Goal: Contribute content

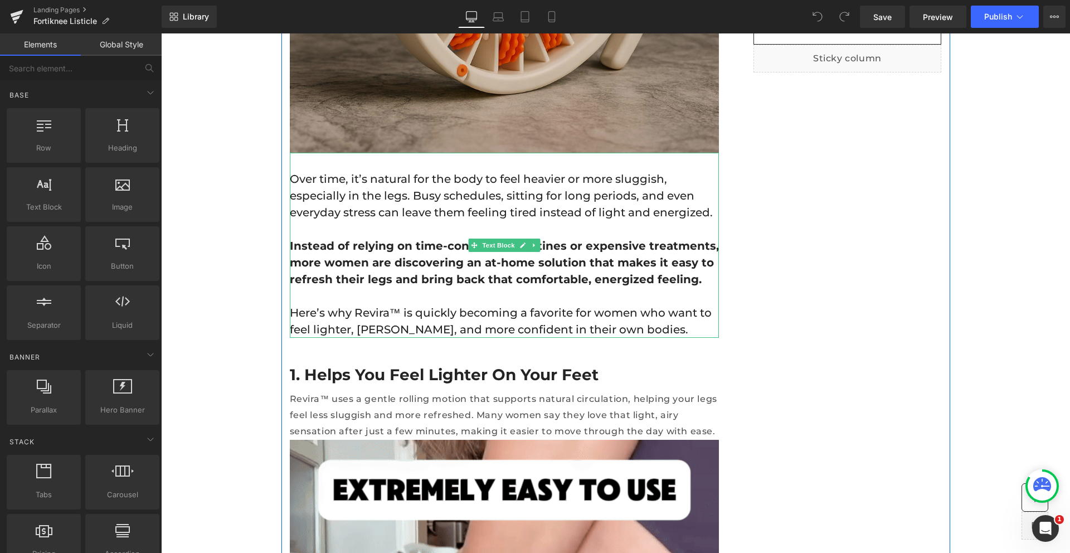
scroll to position [465, 0]
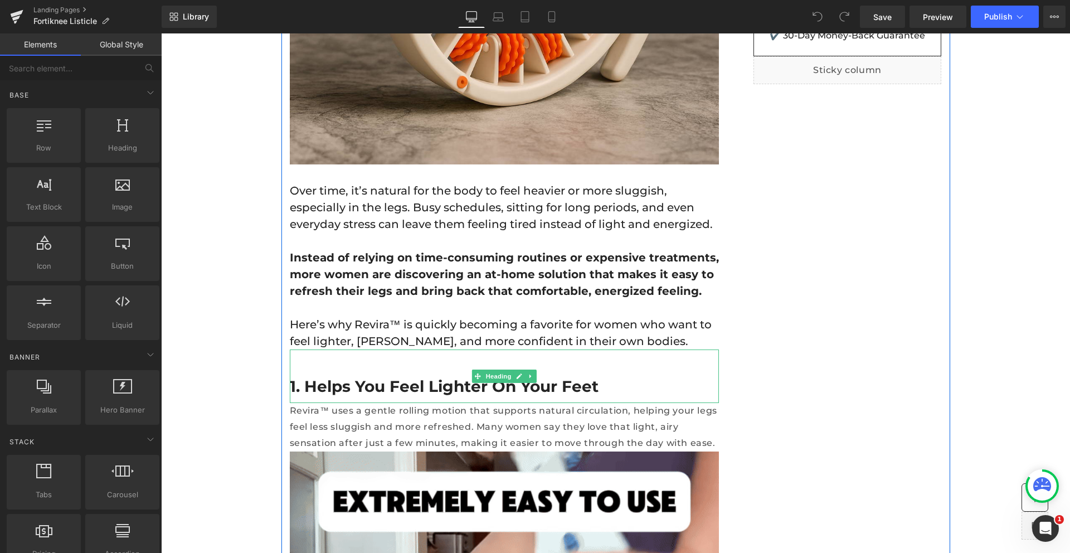
click at [380, 387] on h2 "1. Helps You Feel Lighter On Your Feet" at bounding box center [504, 386] width 429 height 20
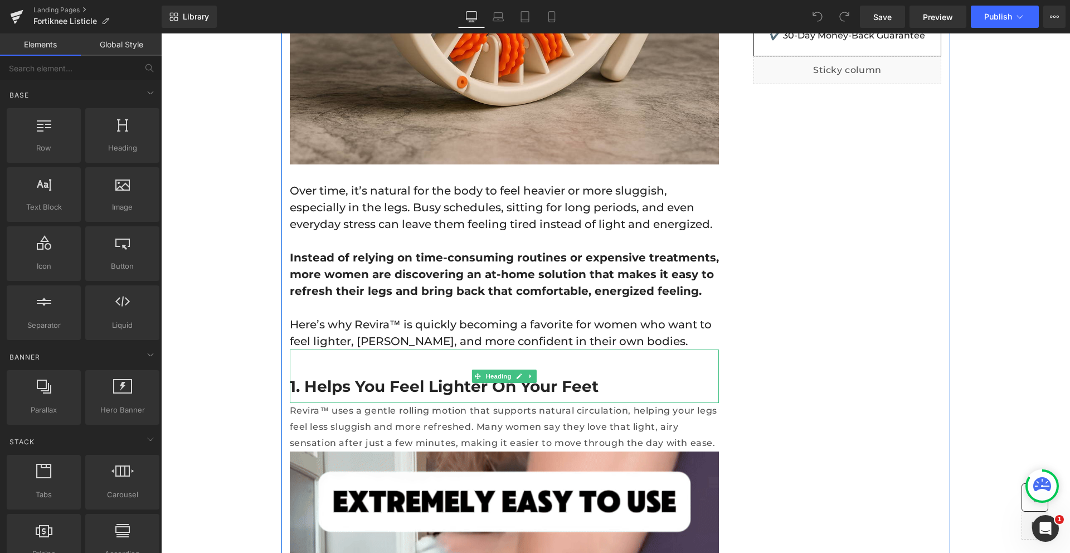
click at [380, 387] on h2 "1. Helps You Feel Lighter On Your Feet" at bounding box center [504, 386] width 429 height 20
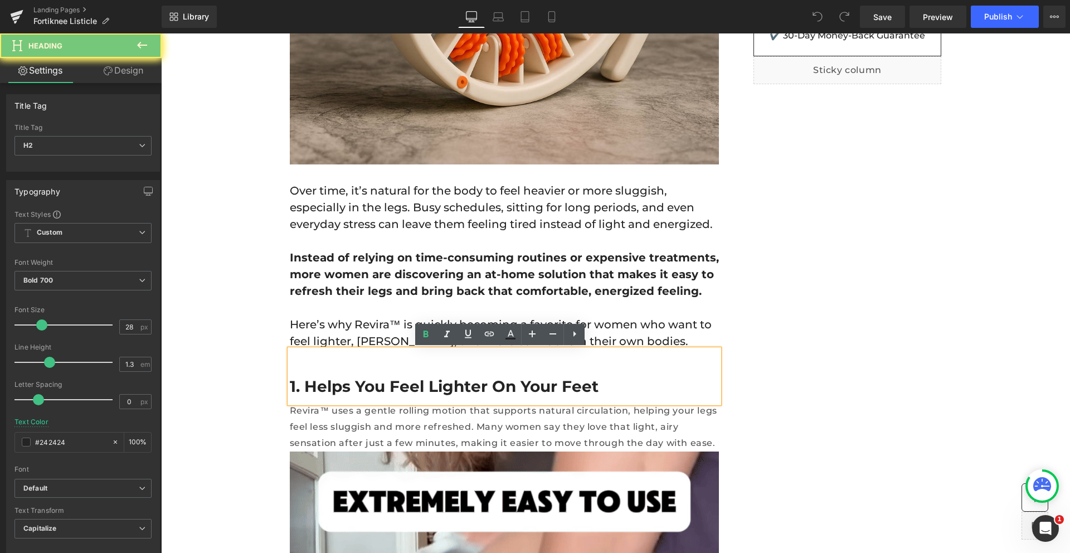
click at [380, 387] on h2 "1. Helps You Feel Lighter On Your Feet" at bounding box center [504, 386] width 429 height 20
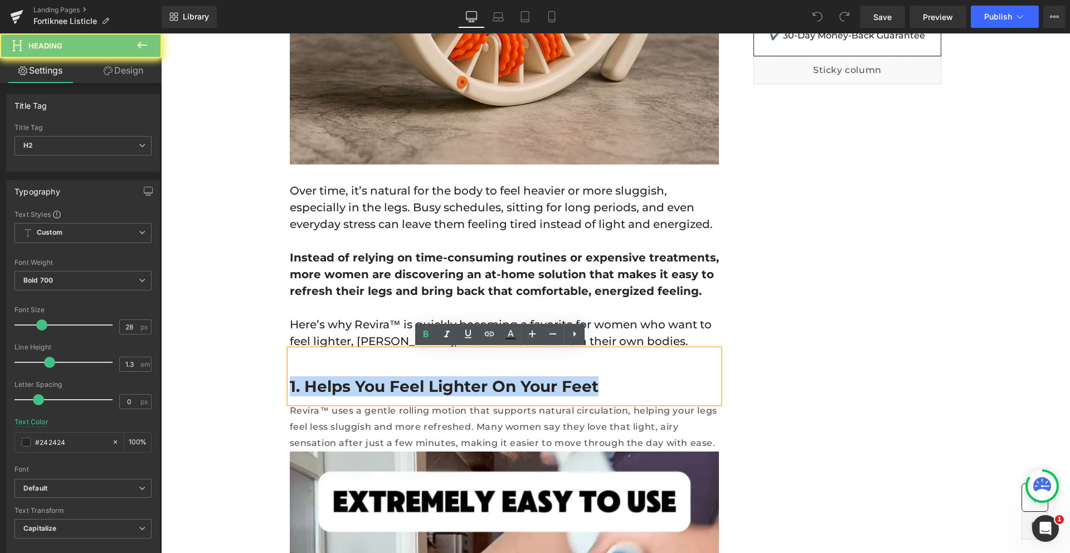
paste div
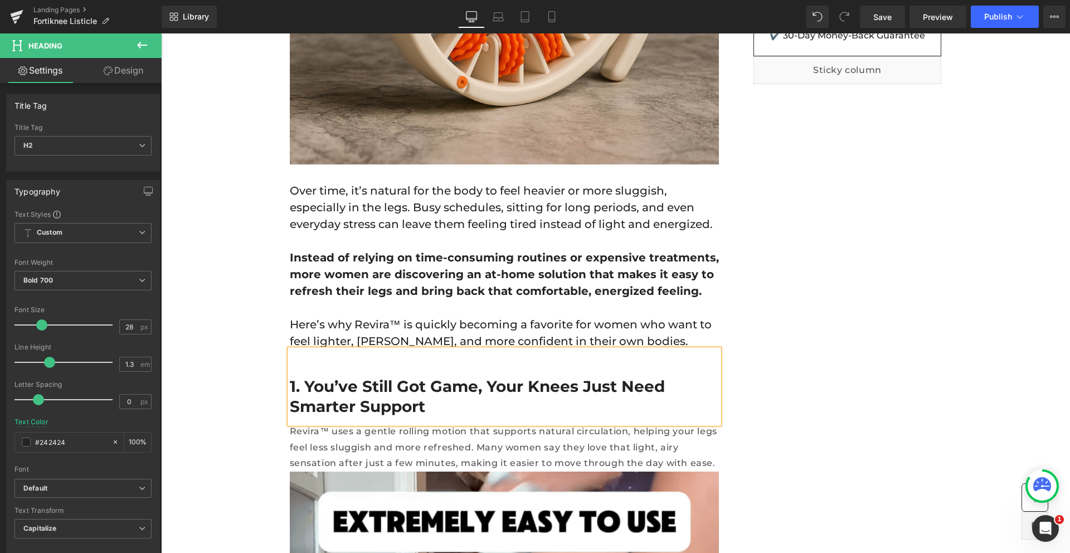
click at [359, 384] on h2 "1. You’ve Still Got Game, Your Knees Just Need Smarter Support" at bounding box center [504, 396] width 429 height 41
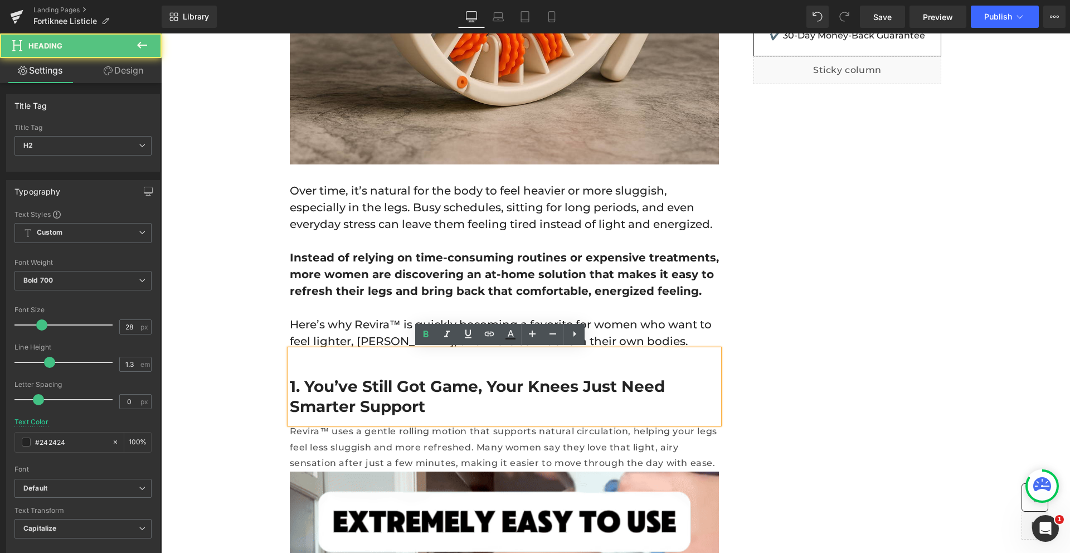
click at [290, 374] on div "1. You’ve Still Got Game, Your Knees Just Need Smarter Support" at bounding box center [504, 386] width 429 height 74
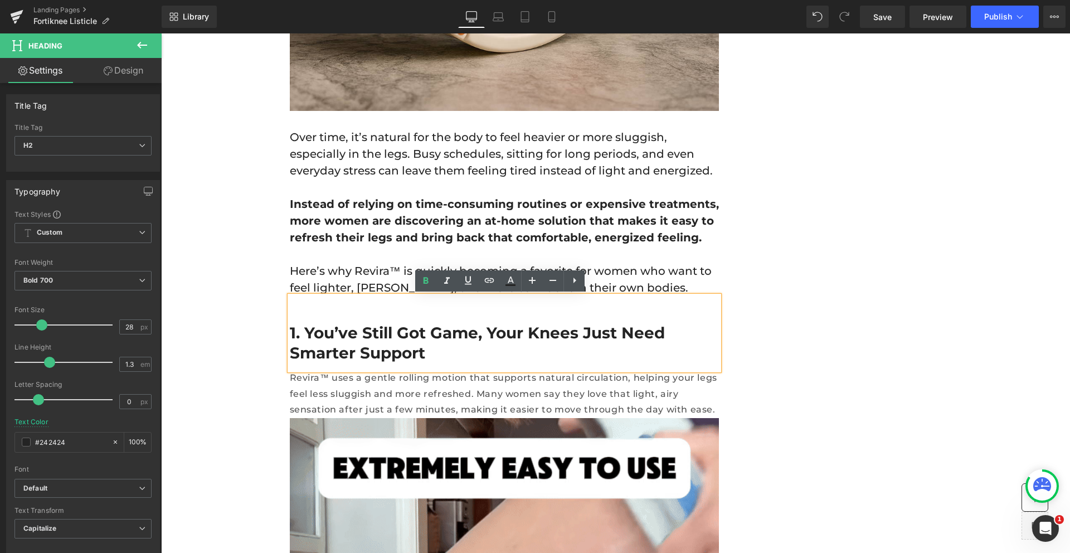
scroll to position [523, 0]
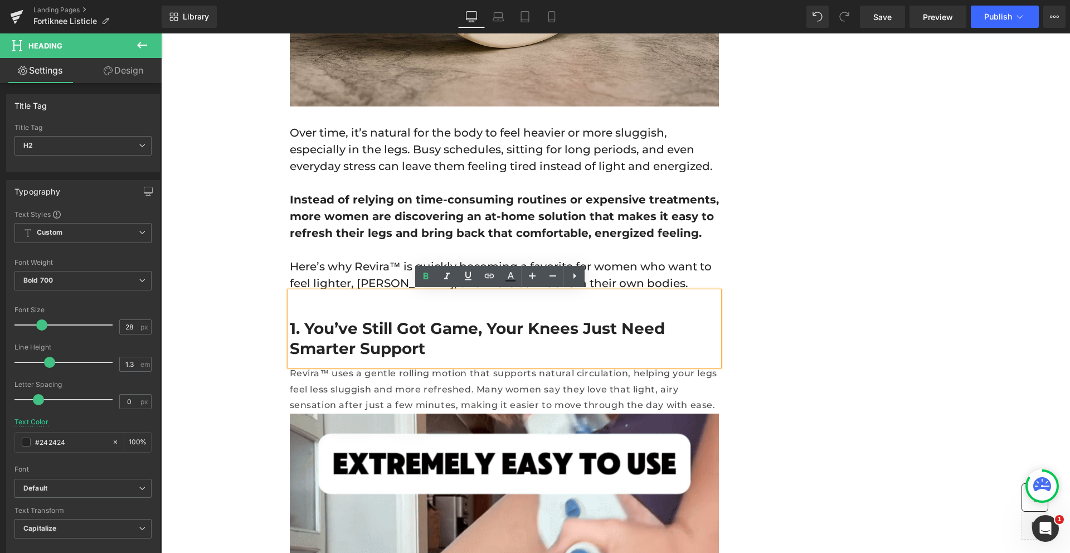
click at [350, 387] on p "Revira™ uses a gentle rolling motion that supports natural circulation, helping…" at bounding box center [504, 390] width 429 height 48
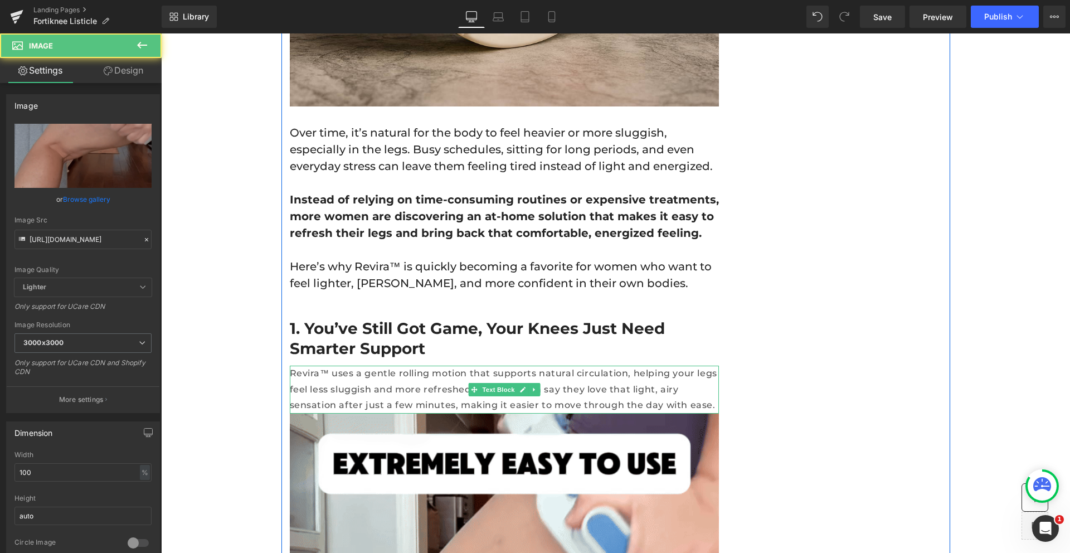
click at [411, 384] on p "Revira™ uses a gentle rolling motion that supports natural circulation, helping…" at bounding box center [504, 390] width 429 height 48
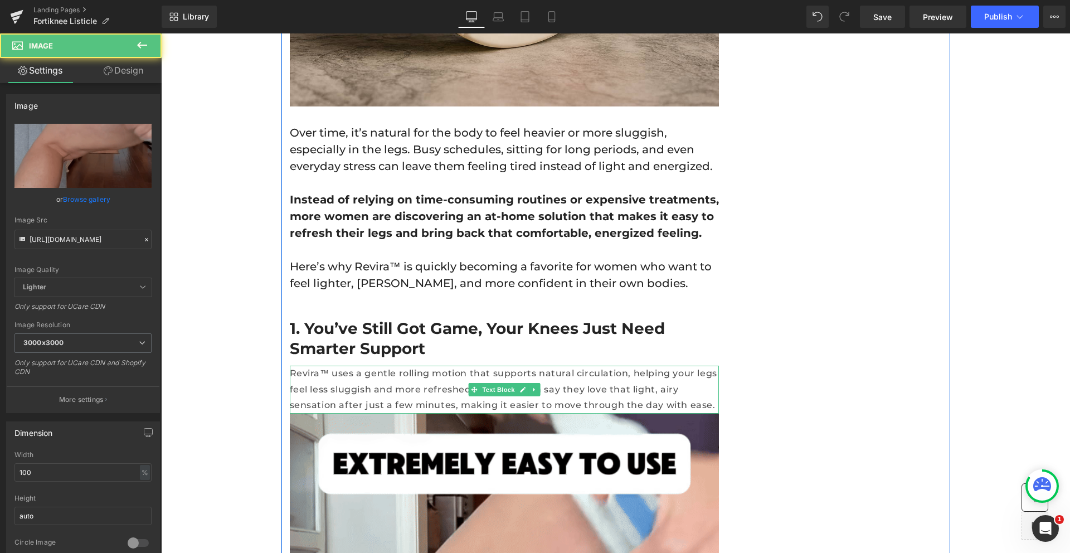
click at [411, 384] on p "Revira™ uses a gentle rolling motion that supports natural circulation, helping…" at bounding box center [504, 390] width 429 height 48
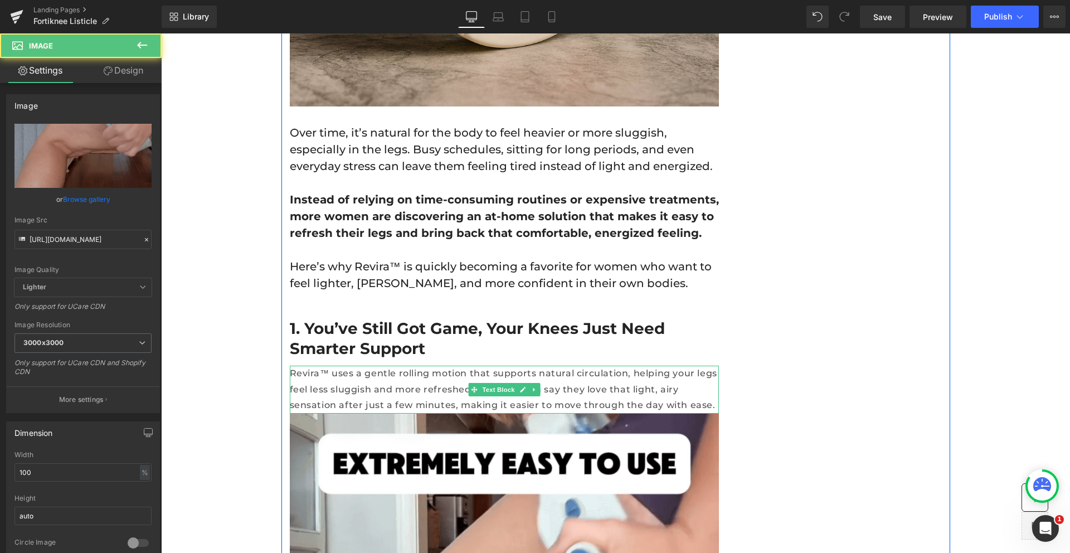
click at [411, 384] on p "Revira™ uses a gentle rolling motion that supports natural circulation, helping…" at bounding box center [504, 390] width 429 height 48
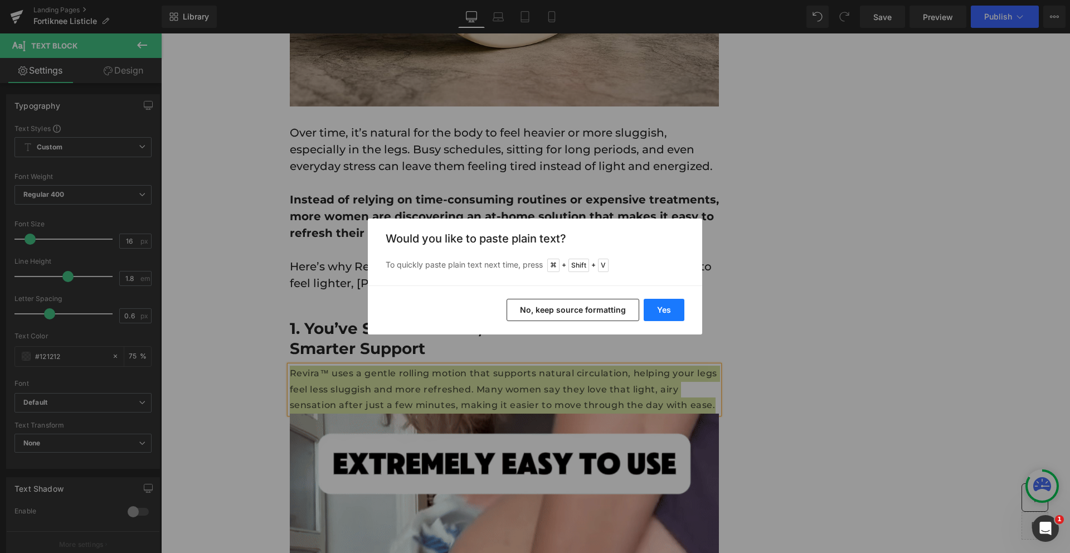
click at [667, 304] on button "Yes" at bounding box center [664, 310] width 41 height 22
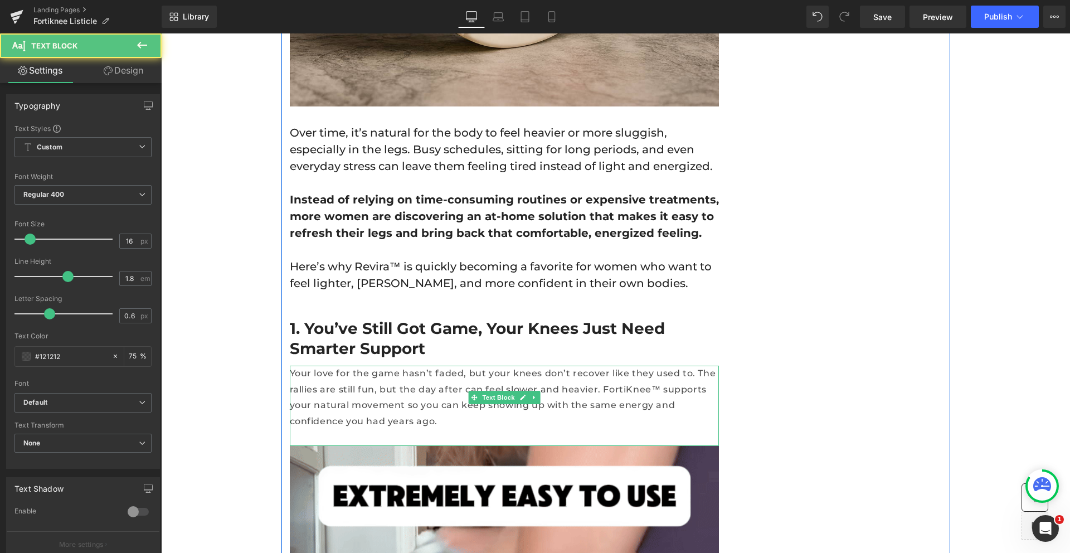
click at [444, 430] on p at bounding box center [504, 438] width 429 height 16
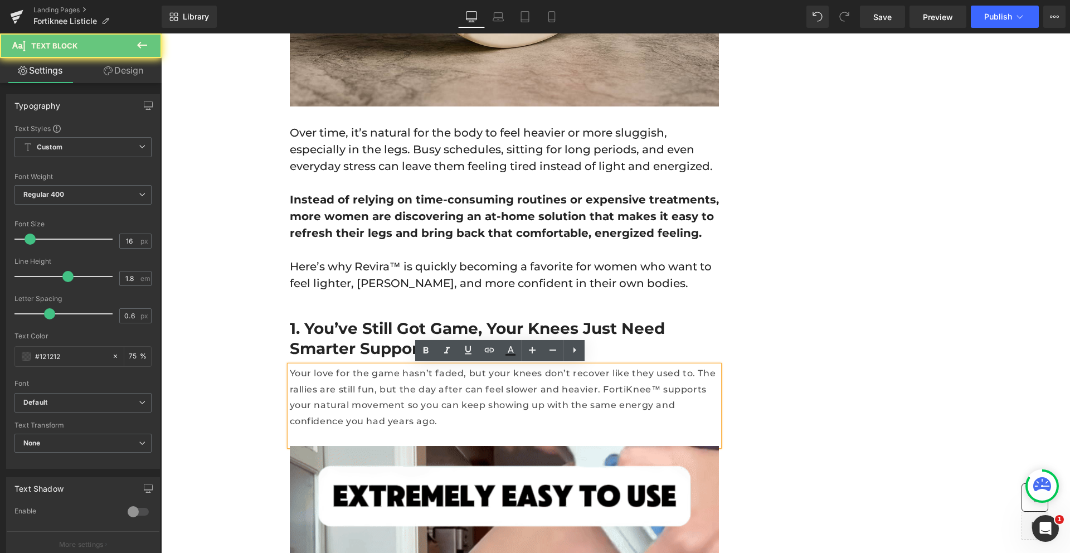
click at [615, 392] on p "Your love for the game hasn’t faded, but your knees don’t recover like they use…" at bounding box center [504, 398] width 429 height 64
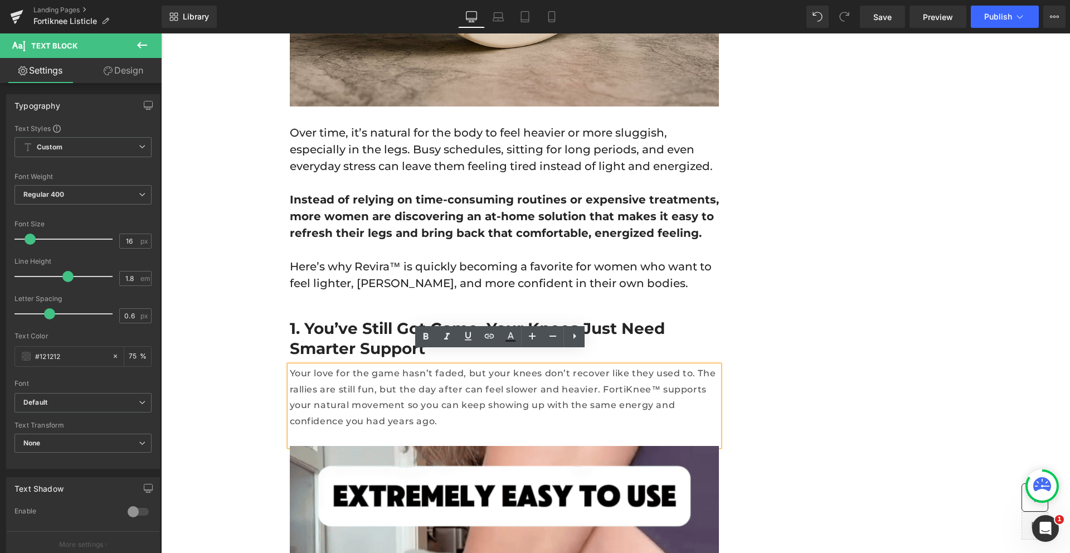
scroll to position [592, 0]
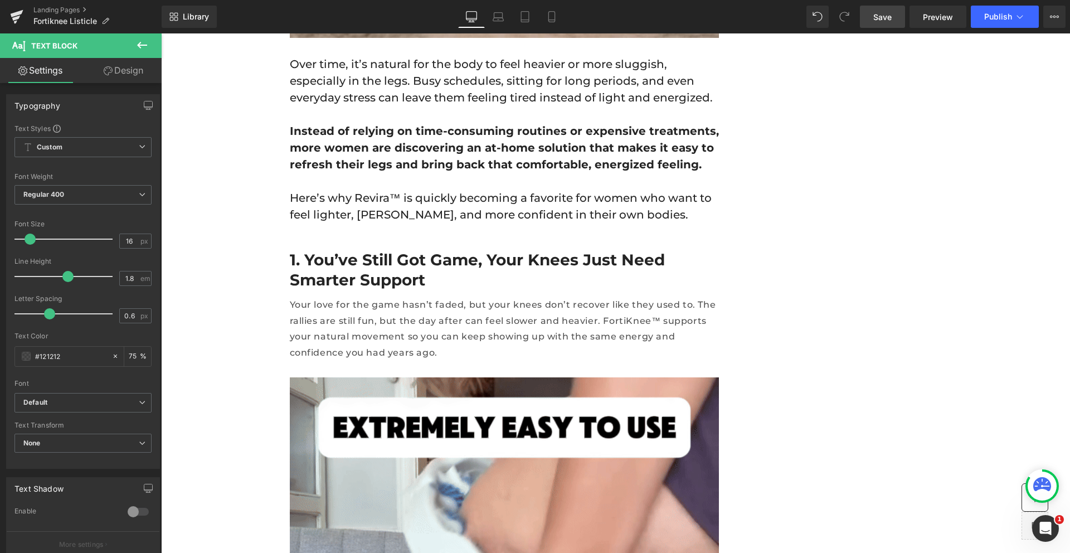
click at [888, 6] on link "Save" at bounding box center [882, 17] width 45 height 22
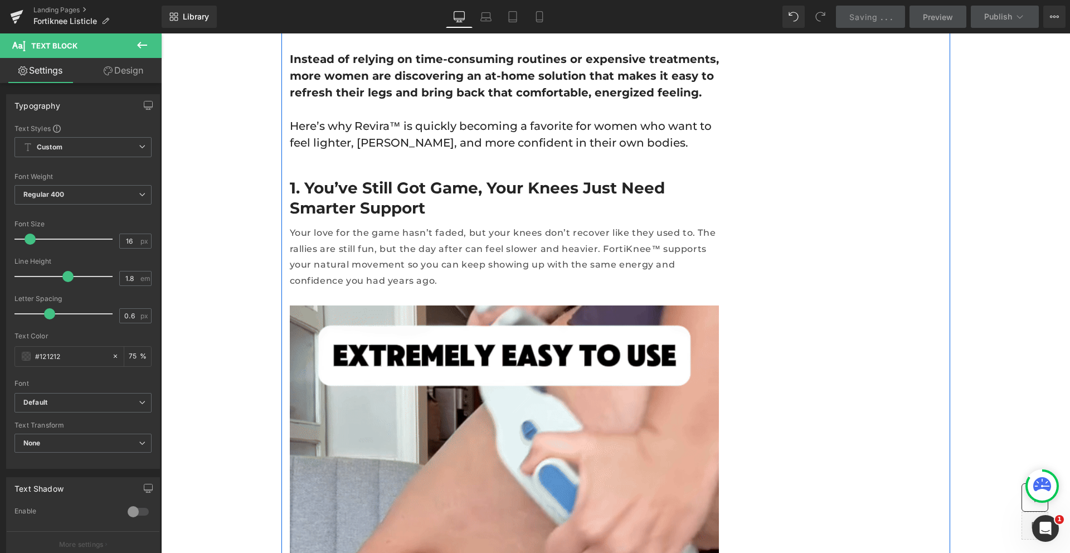
scroll to position [709, 0]
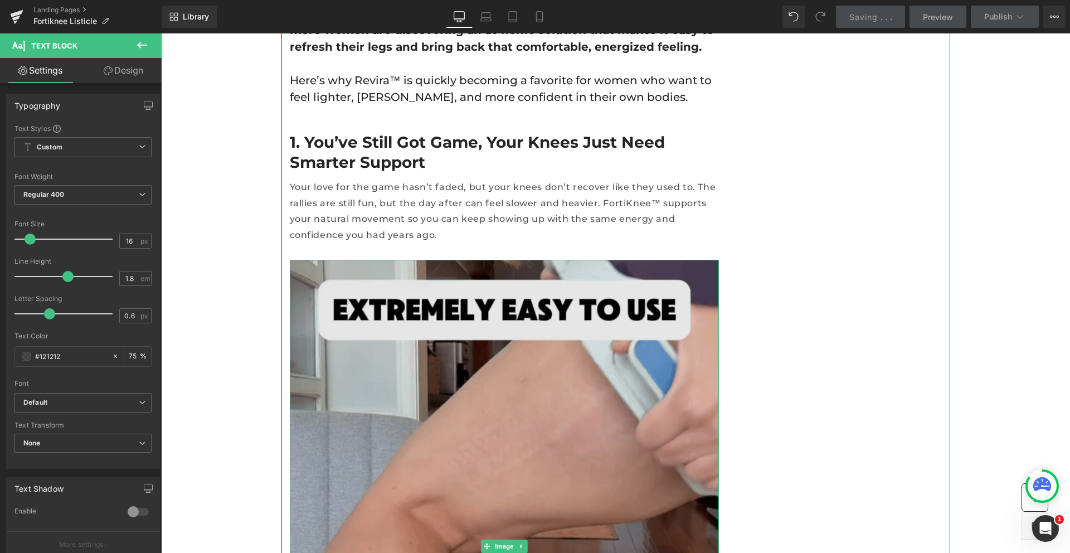
click at [534, 349] on img at bounding box center [504, 546] width 429 height 572
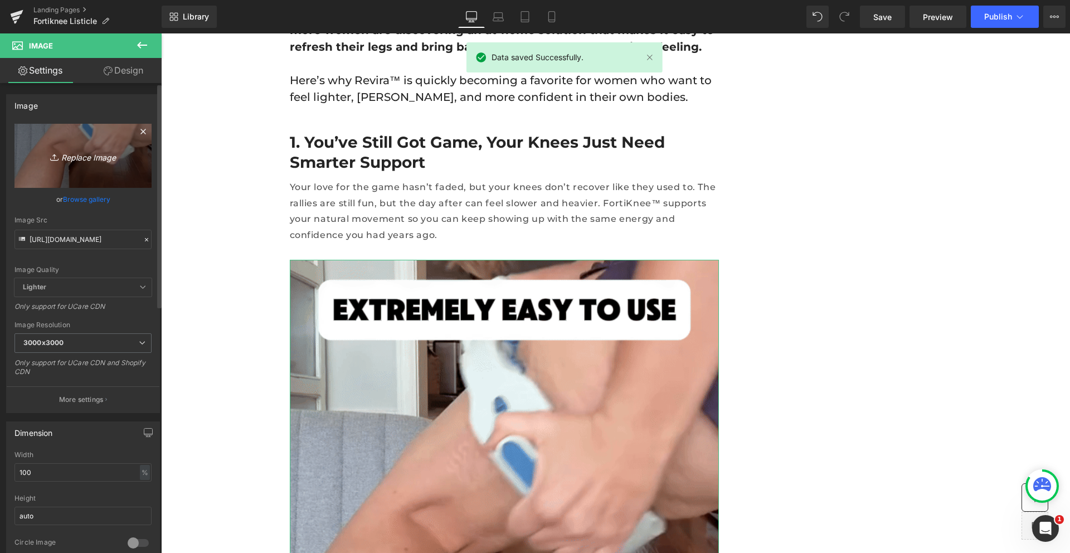
click at [70, 155] on icon "Replace Image" at bounding box center [82, 156] width 89 height 14
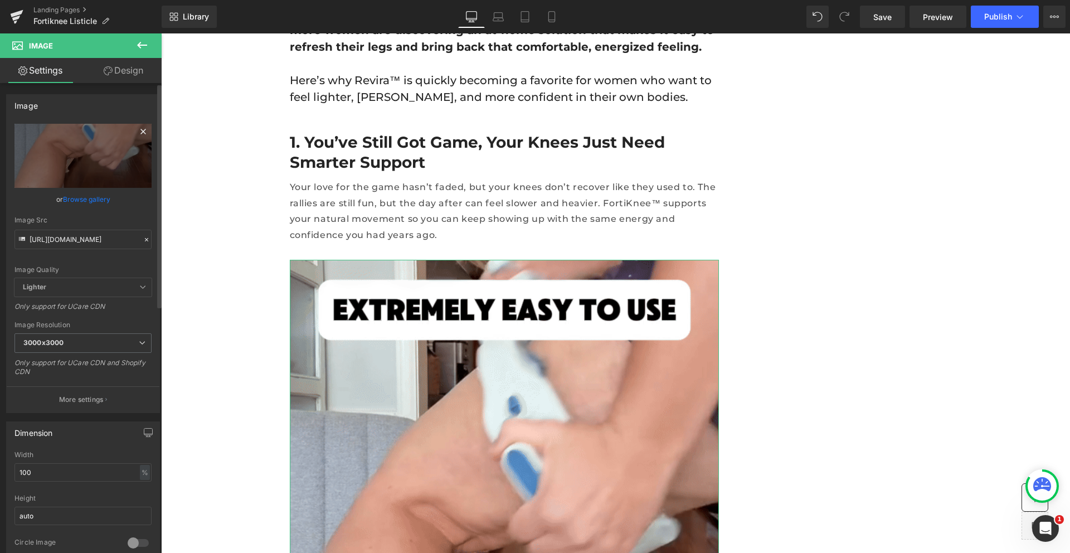
click at [138, 133] on icon at bounding box center [143, 131] width 13 height 13
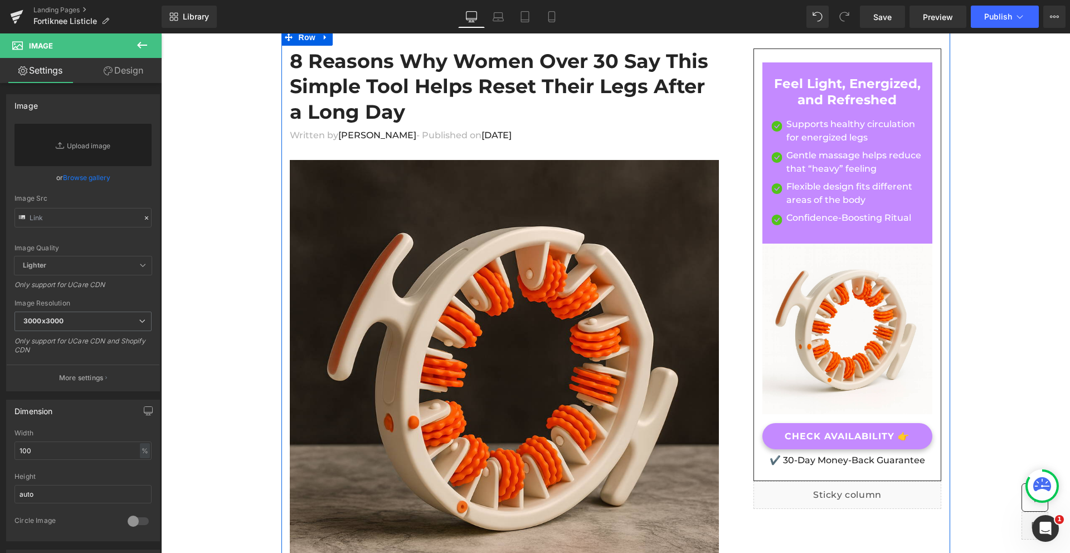
scroll to position [43, 0]
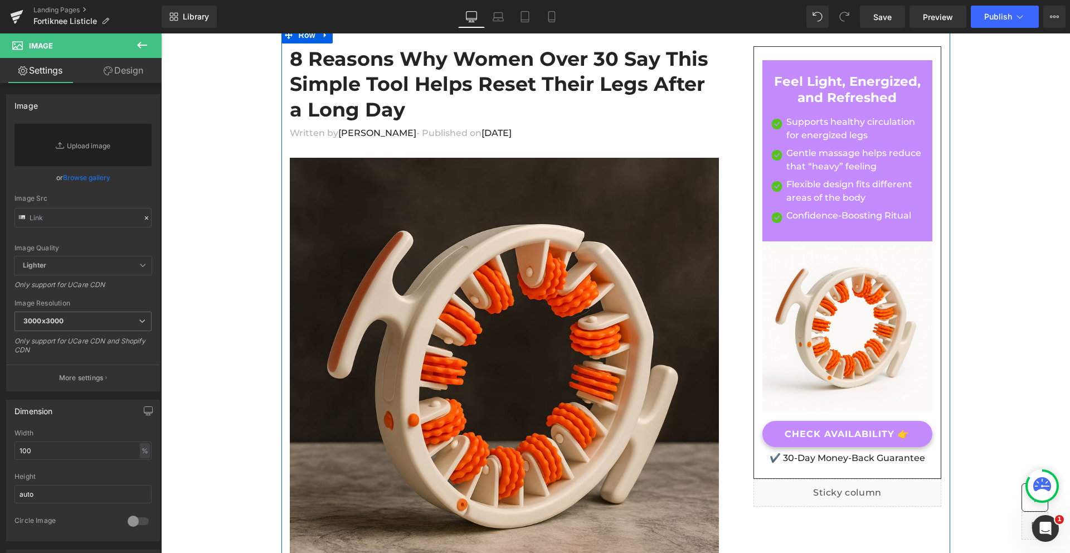
click at [348, 82] on h1 "8 Reasons Why Women Over 30 Say This Simple Tool Helps Reset Their Legs After a…" at bounding box center [504, 84] width 429 height 76
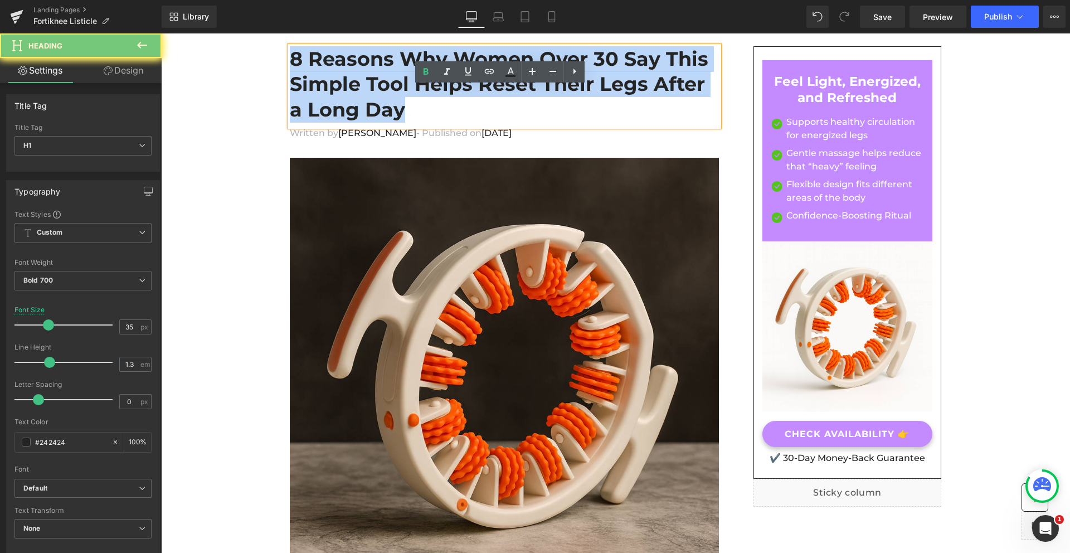
paste div
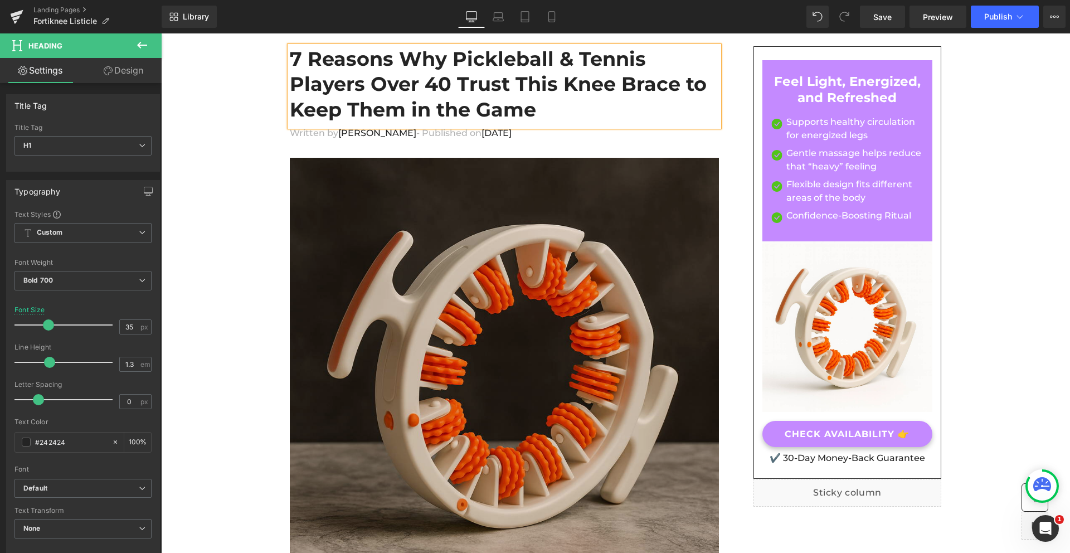
click at [471, 298] on img at bounding box center [504, 372] width 429 height 429
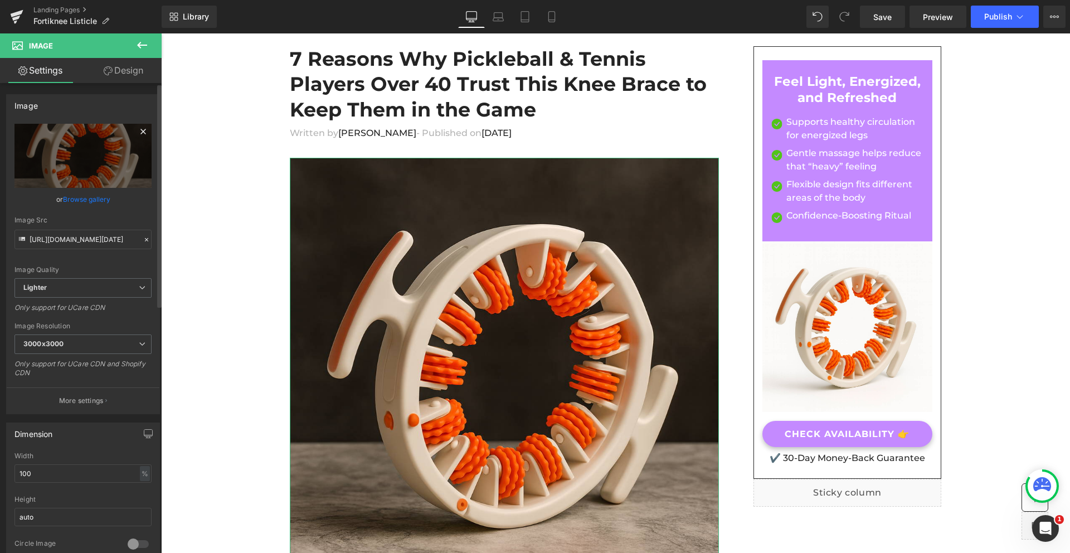
click at [140, 133] on icon at bounding box center [142, 131] width 5 height 5
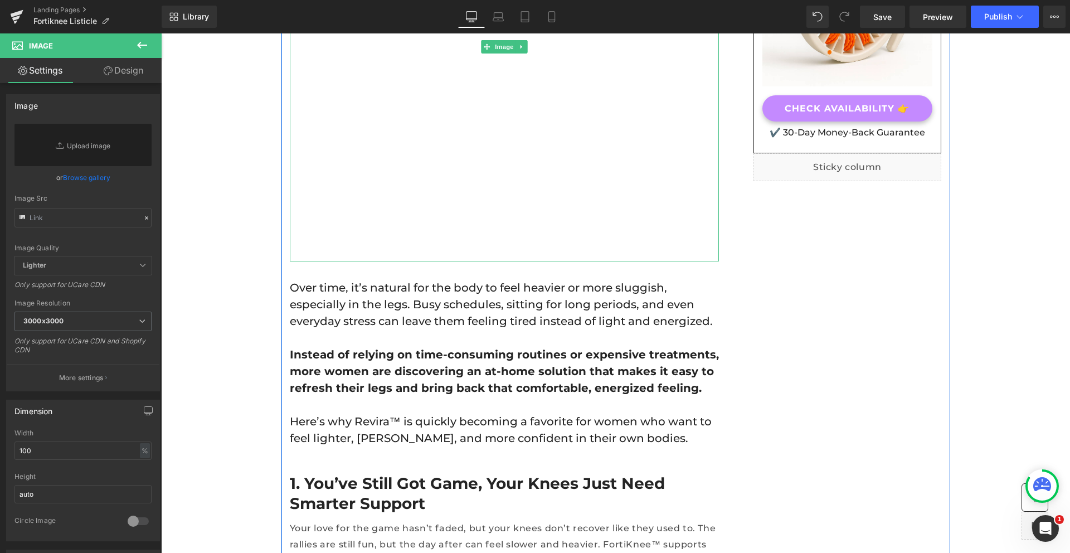
scroll to position [393, 0]
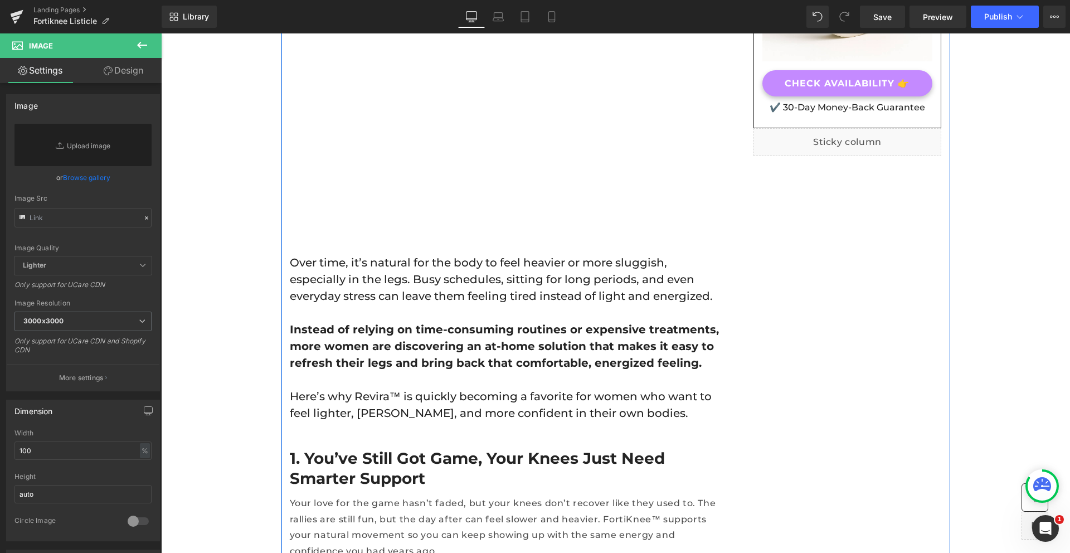
click at [345, 279] on p "Over time, it’s natural for the body to feel heavier or more sluggish, especial…" at bounding box center [504, 279] width 429 height 50
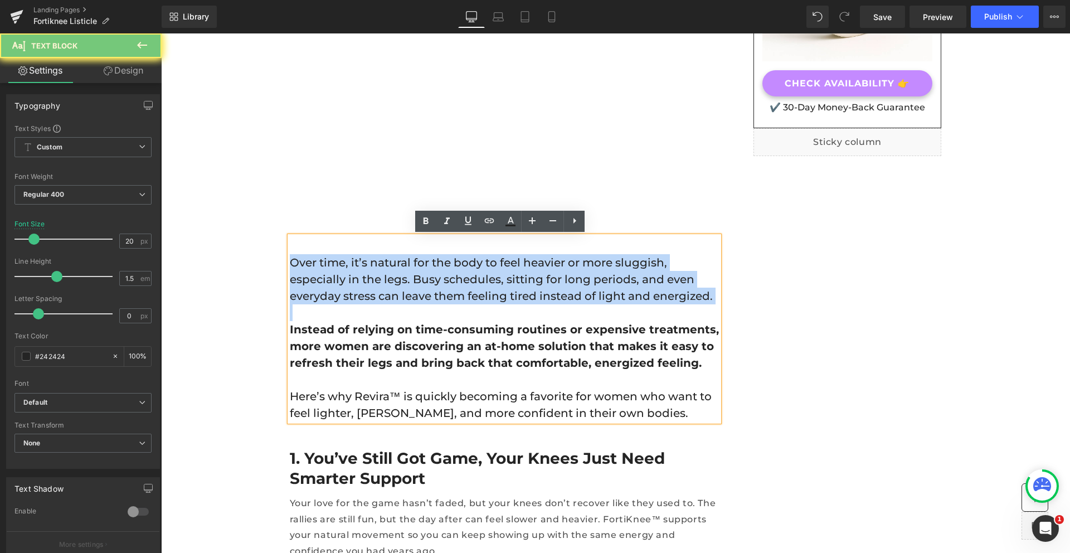
click at [345, 279] on p "Over time, it’s natural for the body to feel heavier or more sluggish, especial…" at bounding box center [504, 279] width 429 height 50
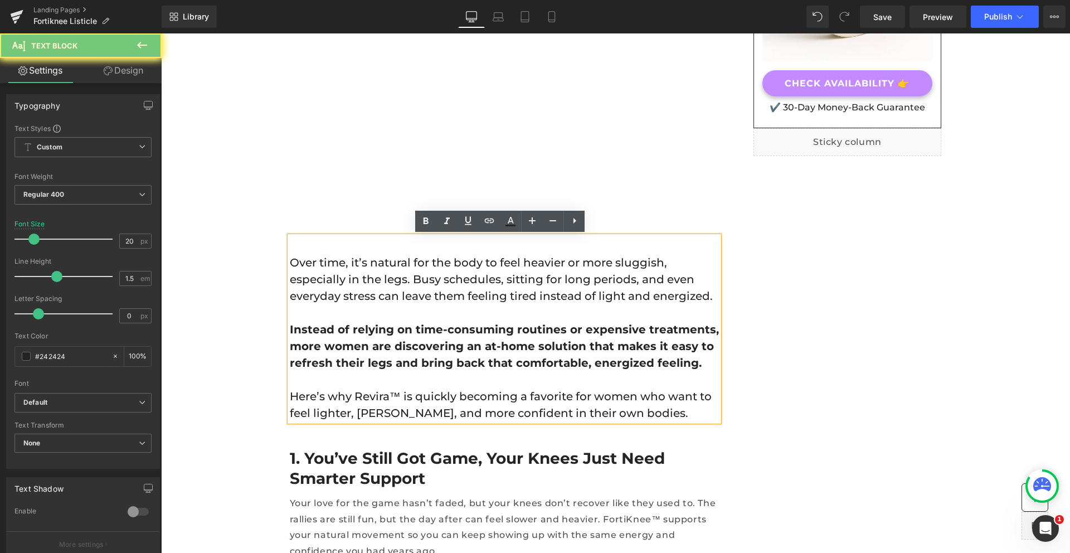
click at [313, 272] on p "Over time, it’s natural for the body to feel heavier or more sluggish, especial…" at bounding box center [504, 279] width 429 height 50
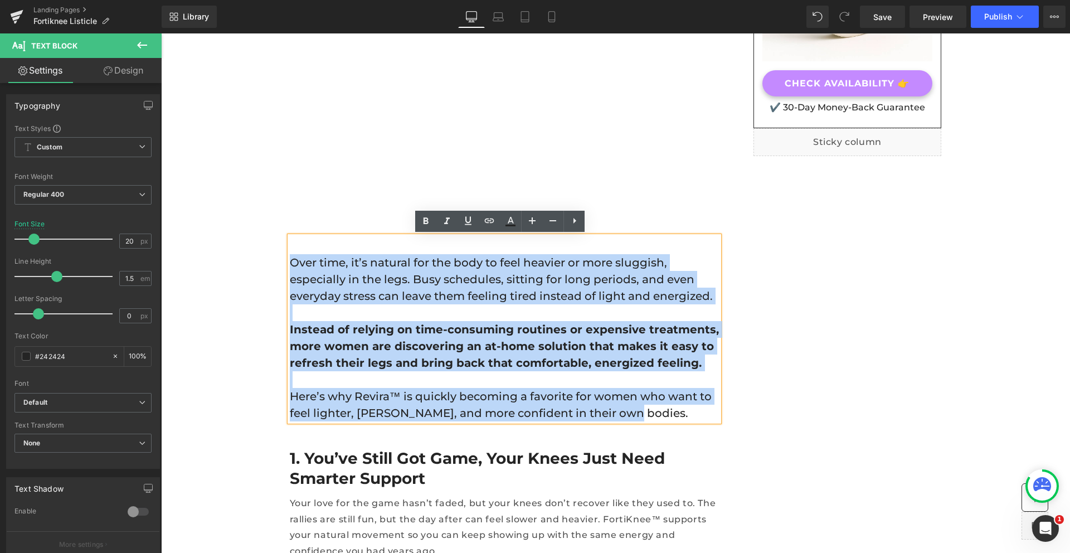
drag, startPoint x: 288, startPoint y: 262, endPoint x: 562, endPoint y: 416, distance: 314.9
click at [562, 416] on div "Over time, it’s natural for the body to feel heavier or more sluggish, especial…" at bounding box center [504, 328] width 429 height 185
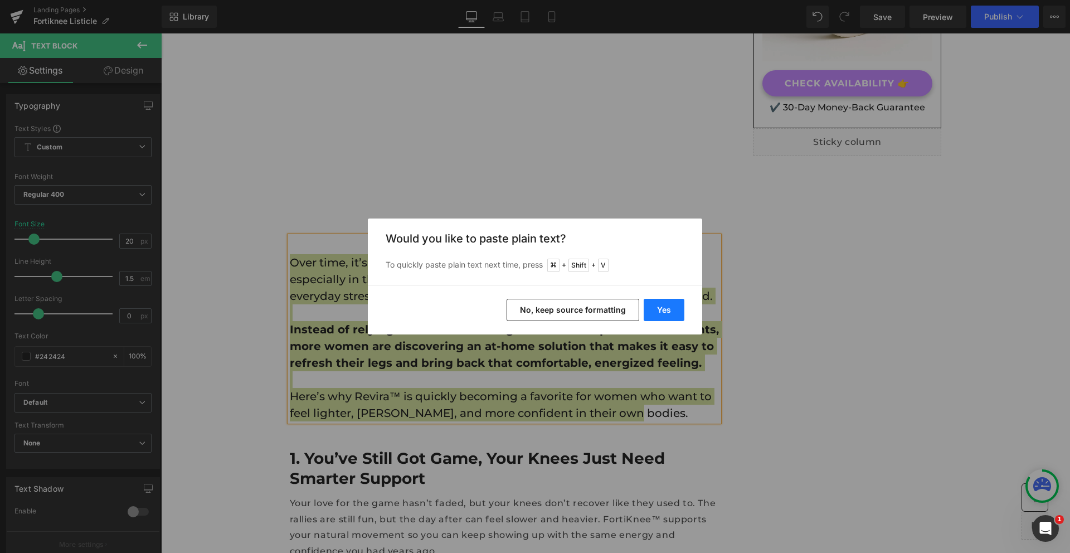
click at [669, 309] on button "Yes" at bounding box center [664, 310] width 41 height 22
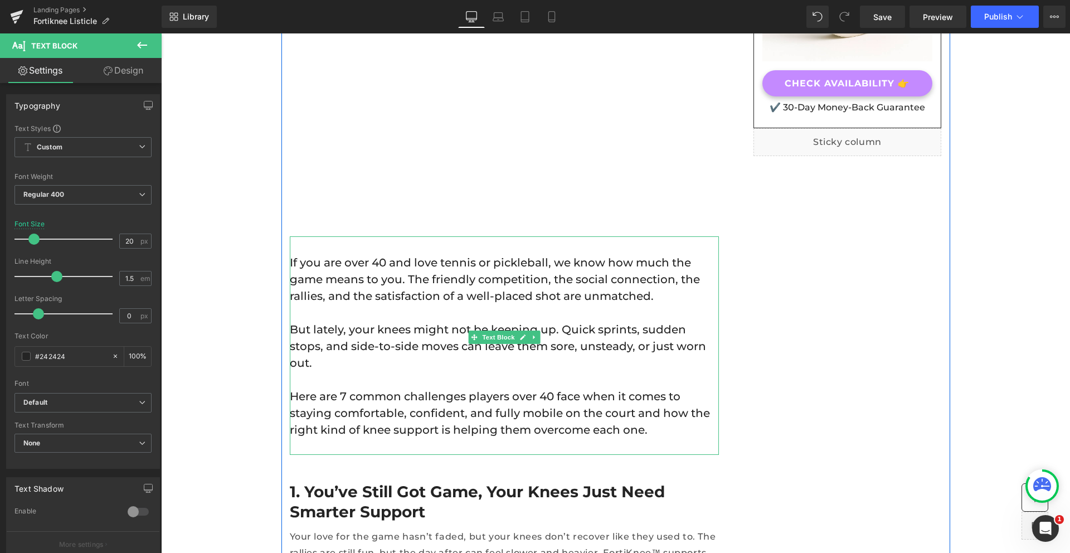
click at [376, 341] on p "But lately, your knees might not be keeping up. Quick sprints, sudden stops, an…" at bounding box center [504, 346] width 429 height 50
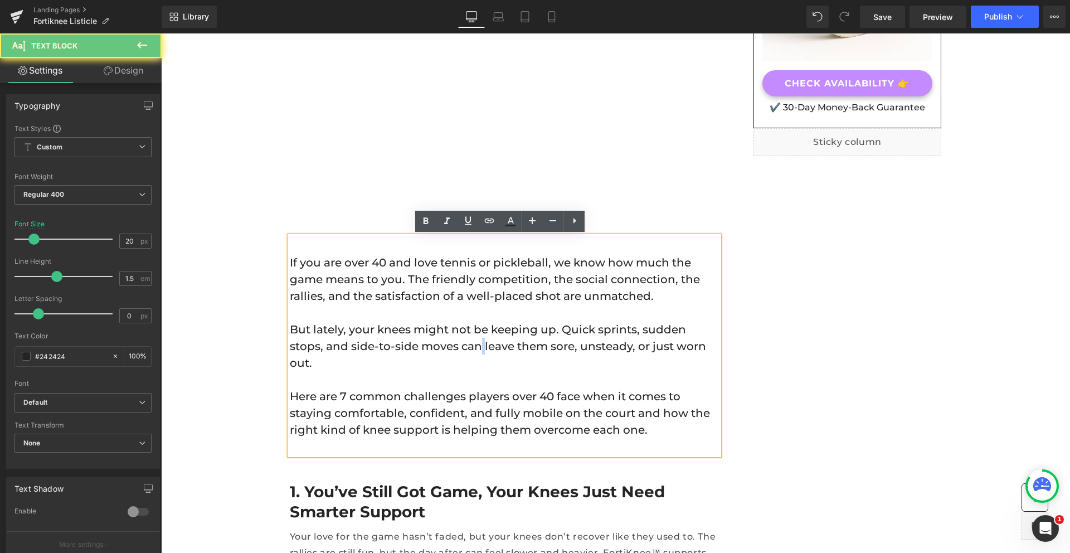
click at [376, 341] on p "But lately, your knees might not be keeping up. Quick sprints, sudden stops, an…" at bounding box center [504, 346] width 429 height 50
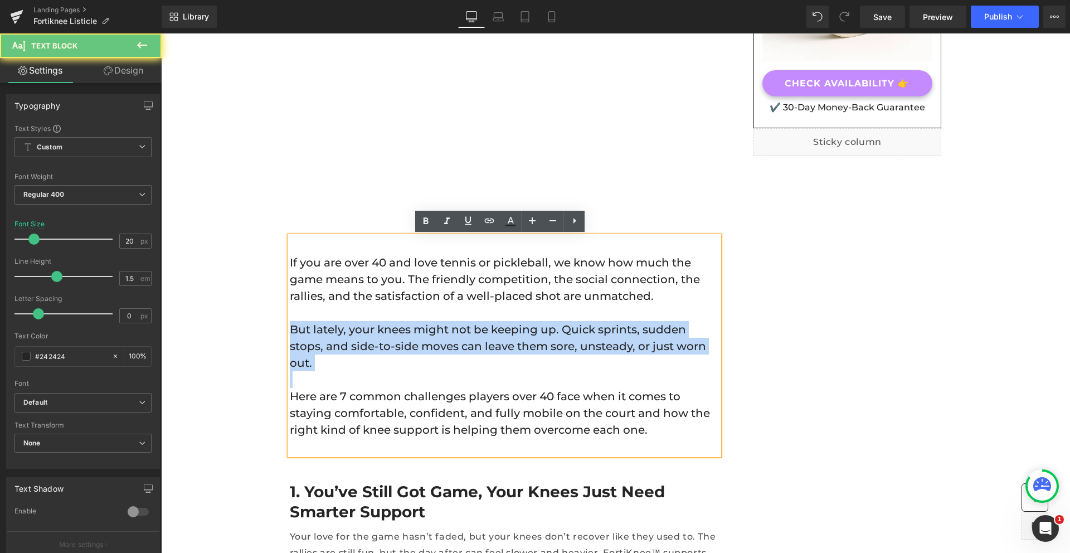
click at [376, 341] on p "But lately, your knees might not be keeping up. Quick sprints, sudden stops, an…" at bounding box center [504, 346] width 429 height 50
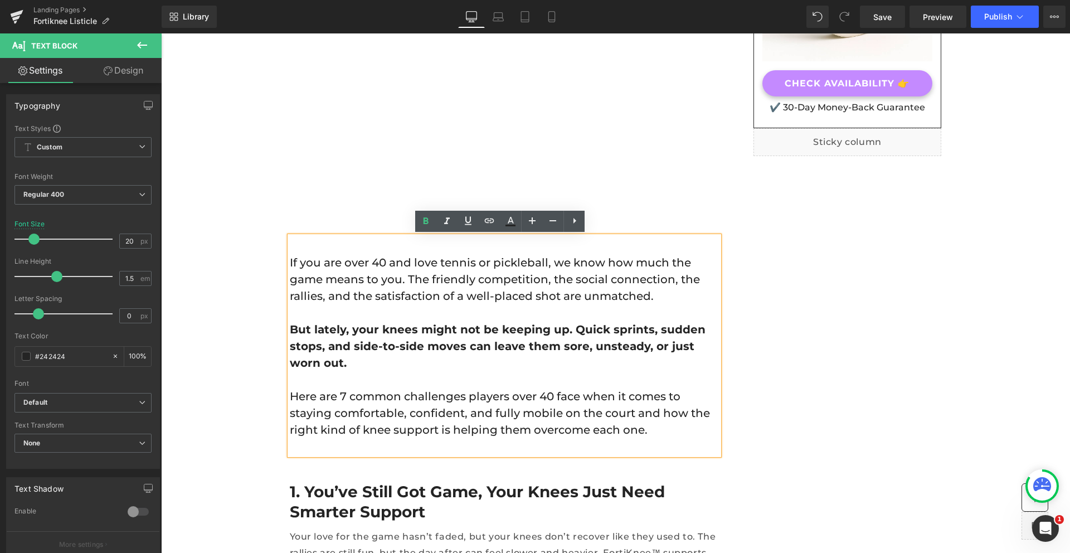
click at [457, 349] on strong "But lately, your knees might not be keeping up. Quick sprints, sudden stops, an…" at bounding box center [498, 346] width 416 height 47
click at [895, 20] on link "Save" at bounding box center [882, 17] width 45 height 22
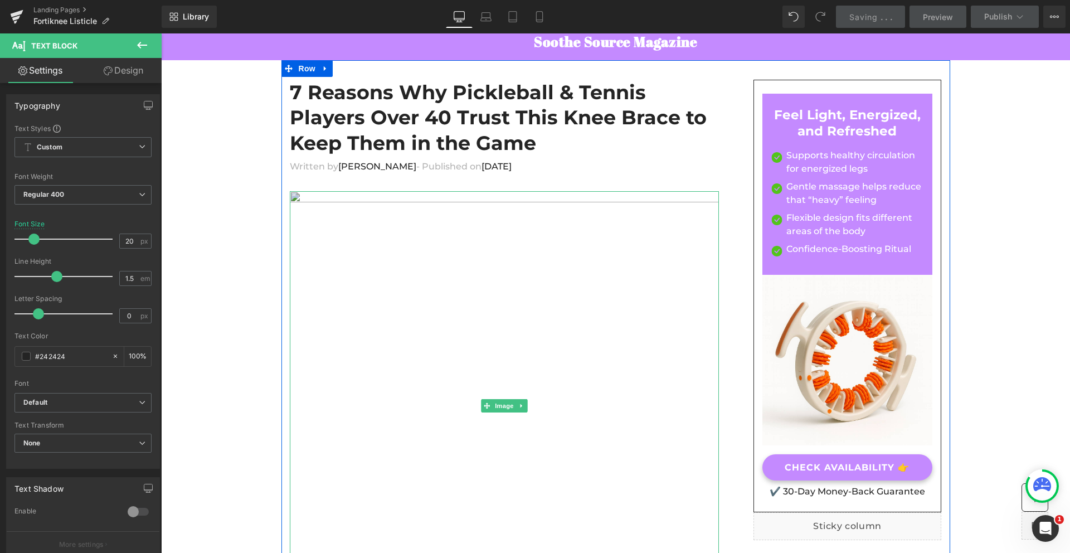
scroll to position [0, 0]
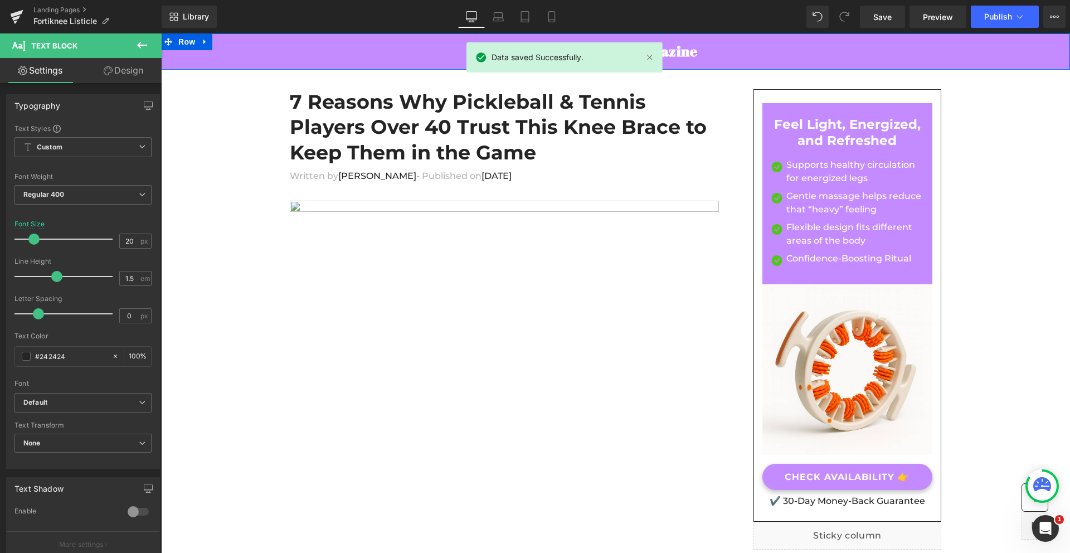
click at [752, 52] on h2 "Soothe Source Magazine" at bounding box center [616, 51] width 652 height 18
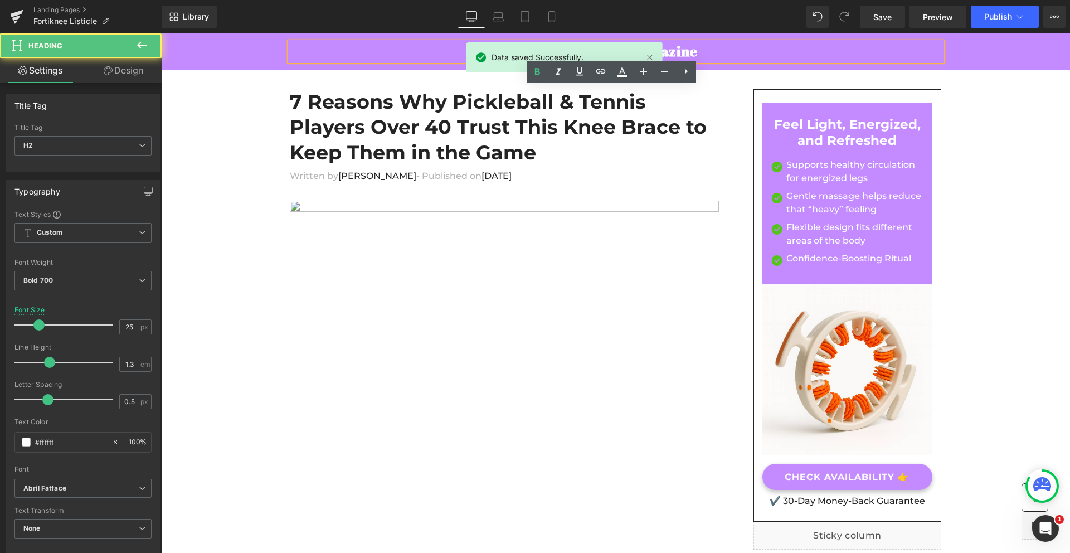
click at [988, 45] on div "Soothe Source Magazine Heading Row" at bounding box center [615, 51] width 909 height 18
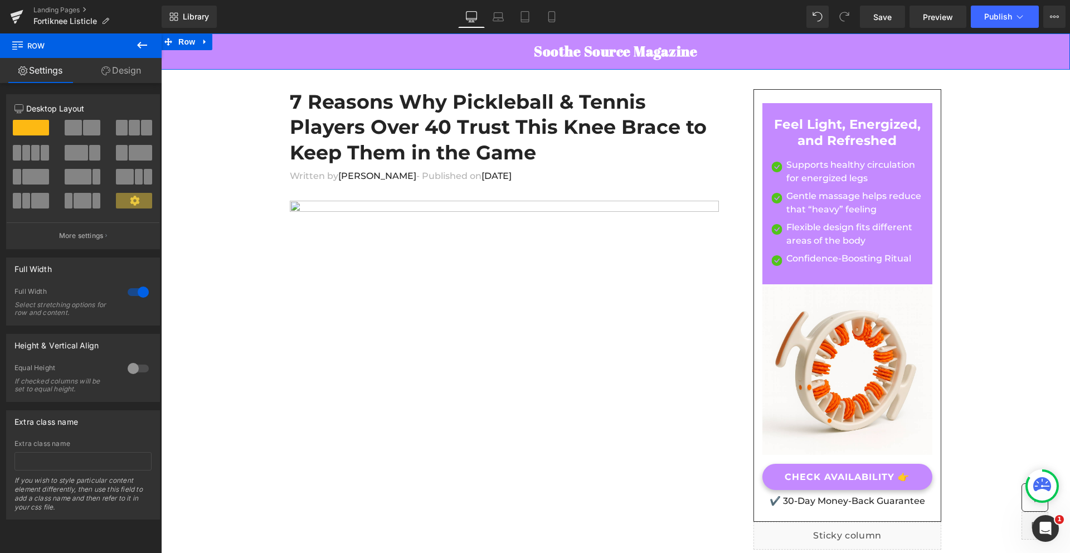
click at [988, 47] on div "Soothe Source Magazine Heading Row" at bounding box center [615, 51] width 909 height 18
click at [204, 44] on icon at bounding box center [205, 42] width 8 height 8
click at [108, 70] on icon at bounding box center [105, 70] width 9 height 9
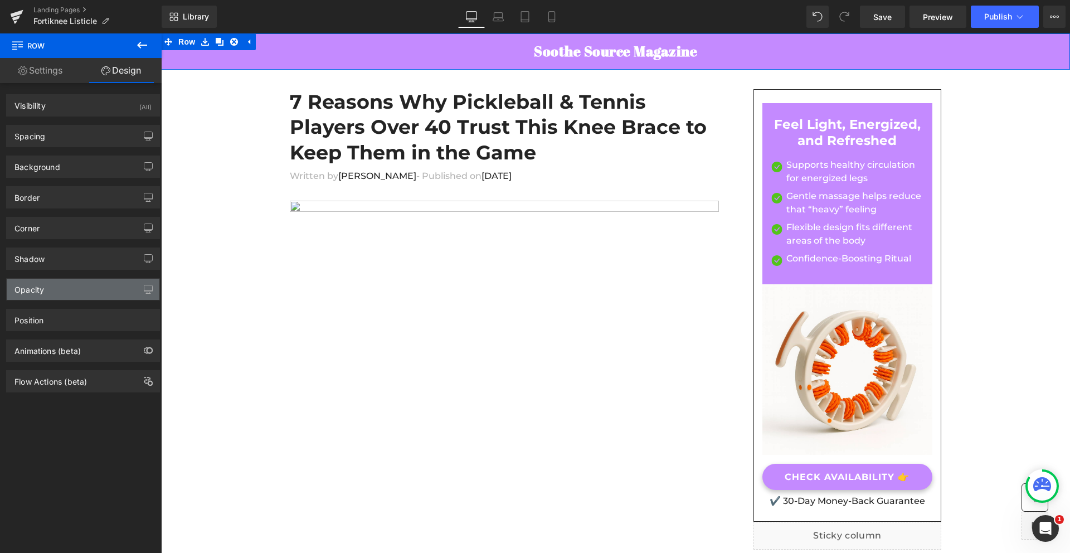
click at [64, 294] on div "Opacity" at bounding box center [83, 289] width 153 height 21
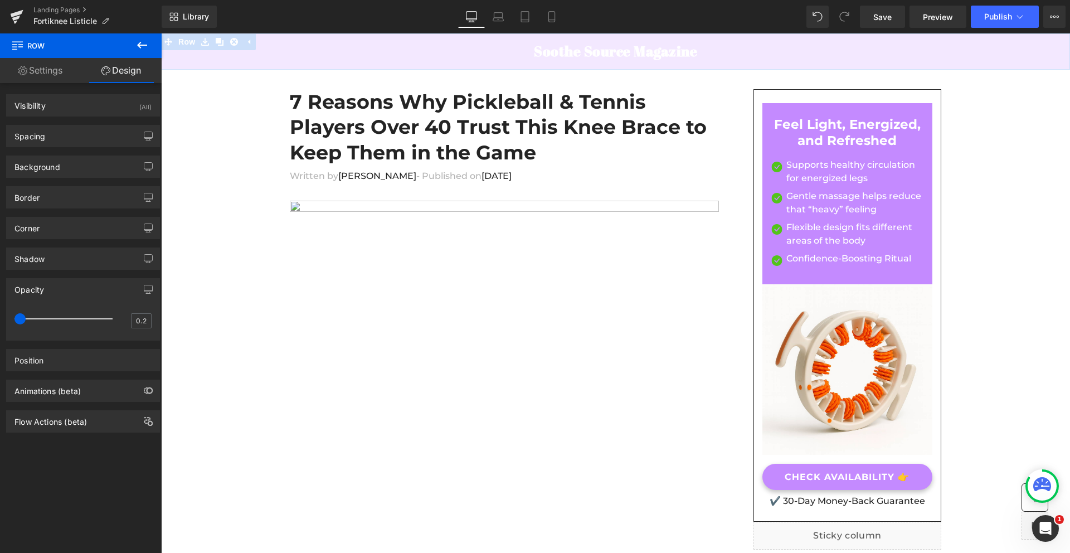
drag, startPoint x: 109, startPoint y: 320, endPoint x: 0, endPoint y: 293, distance: 112.5
click at [0, 293] on div "Opacity 0.2 0.2" at bounding box center [83, 305] width 167 height 71
click at [106, 319] on div at bounding box center [66, 319] width 93 height 22
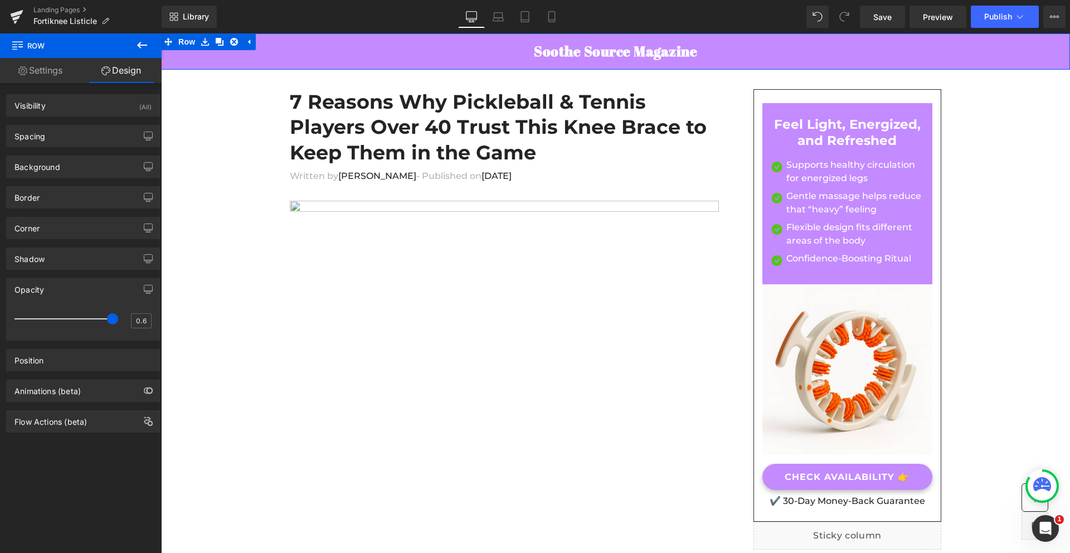
click at [65, 314] on div at bounding box center [66, 319] width 93 height 22
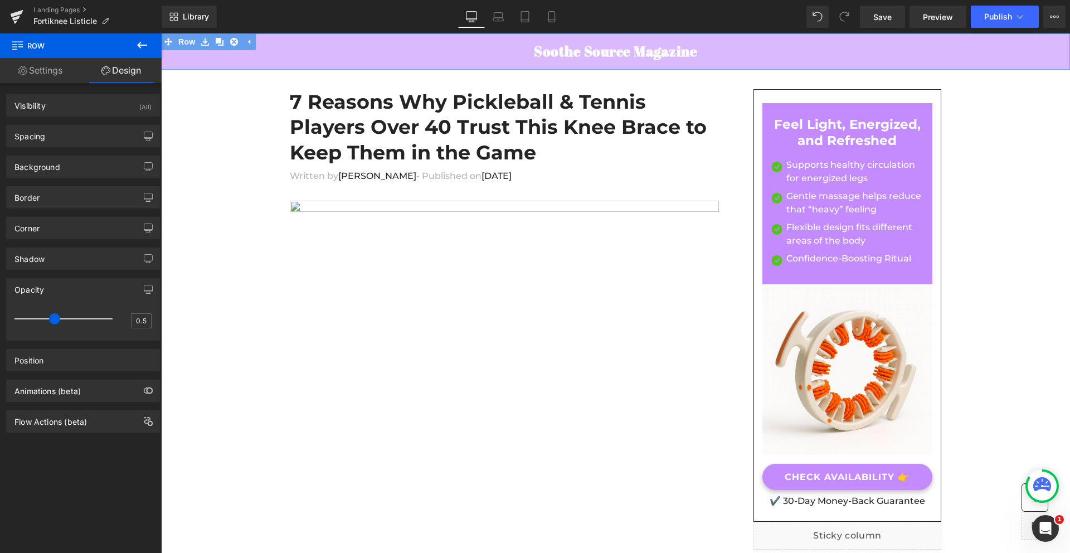
click at [58, 316] on div at bounding box center [66, 319] width 93 height 22
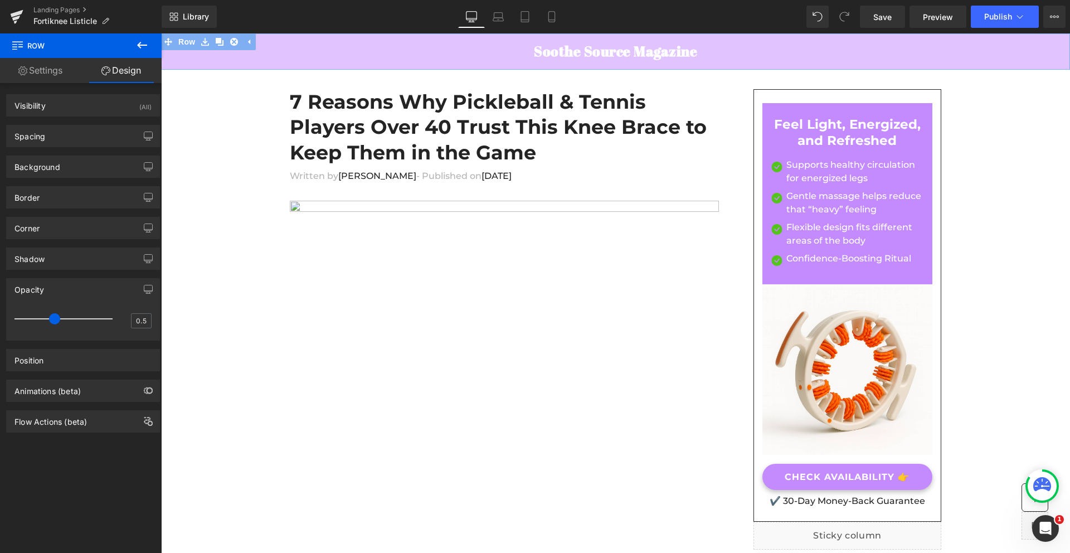
click at [50, 316] on span at bounding box center [54, 318] width 11 height 11
click at [38, 315] on div at bounding box center [66, 319] width 93 height 22
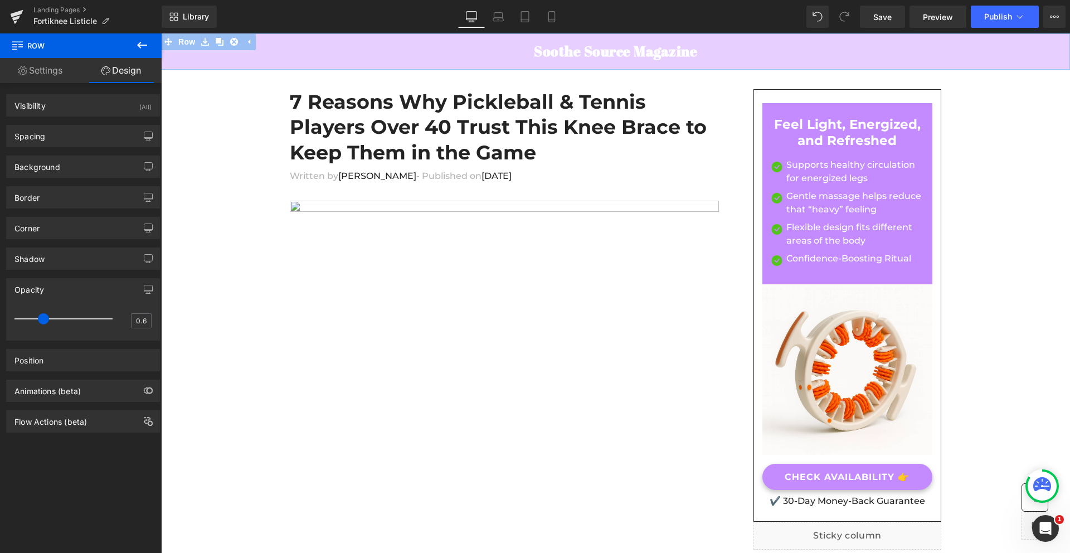
click at [60, 317] on div at bounding box center [66, 319] width 93 height 22
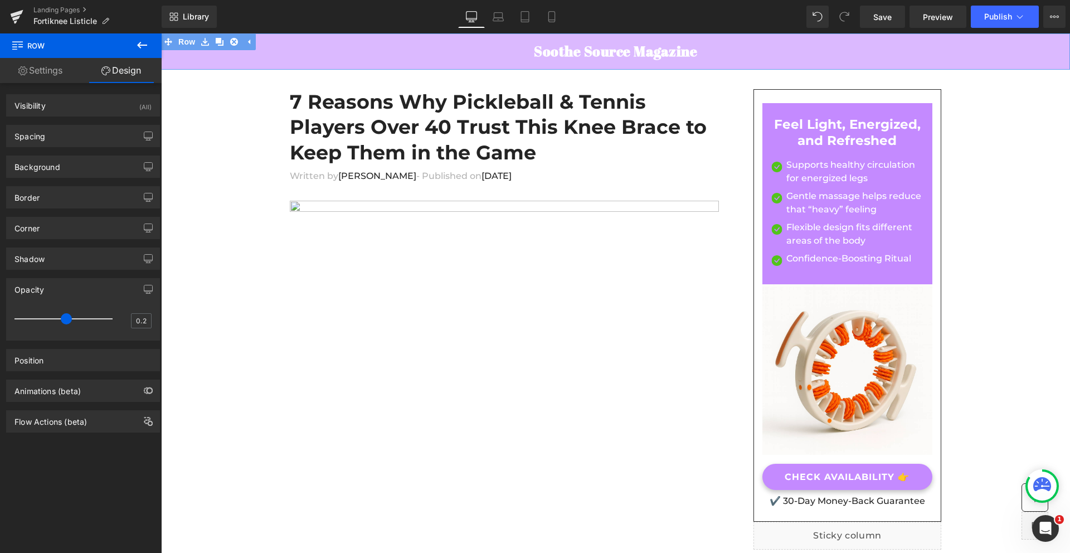
drag, startPoint x: 60, startPoint y: 317, endPoint x: 0, endPoint y: 299, distance: 62.8
click at [0, 299] on div "Opacity 0.2 0.2" at bounding box center [83, 305] width 167 height 71
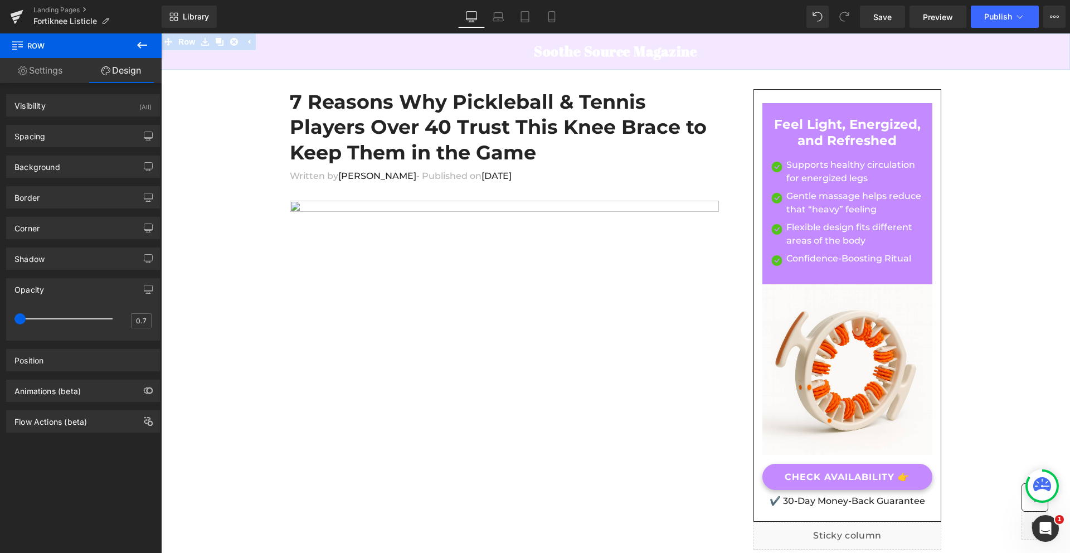
type input "1"
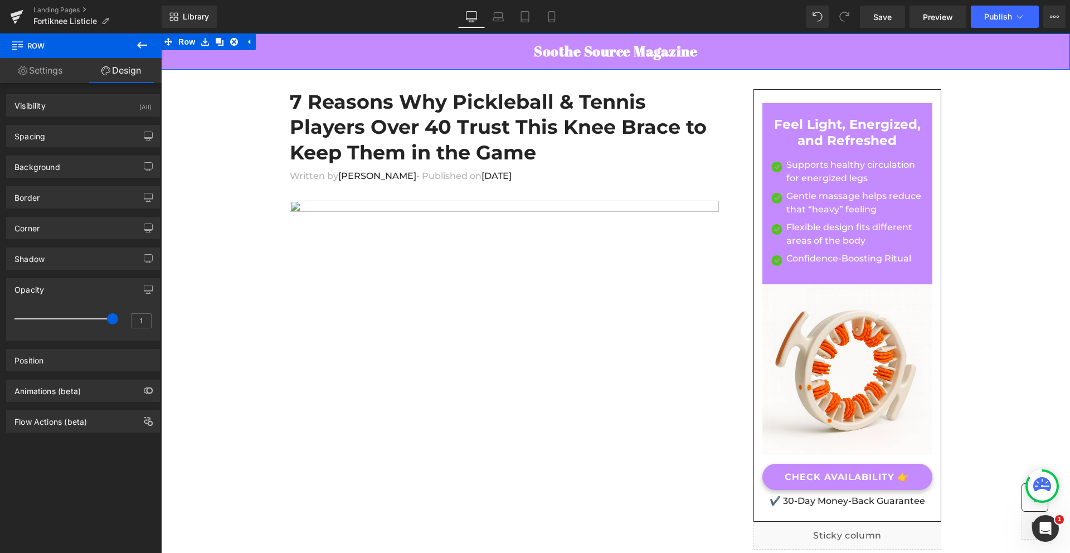
drag, startPoint x: 179, startPoint y: 354, endPoint x: 187, endPoint y: 342, distance: 13.8
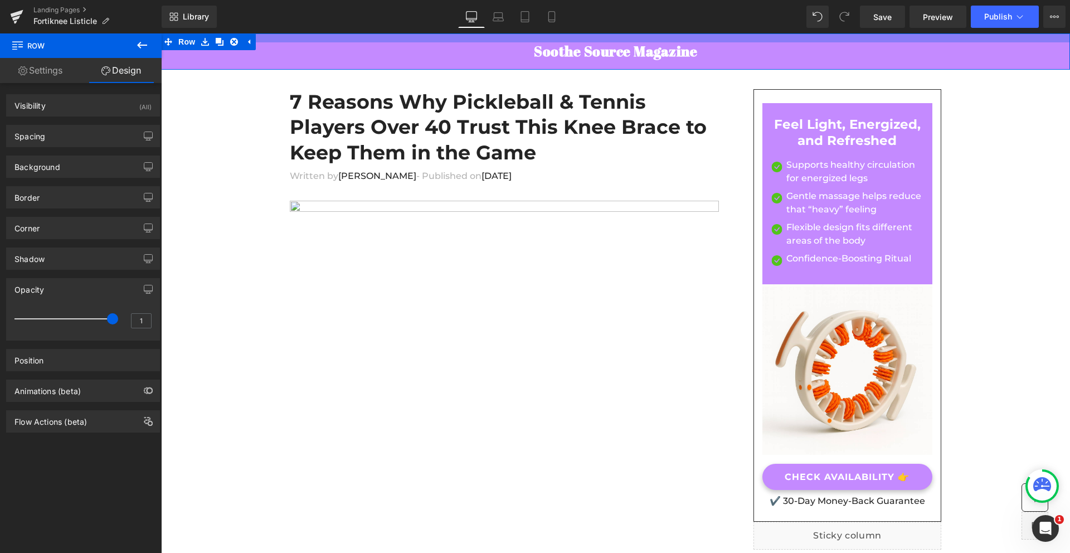
click at [1049, 41] on div at bounding box center [615, 37] width 909 height 9
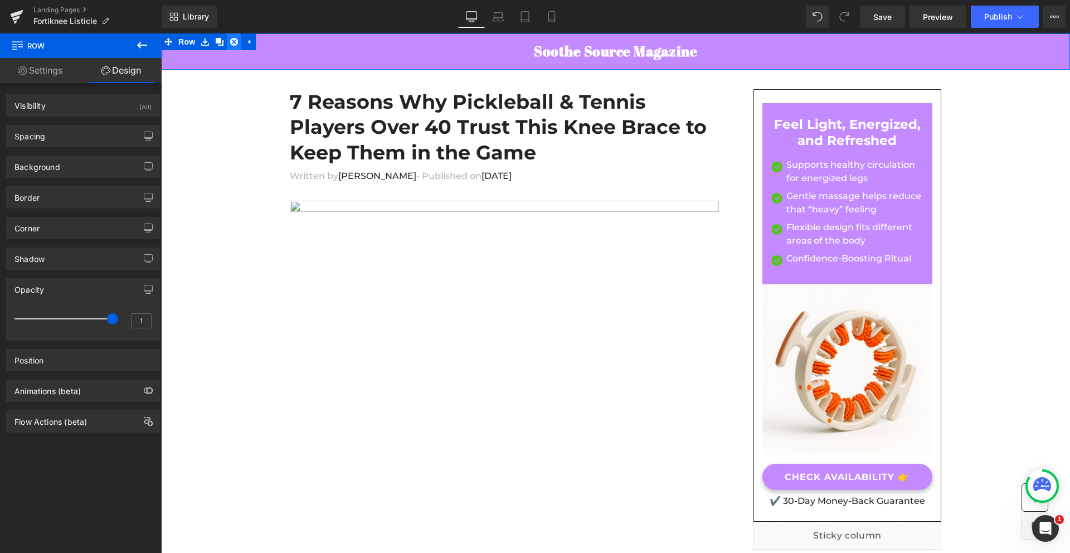
click at [230, 41] on icon at bounding box center [234, 42] width 8 height 8
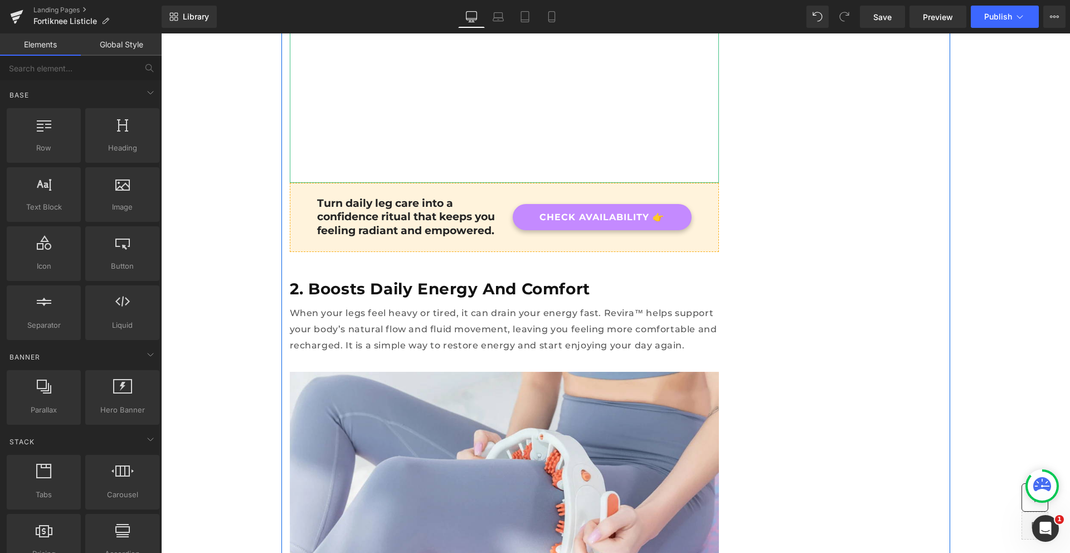
scroll to position [1370, 0]
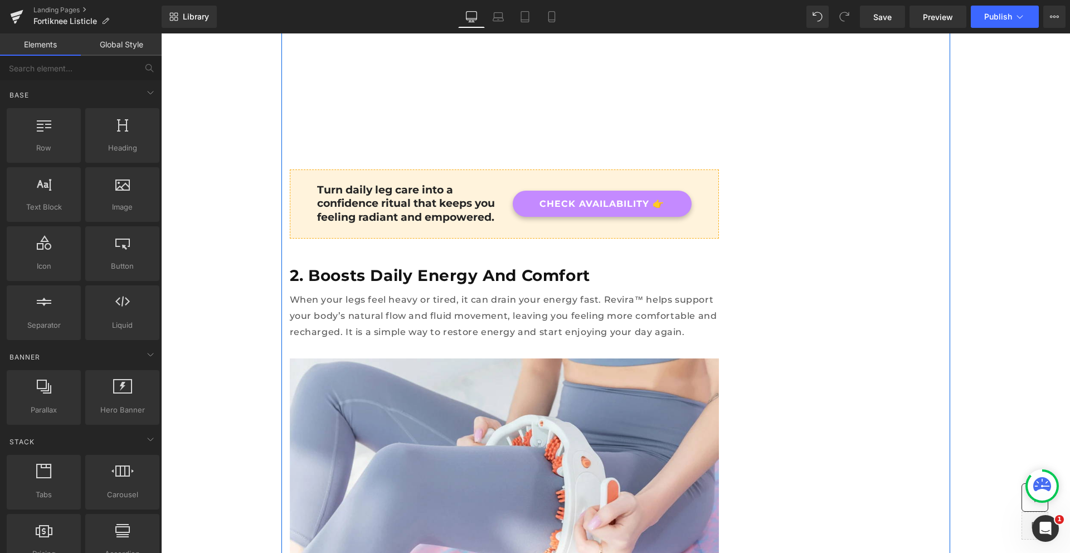
click at [364, 265] on h2 "2. Boosts Daily Energy and Comfort" at bounding box center [504, 275] width 429 height 20
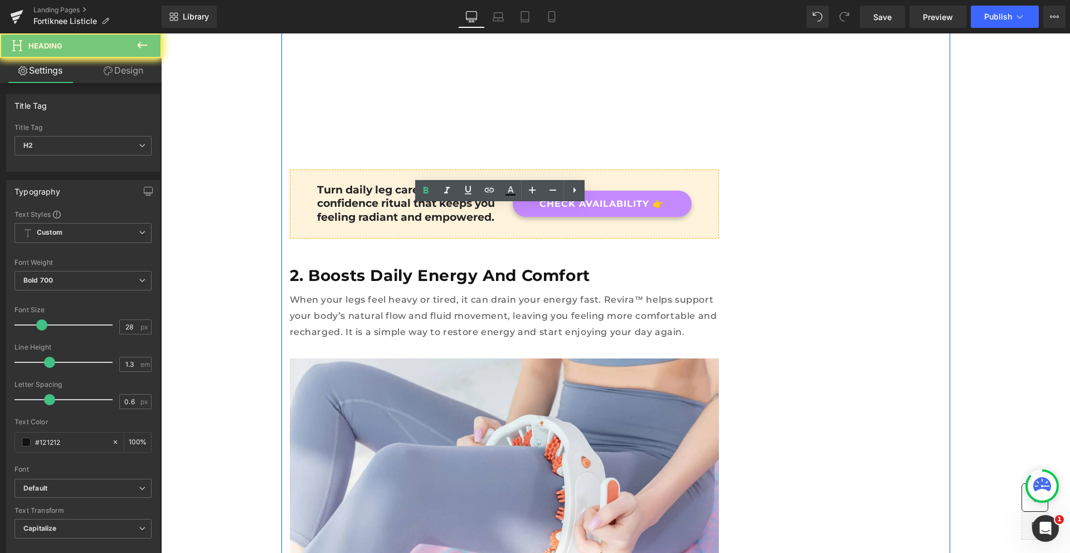
click at [364, 265] on h2 "2. Boosts Daily Energy and Comfort" at bounding box center [504, 275] width 429 height 20
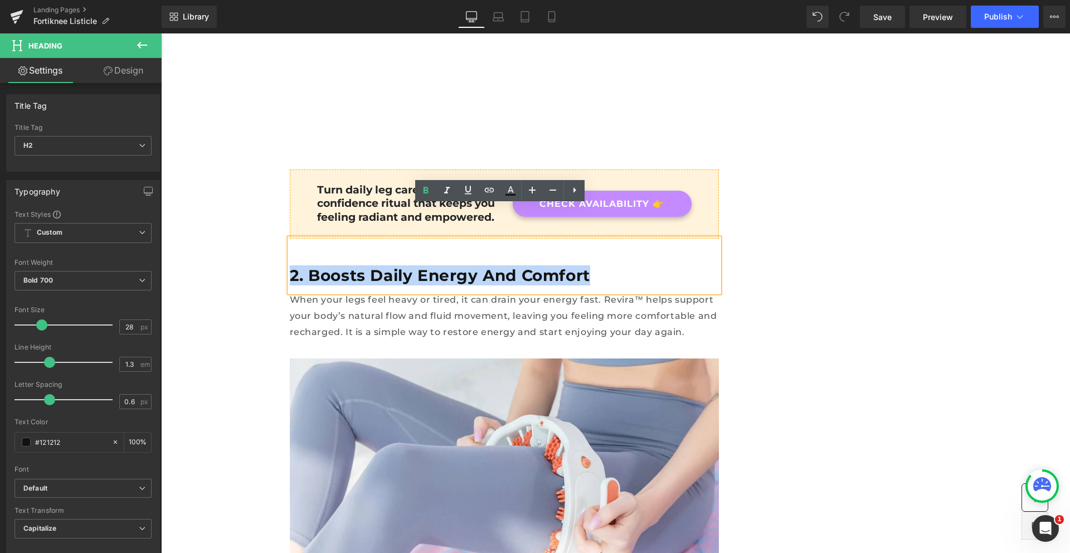
paste div
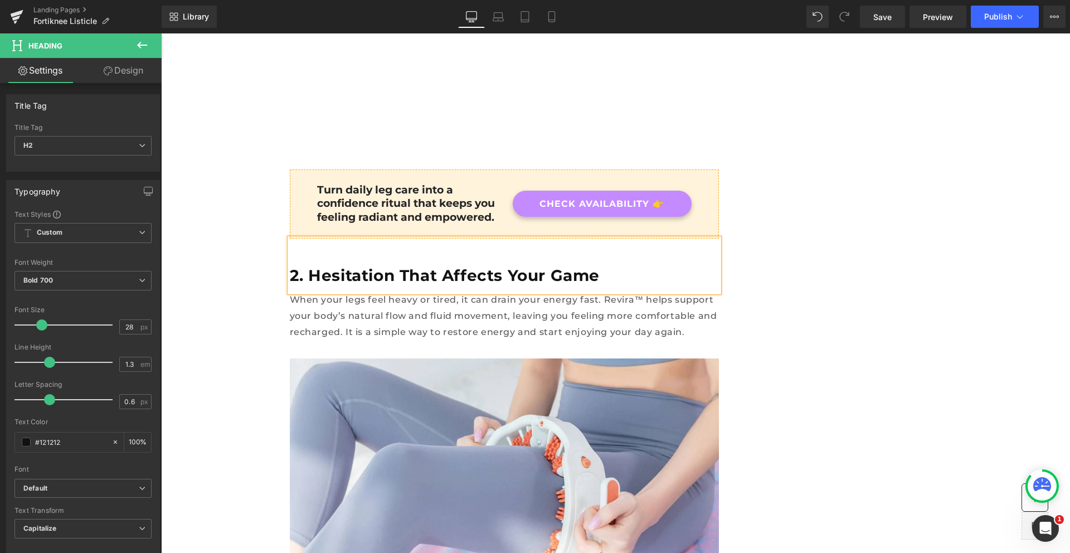
click at [347, 292] on p "When your legs feel heavy or tired, it can drain your energy fast. Revira™ help…" at bounding box center [504, 316] width 429 height 48
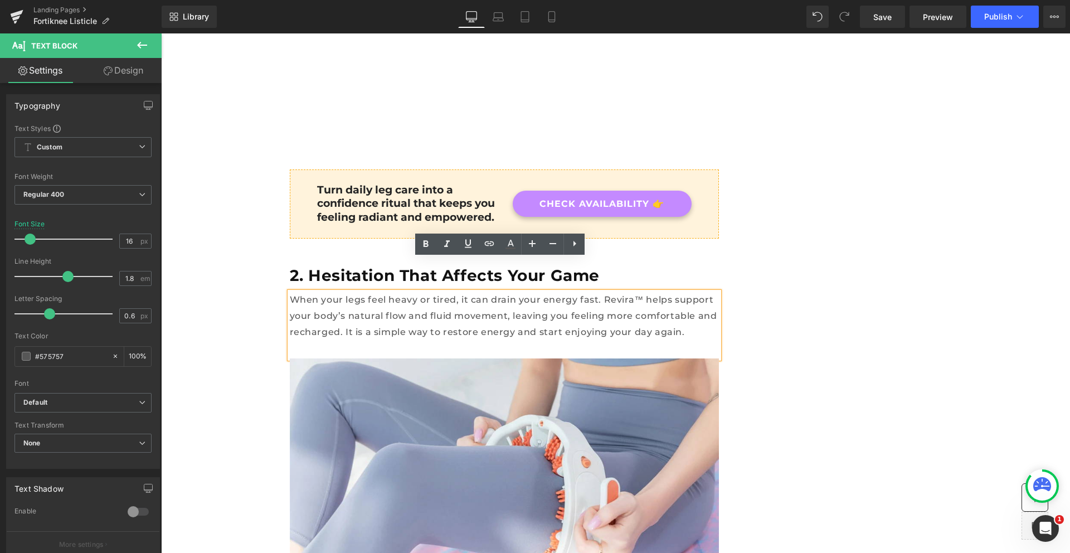
click at [370, 294] on p "When your legs feel heavy or tired, it can drain your energy fast. Revira™ help…" at bounding box center [504, 316] width 429 height 48
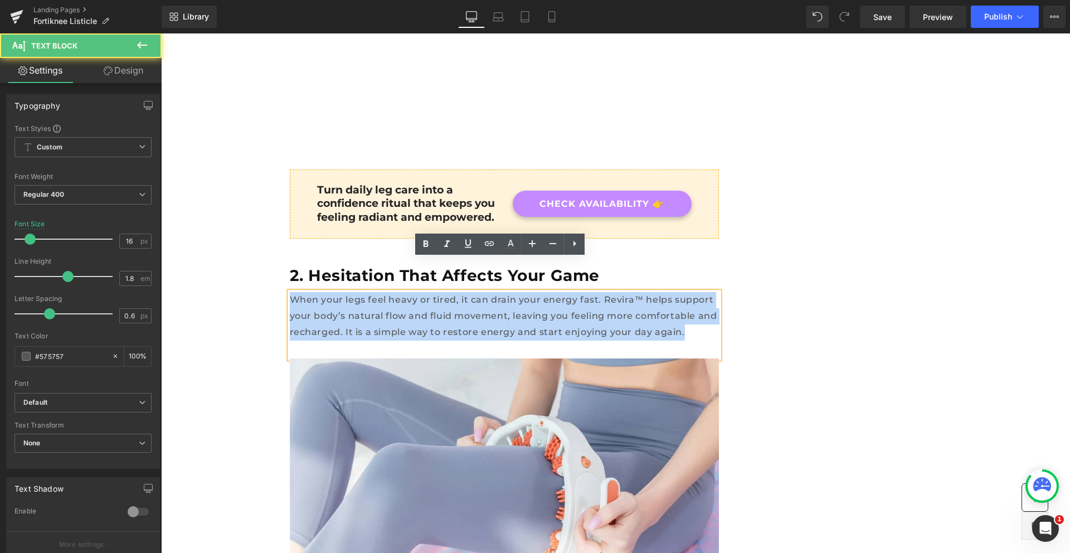
click at [370, 294] on p "When your legs feel heavy or tired, it can drain your energy fast. Revira™ help…" at bounding box center [504, 316] width 429 height 48
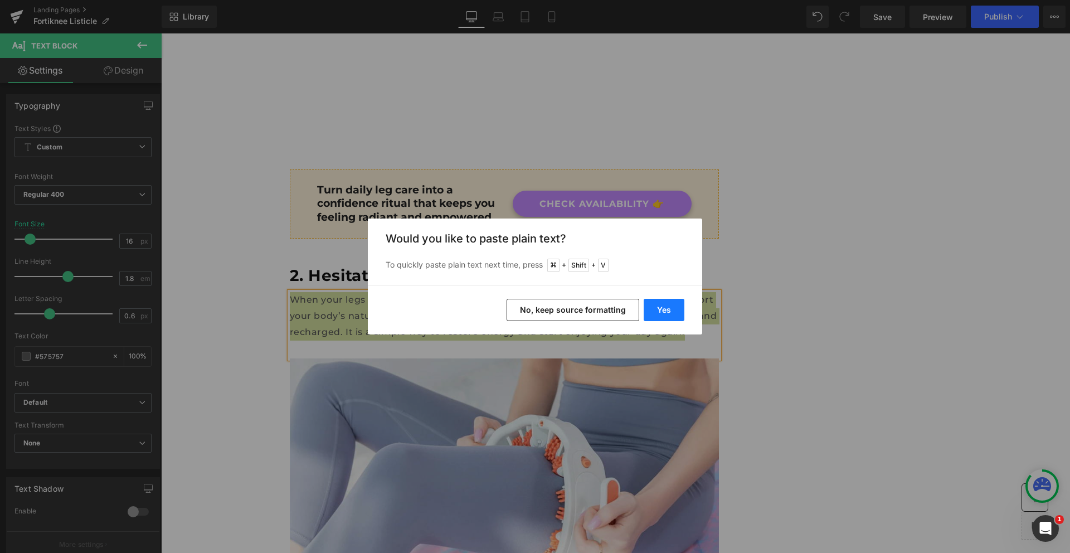
click at [653, 302] on button "Yes" at bounding box center [664, 310] width 41 height 22
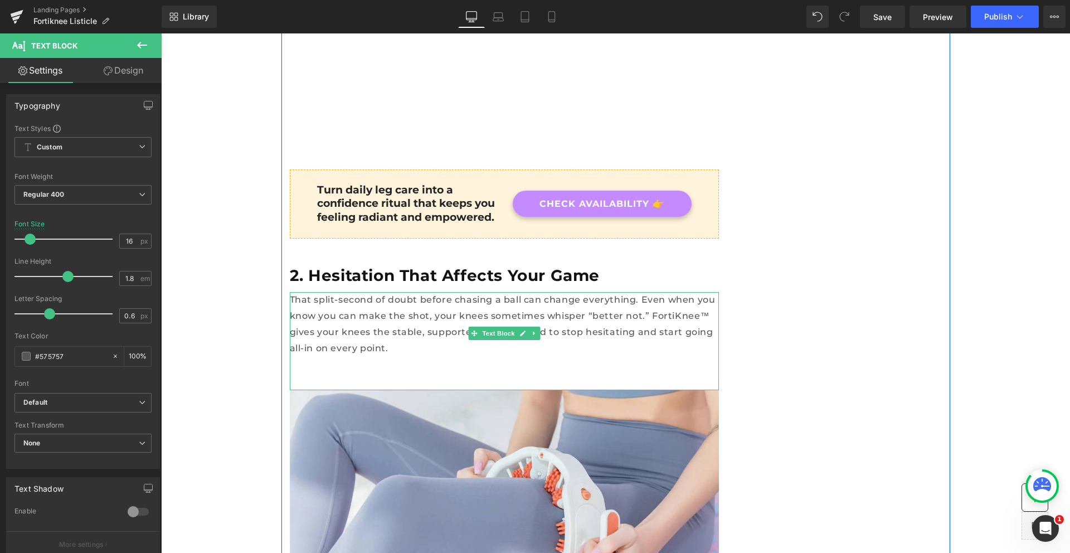
click at [640, 356] on p at bounding box center [504, 364] width 429 height 16
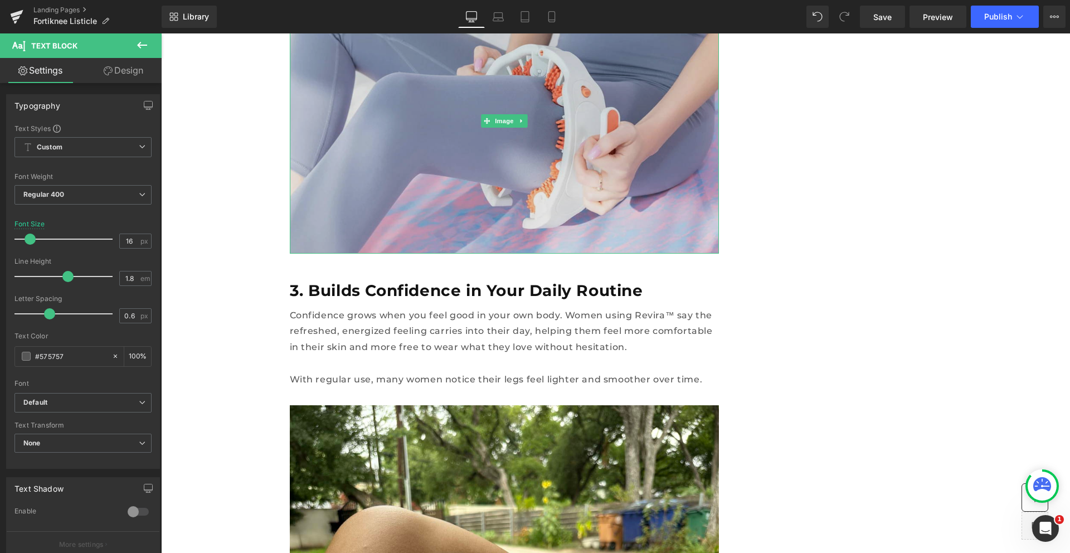
scroll to position [1759, 0]
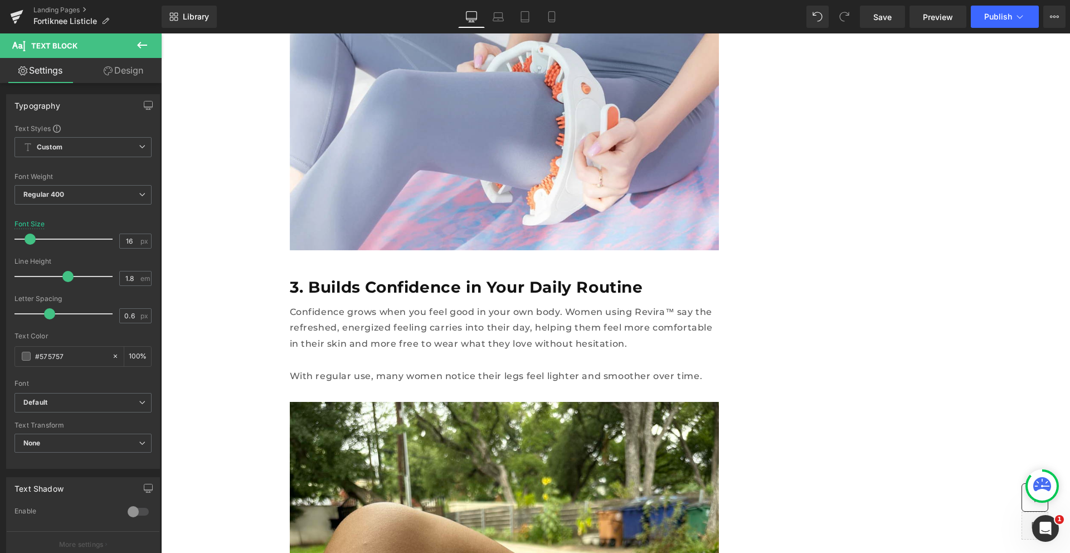
click at [361, 277] on h2 "3. Builds Confidence in Your Daily Routine" at bounding box center [504, 287] width 429 height 20
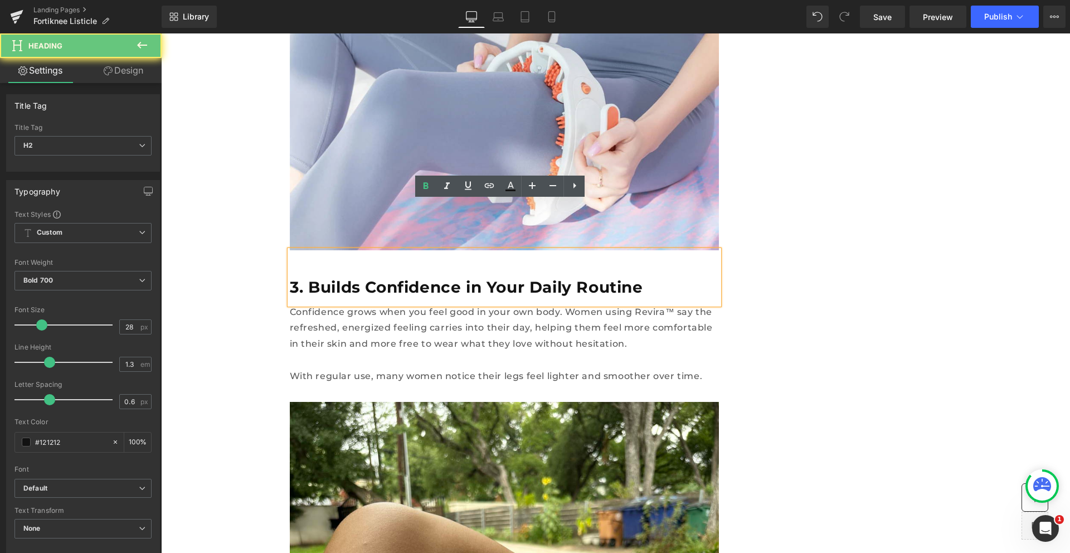
click at [358, 277] on h2 "3. Builds Confidence in Your Daily Routine" at bounding box center [504, 287] width 429 height 20
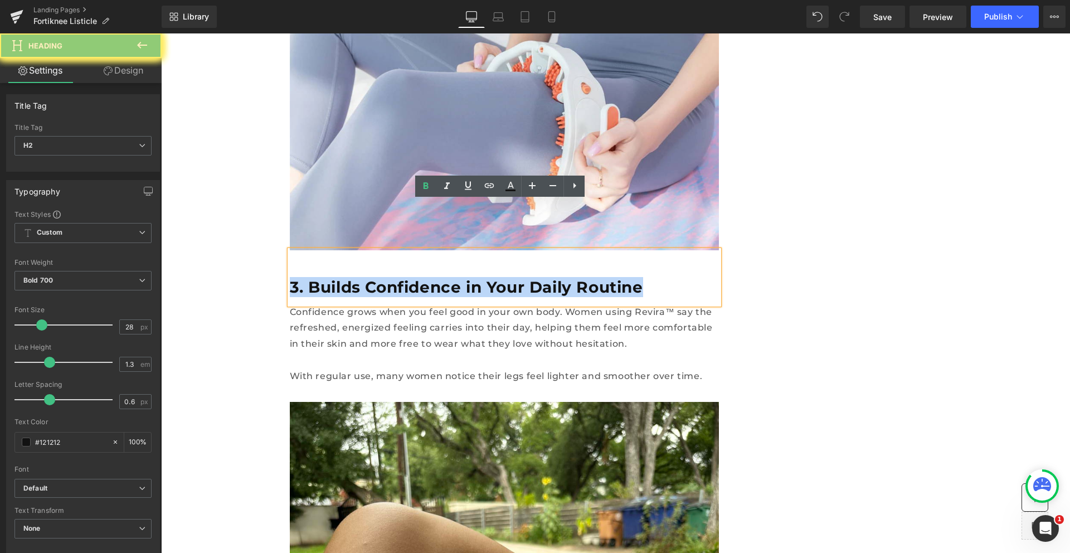
click at [358, 277] on h2 "3. Builds Confidence in Your Daily Routine" at bounding box center [504, 287] width 429 height 20
paste div
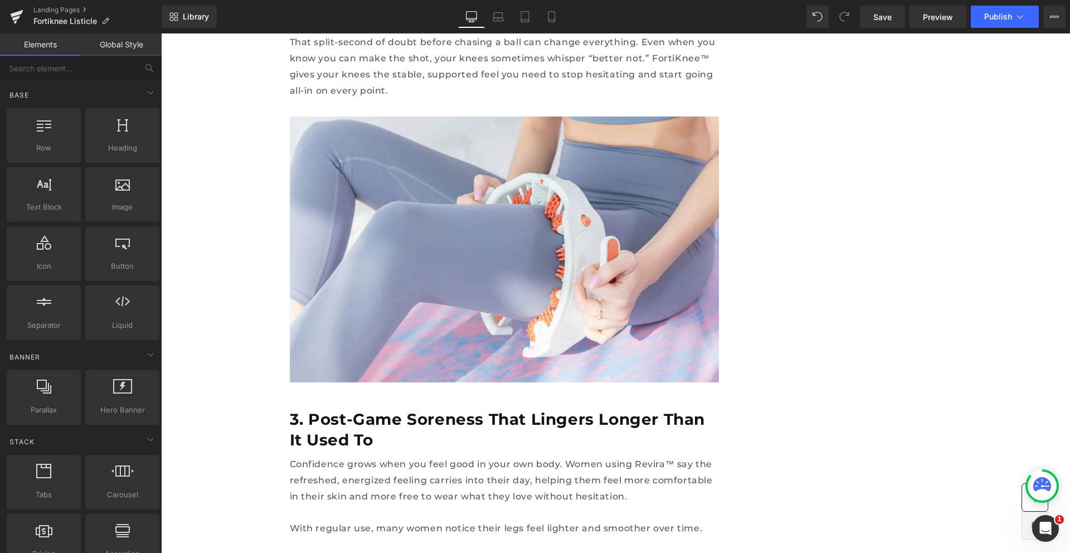
scroll to position [1900, 0]
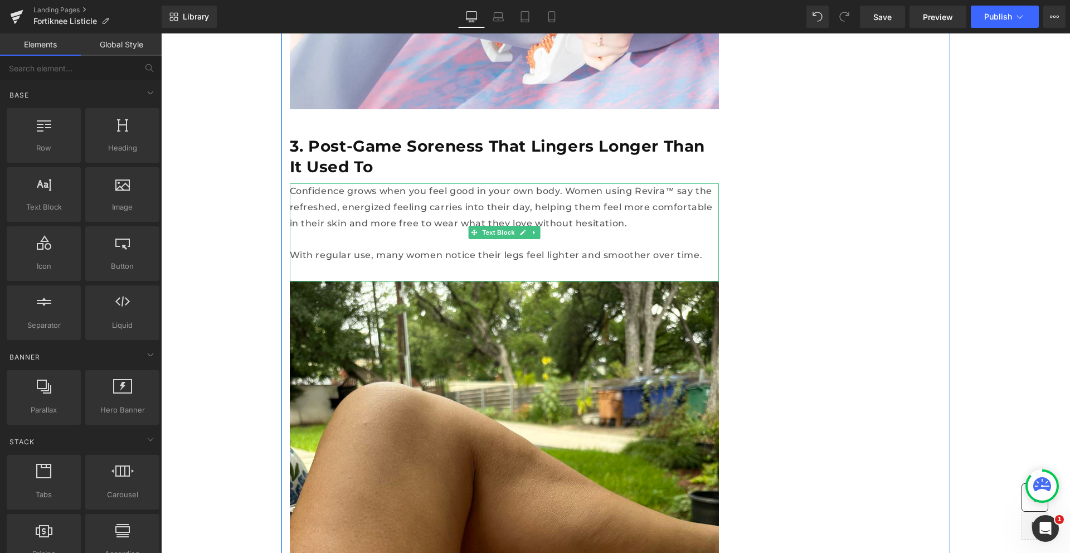
click at [394, 183] on p "Confidence grows when you feel good in your own body. Women using Revira™ say t…" at bounding box center [504, 207] width 429 height 48
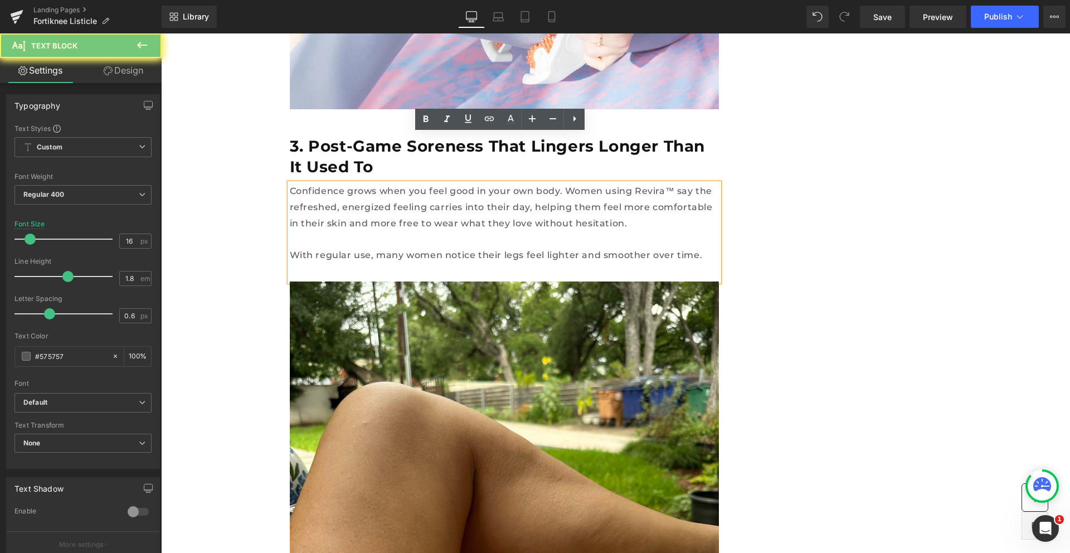
click at [394, 183] on p "Confidence grows when you feel good in your own body. Women using Revira™ say t…" at bounding box center [504, 207] width 429 height 48
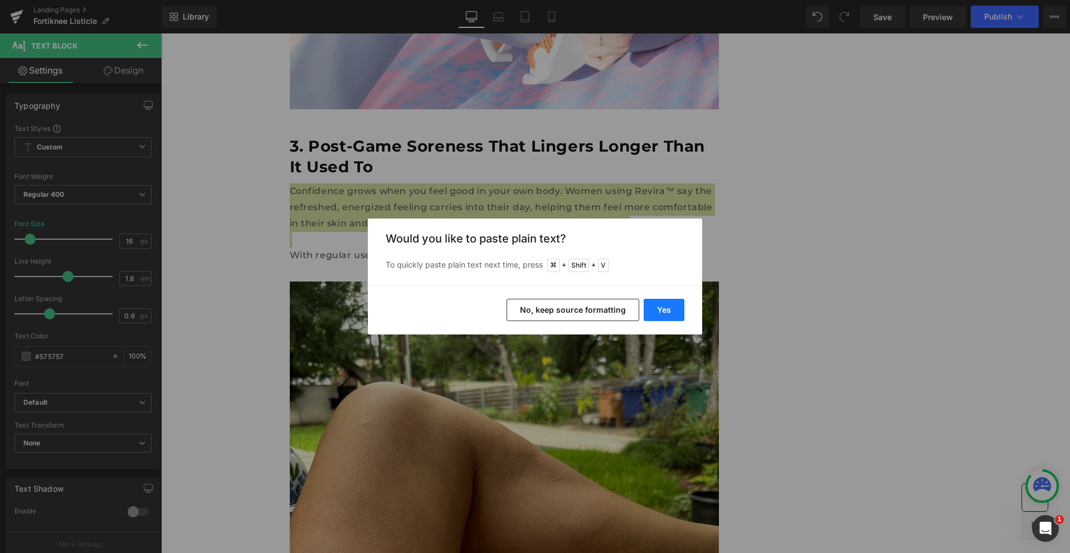
click at [659, 307] on button "Yes" at bounding box center [664, 310] width 41 height 22
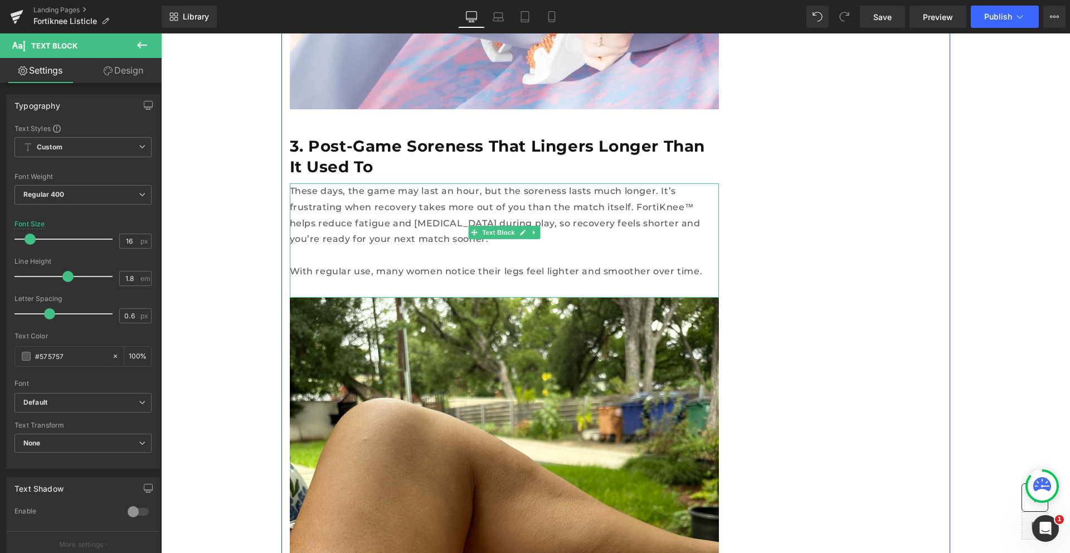
click at [537, 264] on p "With regular use, many women notice their legs feel lighter and smoother over t…" at bounding box center [504, 272] width 429 height 16
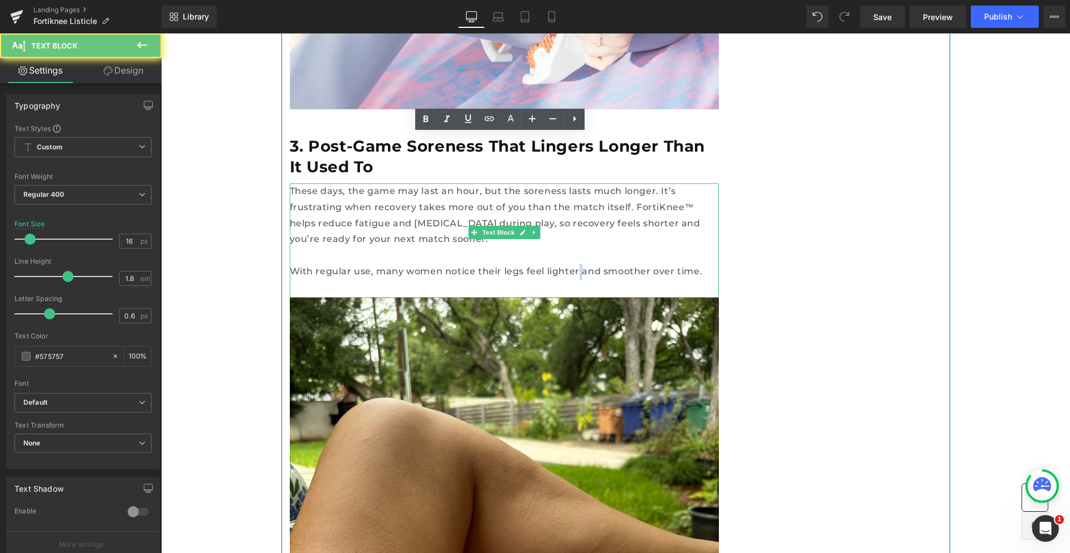
click at [537, 264] on p "With regular use, many women notice their legs feel lighter and smoother over t…" at bounding box center [504, 272] width 429 height 16
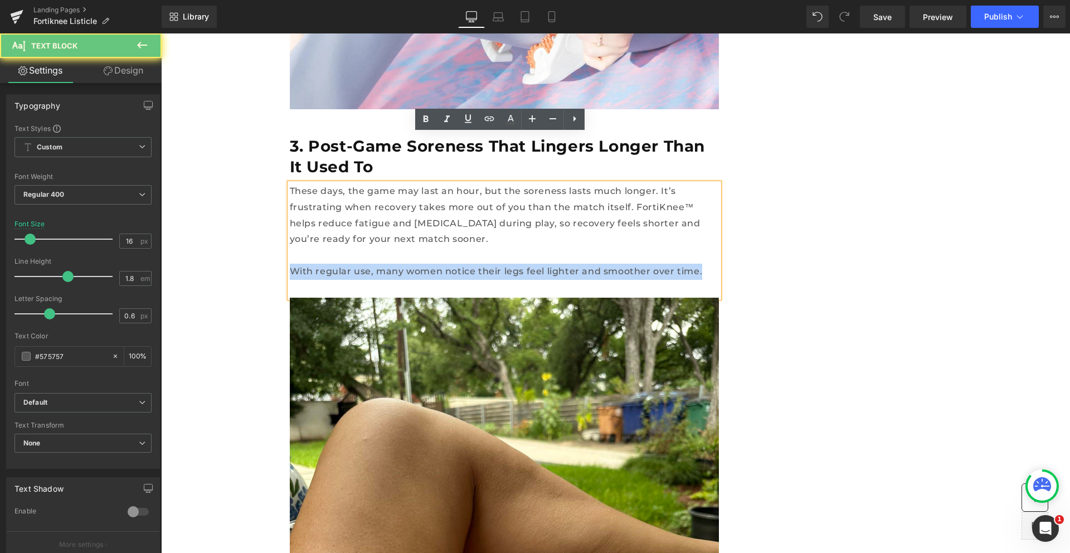
click at [537, 264] on p "With regular use, many women notice their legs feel lighter and smoother over t…" at bounding box center [504, 272] width 429 height 16
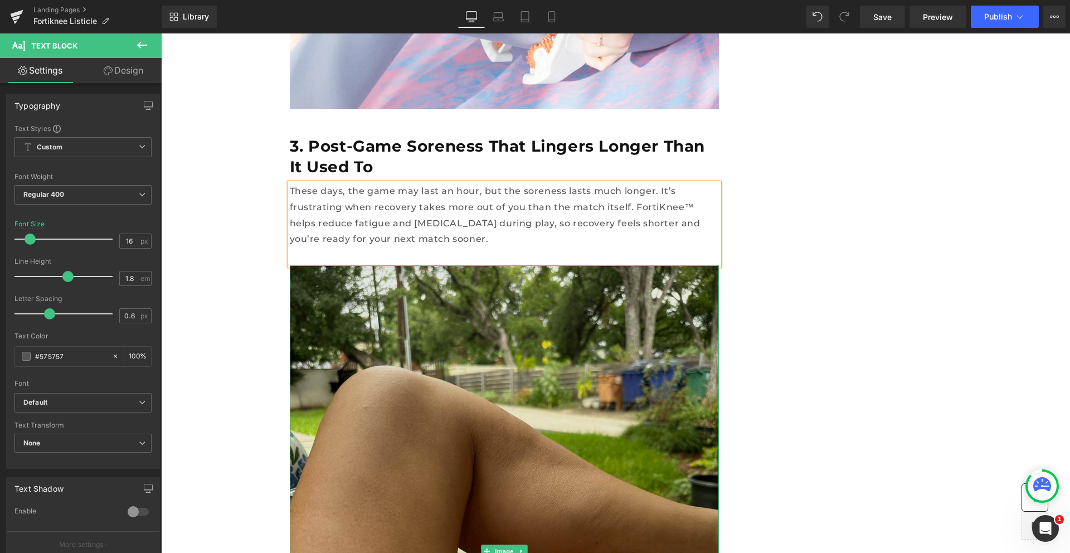
click at [621, 385] on img at bounding box center [504, 551] width 429 height 572
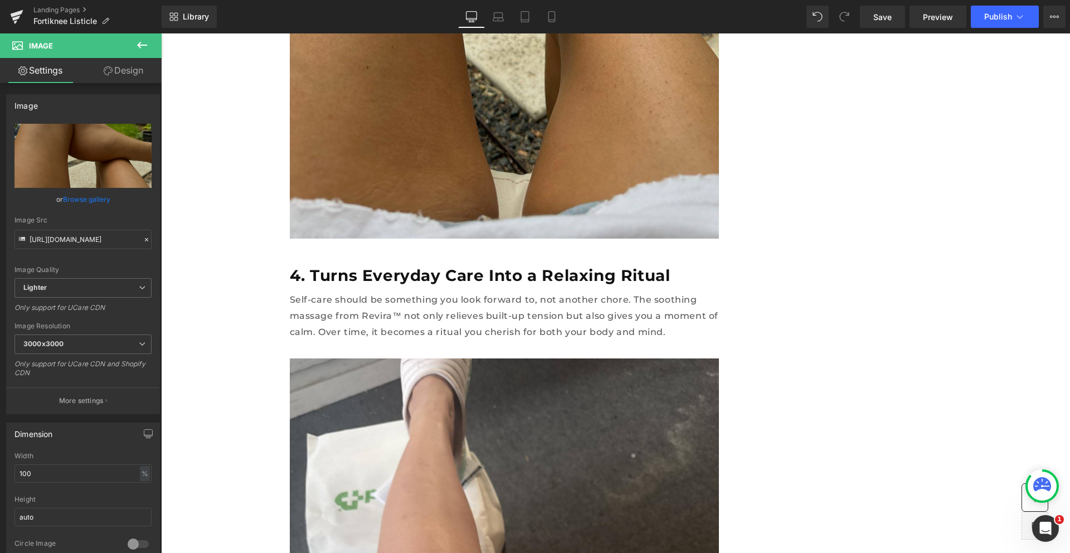
scroll to position [2631, 0]
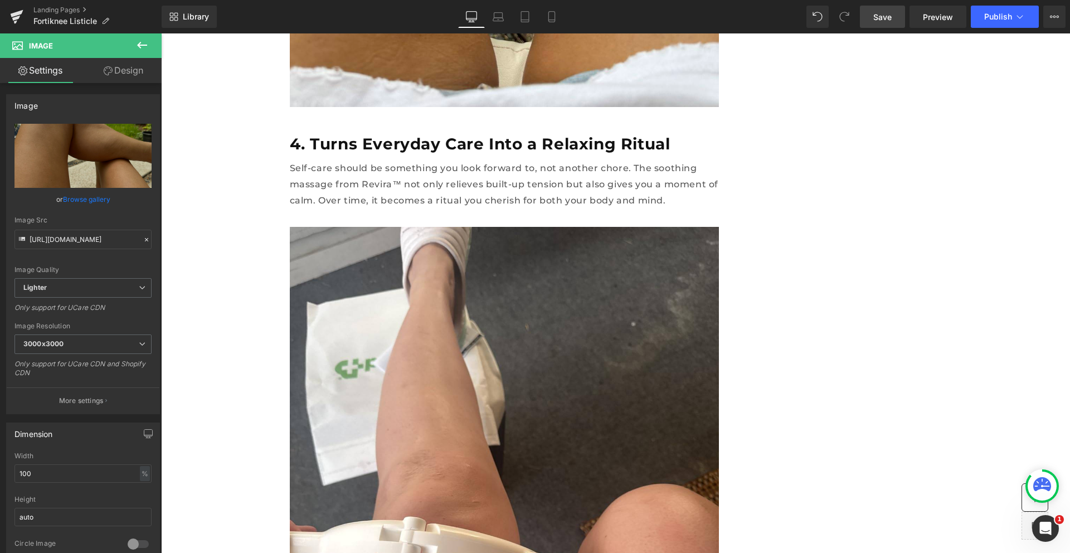
click at [891, 18] on span "Save" at bounding box center [882, 17] width 18 height 12
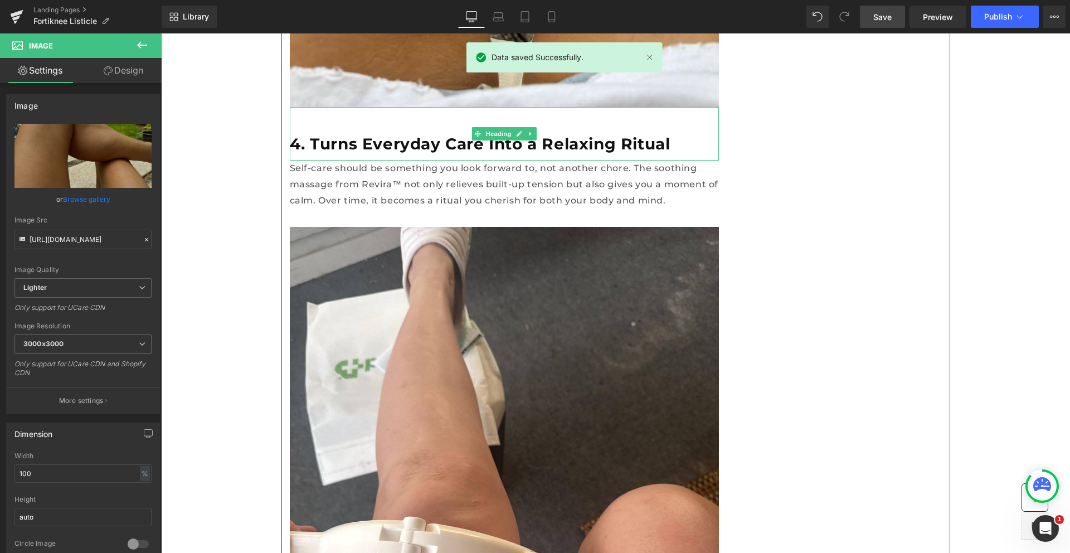
click at [352, 134] on h2 "4. Turns Everyday Care Into a Relaxing Ritual" at bounding box center [504, 144] width 429 height 20
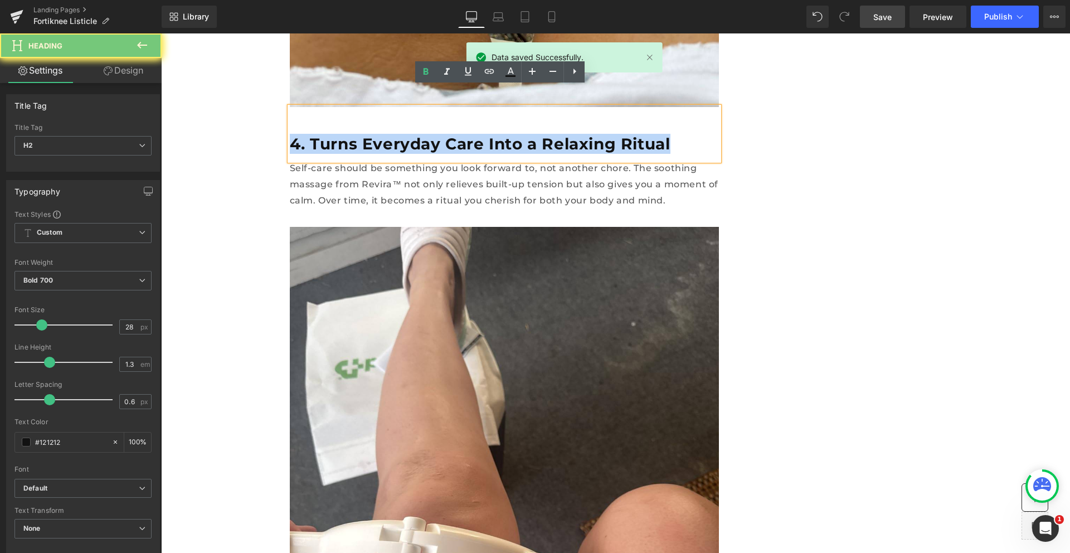
paste div
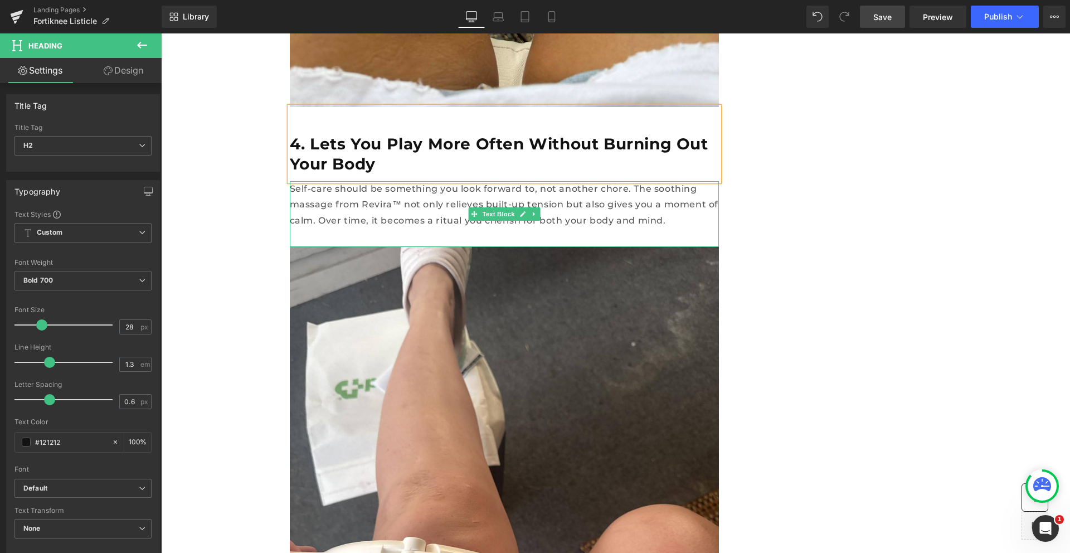
click at [338, 181] on p "Self-care should be something you look forward to, not another chore. The sooth…" at bounding box center [504, 205] width 429 height 48
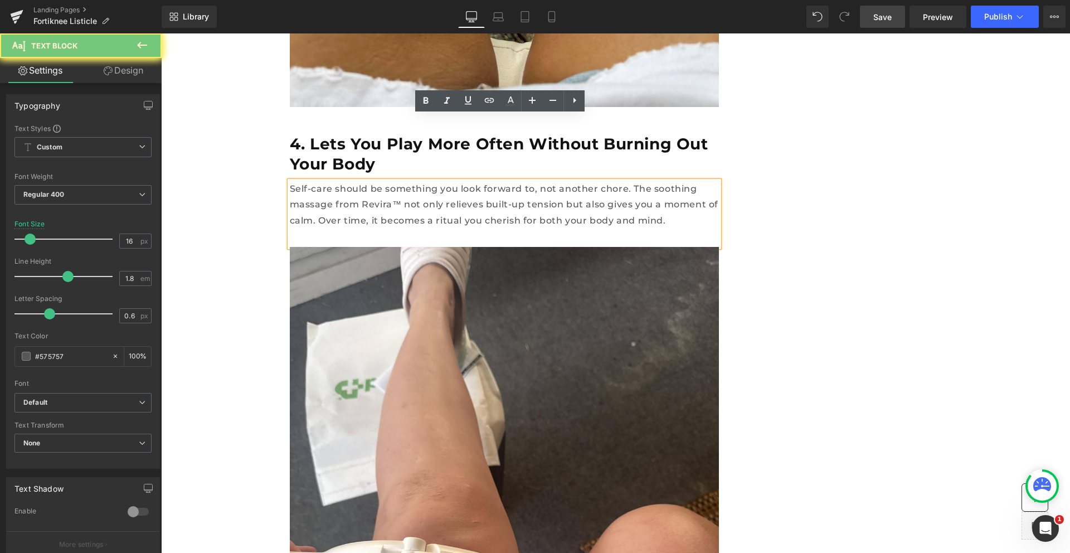
click at [338, 181] on p "Self-care should be something you look forward to, not another chore. The sooth…" at bounding box center [504, 205] width 429 height 48
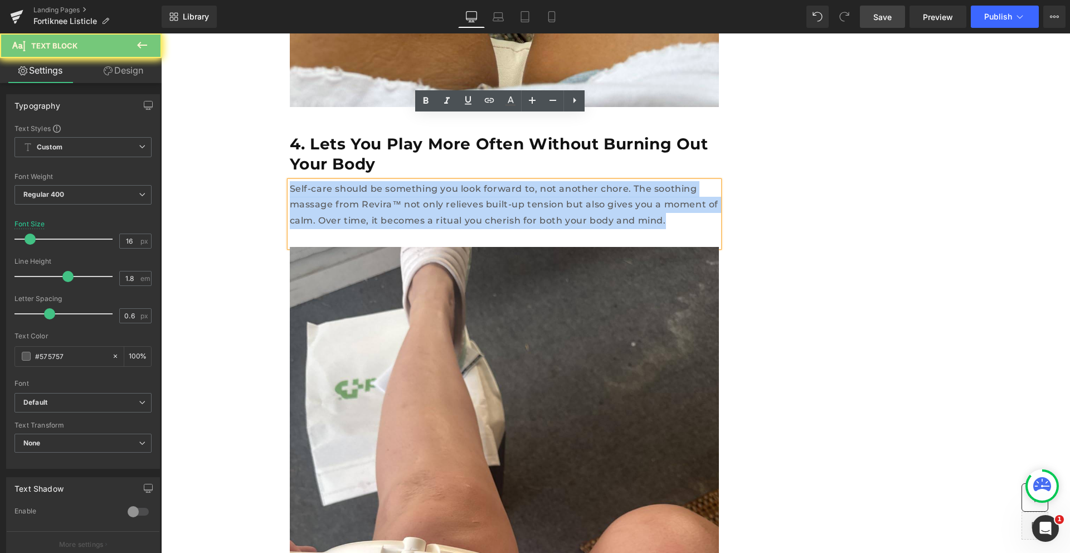
click at [338, 181] on p "Self-care should be something you look forward to, not another chore. The sooth…" at bounding box center [504, 205] width 429 height 48
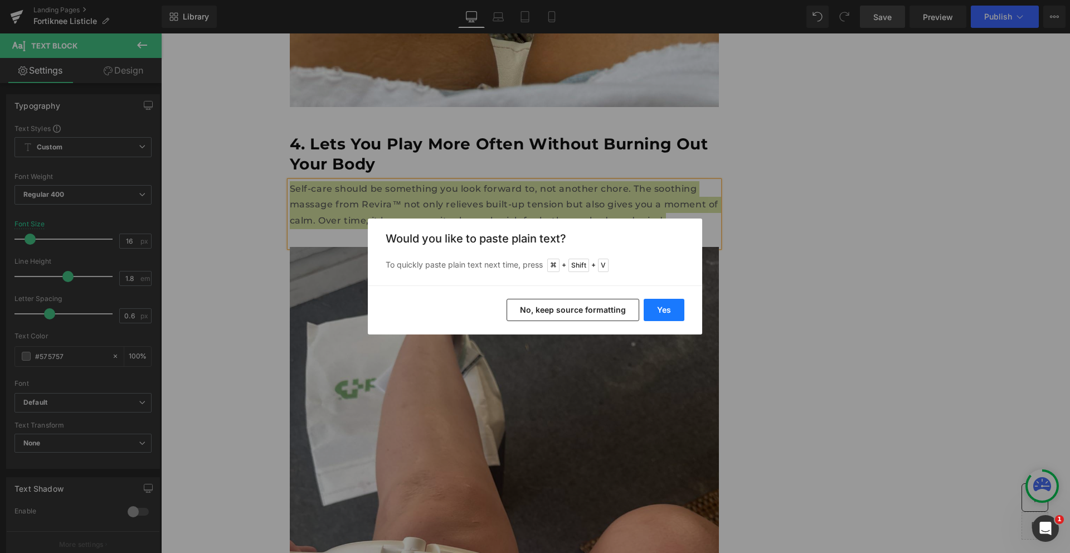
click at [668, 318] on button "Yes" at bounding box center [664, 310] width 41 height 22
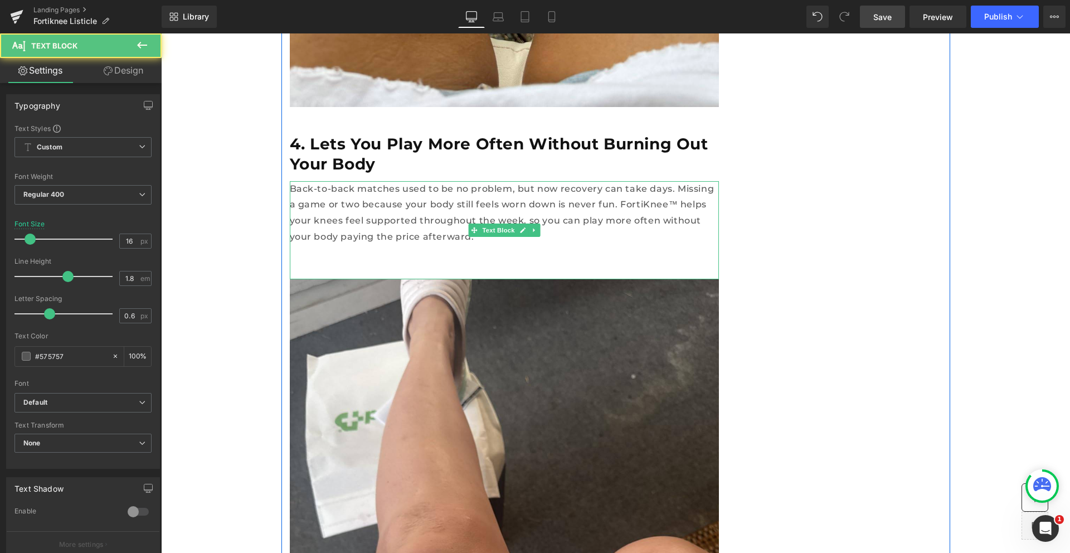
click at [427, 245] on p at bounding box center [504, 253] width 429 height 16
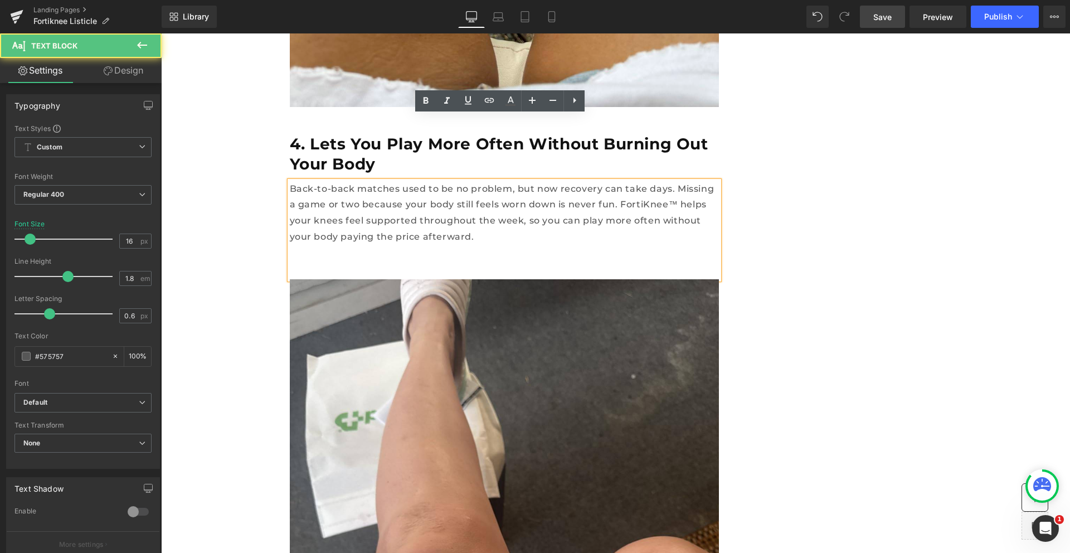
click at [427, 245] on p at bounding box center [504, 253] width 429 height 16
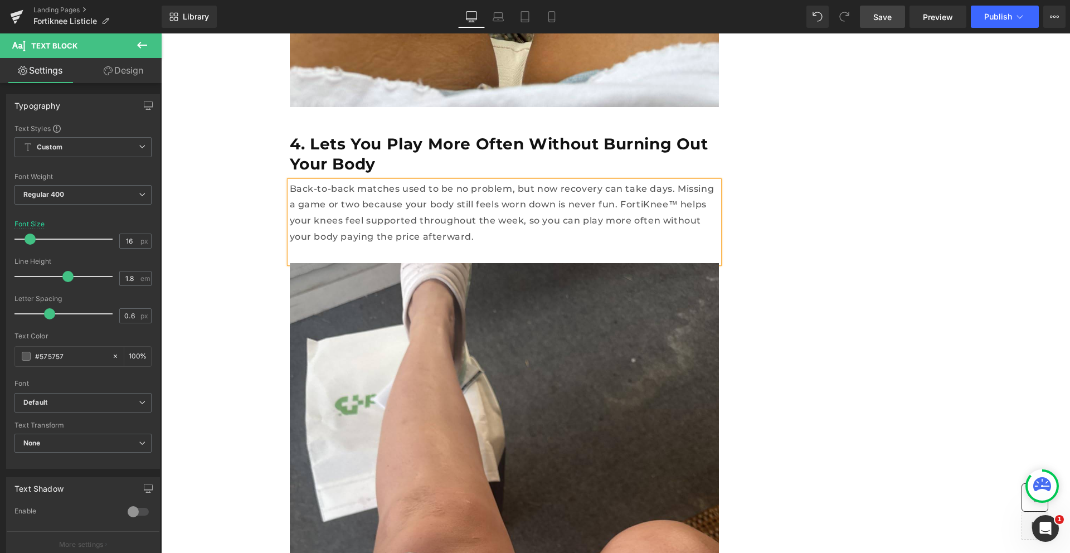
click at [879, 21] on span "Save" at bounding box center [882, 17] width 18 height 12
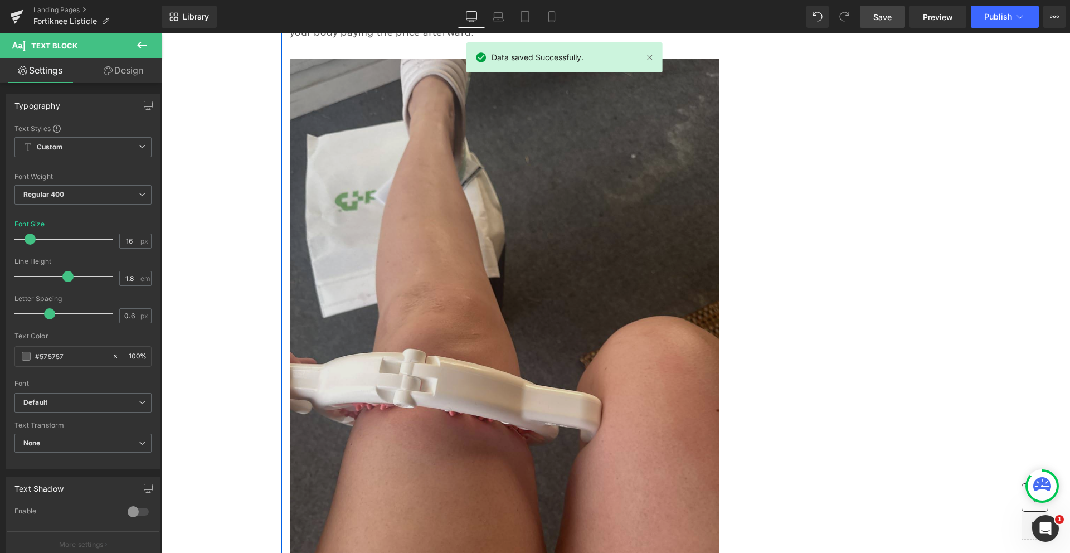
scroll to position [2735, 0]
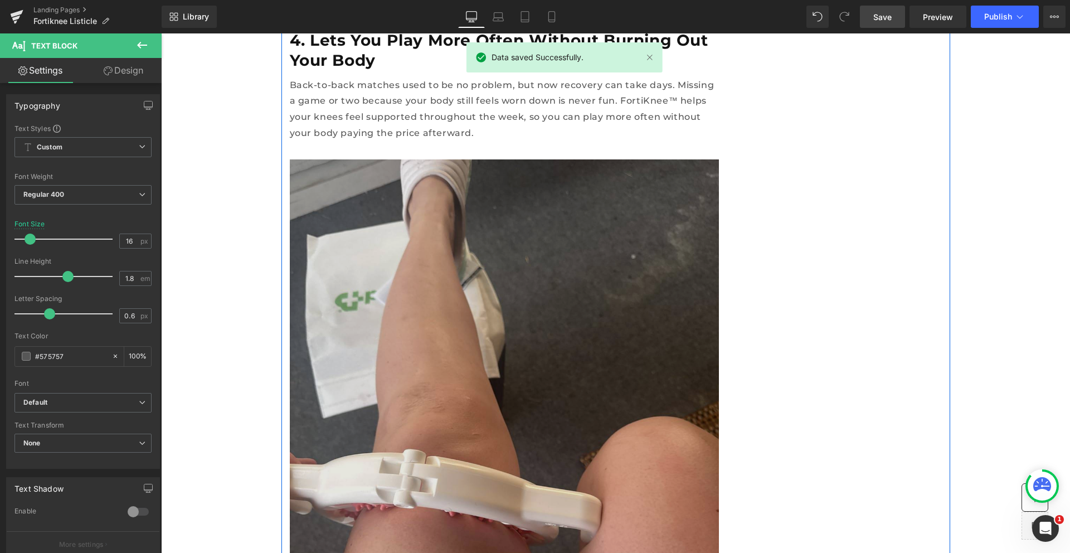
click at [577, 166] on img at bounding box center [504, 445] width 429 height 572
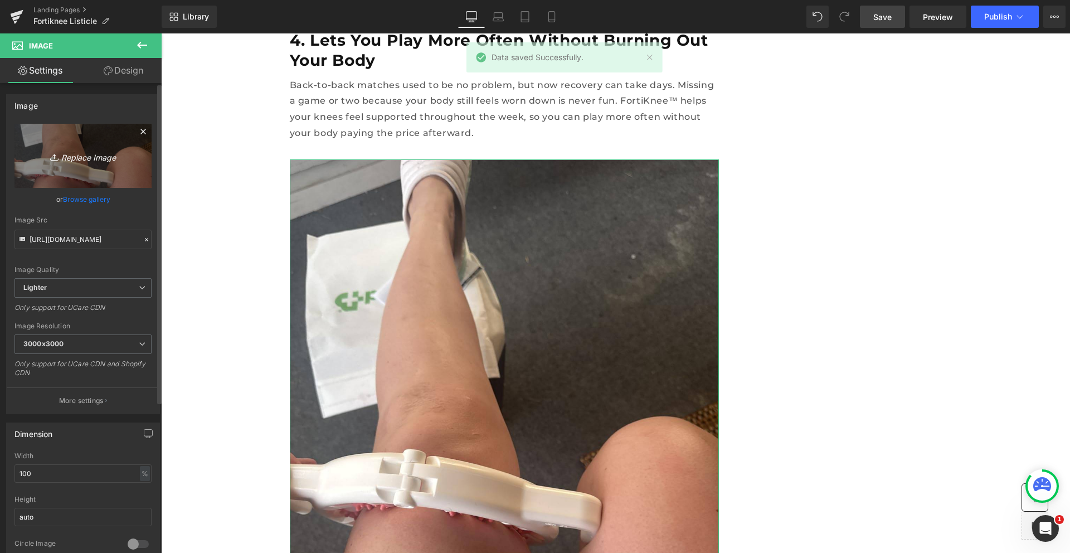
click at [137, 133] on icon at bounding box center [143, 131] width 13 height 13
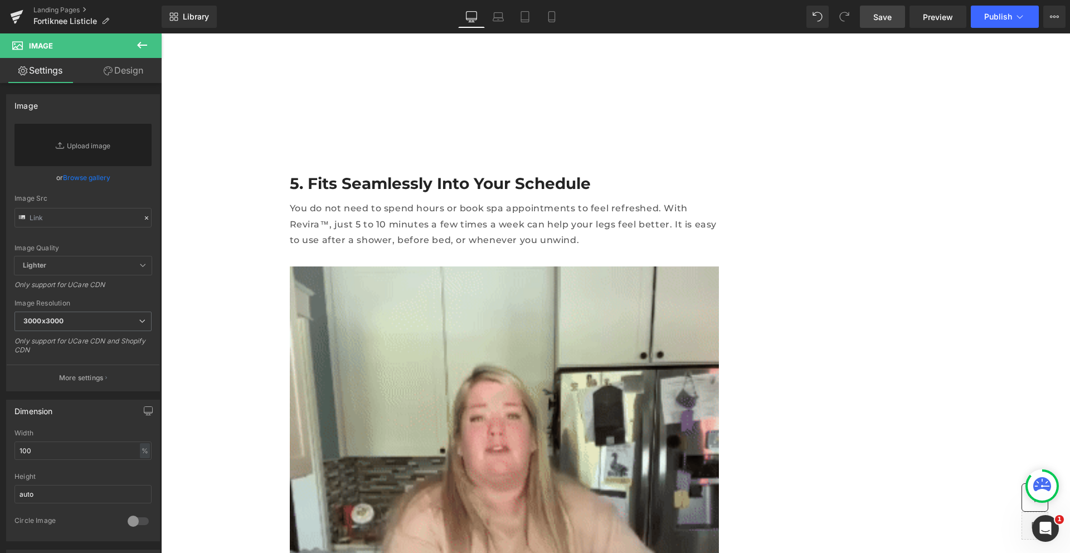
scroll to position [3308, 0]
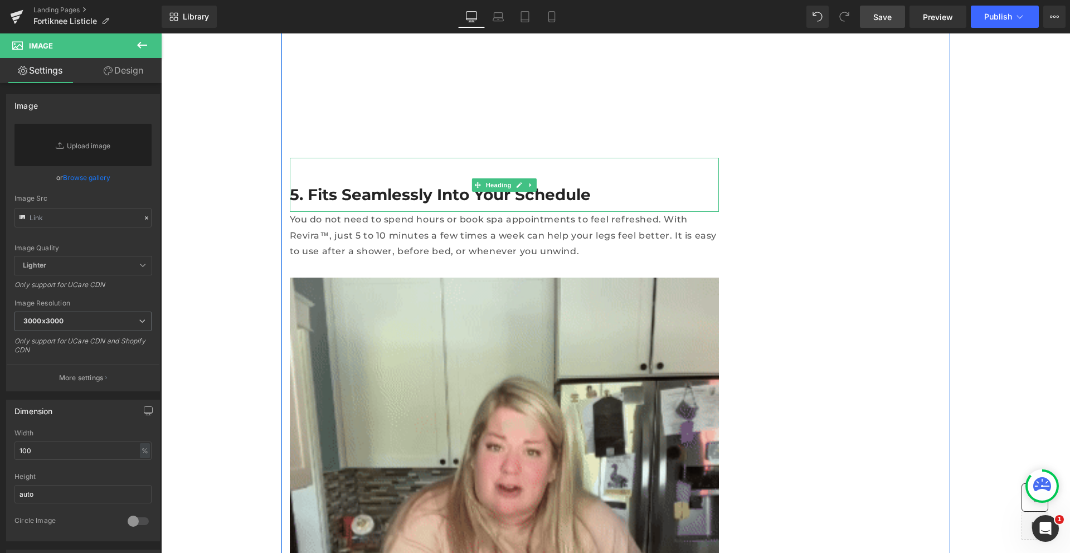
click at [374, 184] on h3 "5. Fits Seamlessly Into Your Schedule" at bounding box center [504, 194] width 429 height 20
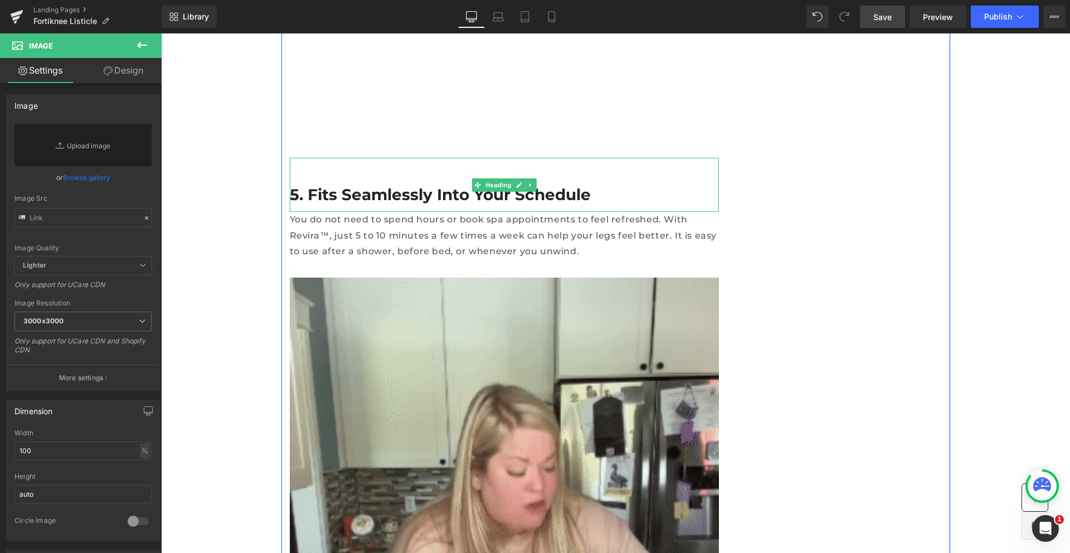
click at [374, 184] on h3 "5. Fits Seamlessly Into Your Schedule" at bounding box center [504, 194] width 429 height 20
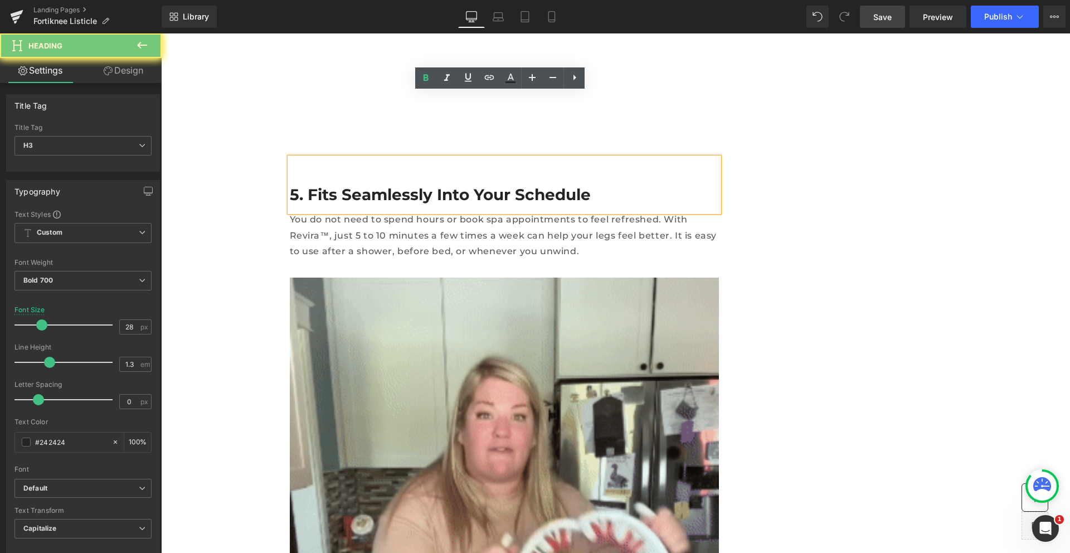
click at [374, 184] on h3 "5. Fits Seamlessly Into Your Schedule" at bounding box center [504, 194] width 429 height 20
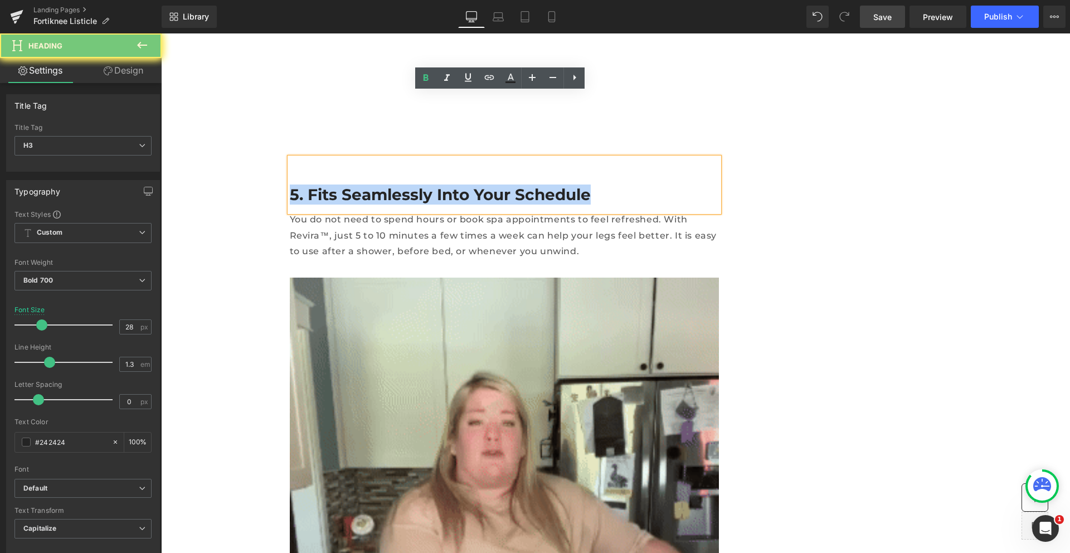
paste div
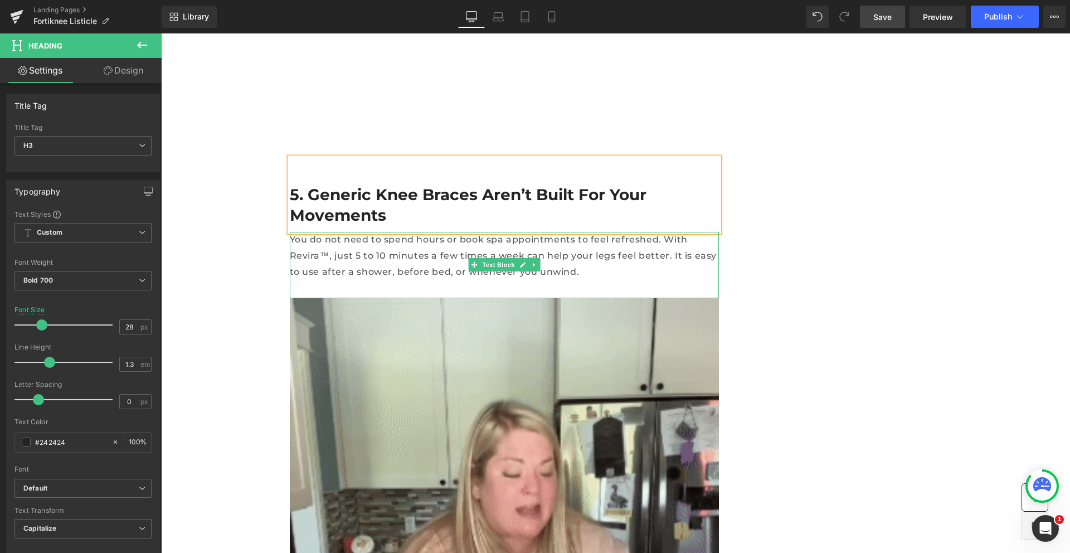
click at [360, 232] on p "You do not need to spend hours or book spa appointments to feel refreshed. With…" at bounding box center [504, 256] width 429 height 48
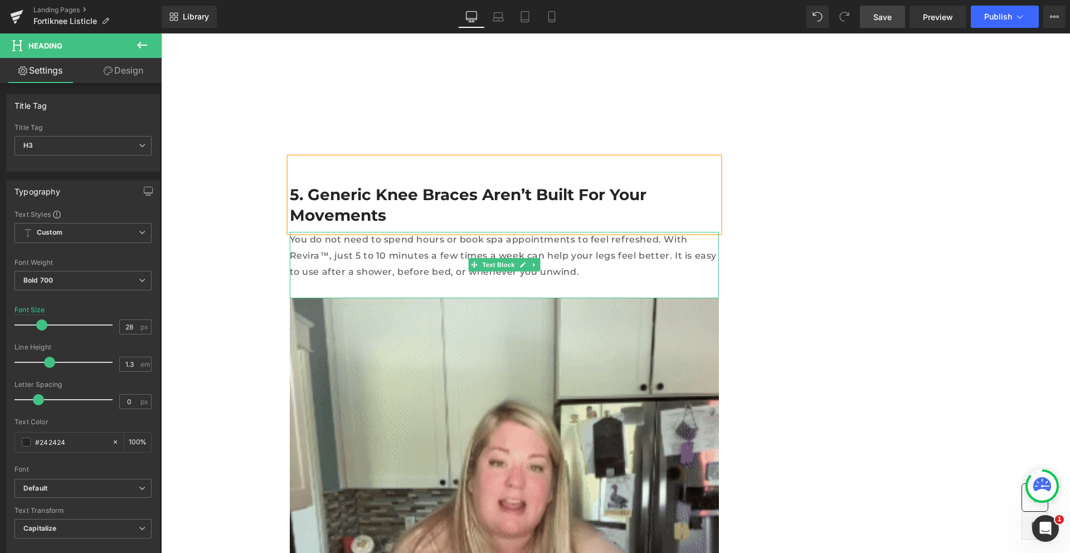
click at [360, 232] on p "You do not need to spend hours or book spa appointments to feel refreshed. With…" at bounding box center [504, 256] width 429 height 48
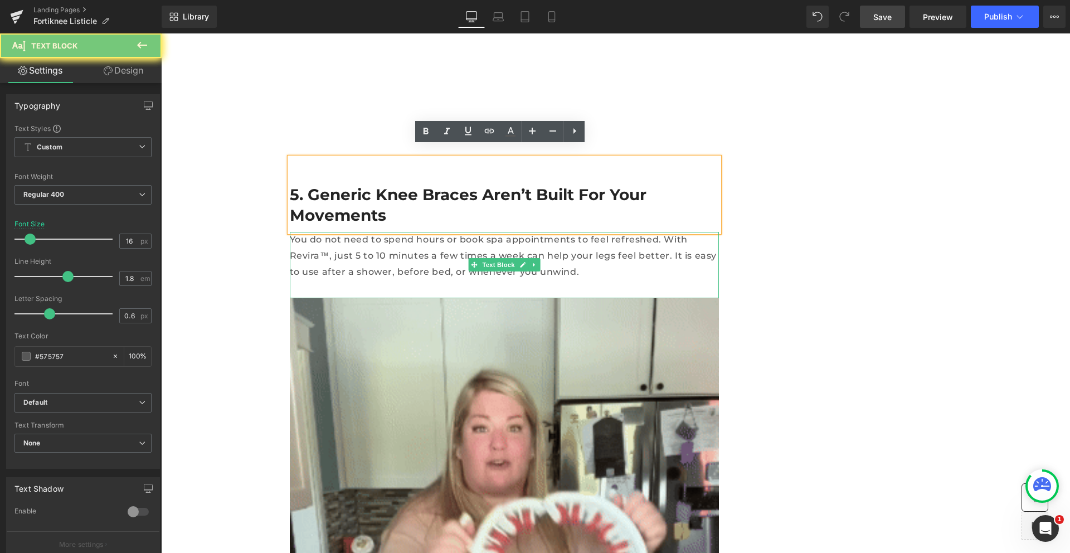
click at [360, 232] on p "You do not need to spend hours or book spa appointments to feel refreshed. With…" at bounding box center [504, 256] width 429 height 48
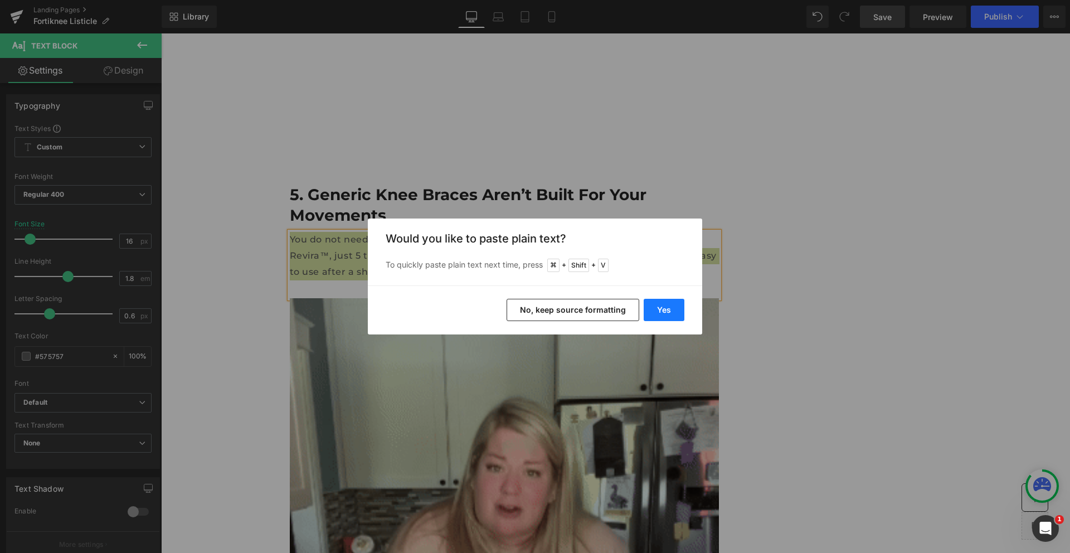
click at [666, 310] on button "Yes" at bounding box center [664, 310] width 41 height 22
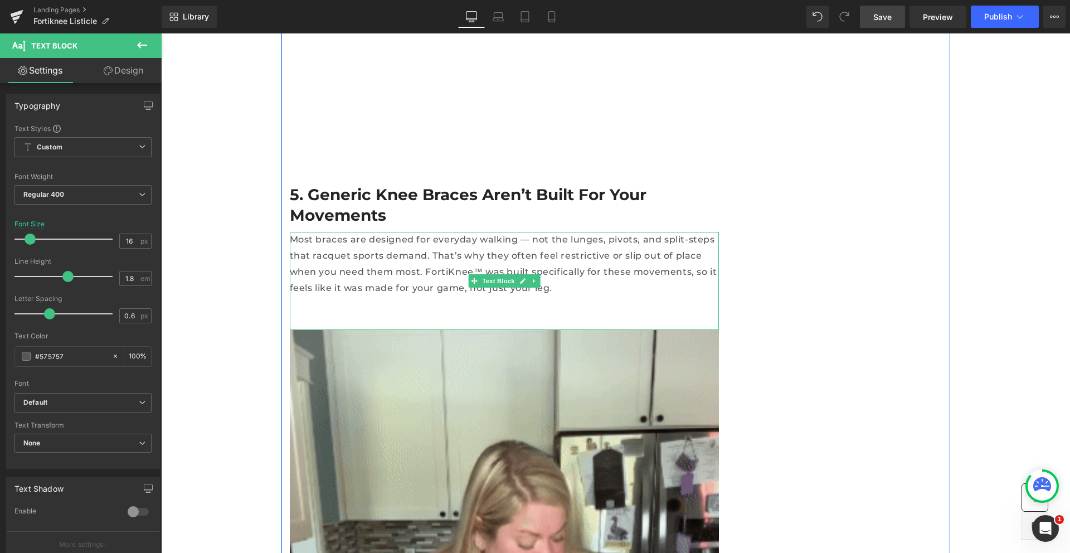
click at [451, 296] on p at bounding box center [504, 304] width 429 height 16
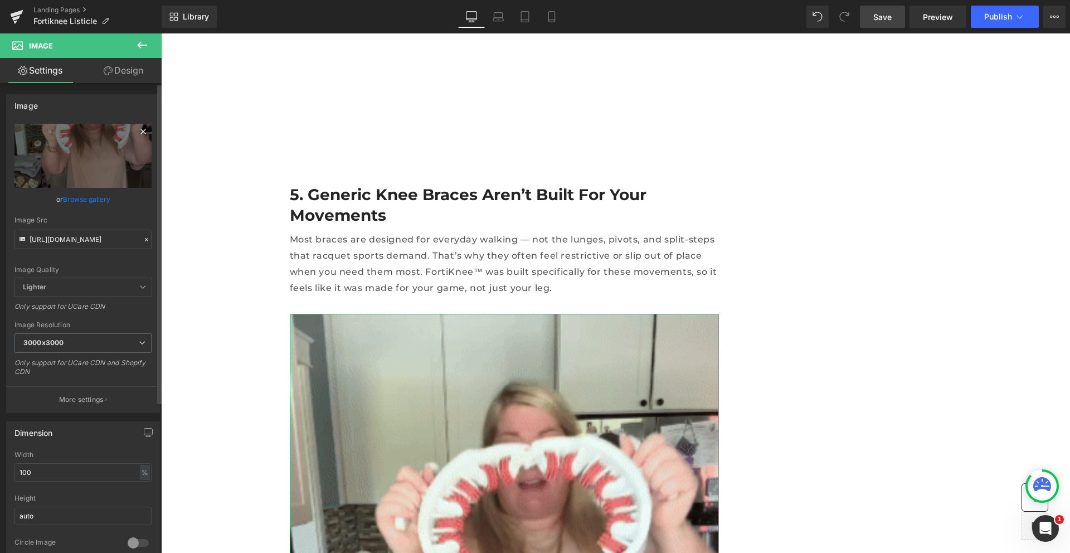
click at [140, 130] on icon at bounding box center [142, 131] width 5 height 5
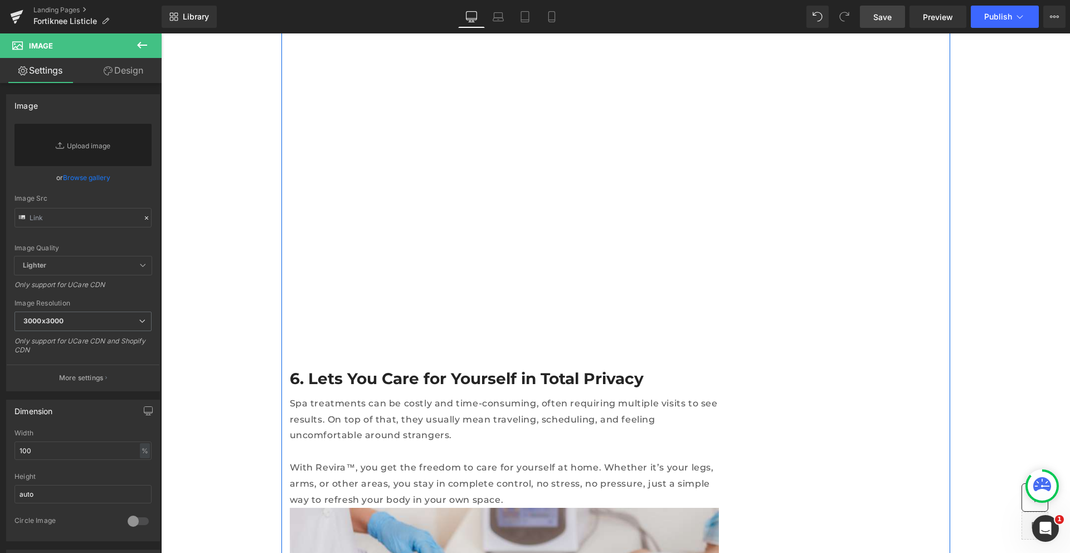
scroll to position [3954, 0]
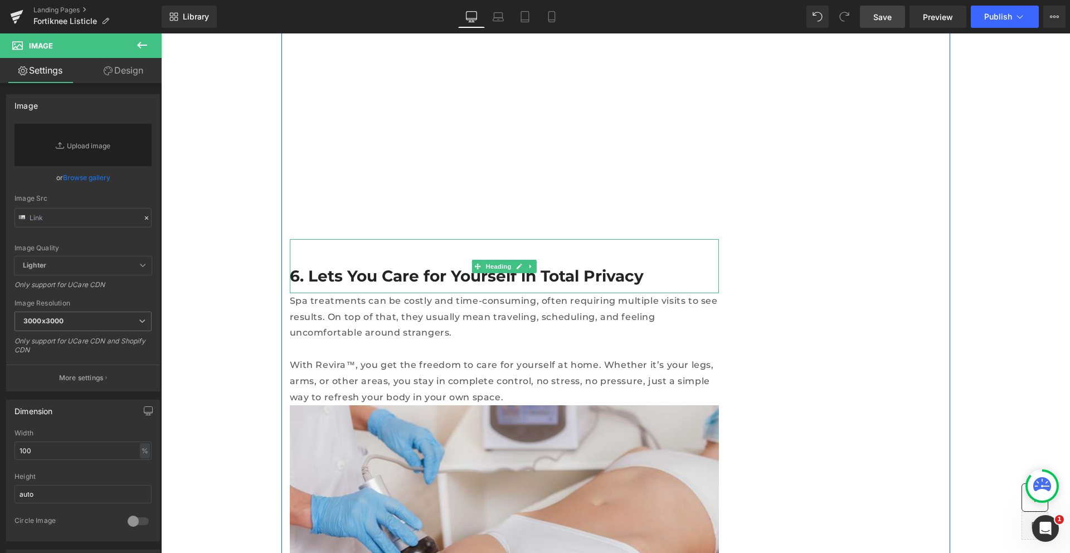
click at [356, 266] on h2 "6. Lets You Care for Yourself in Total Privacy" at bounding box center [504, 276] width 429 height 20
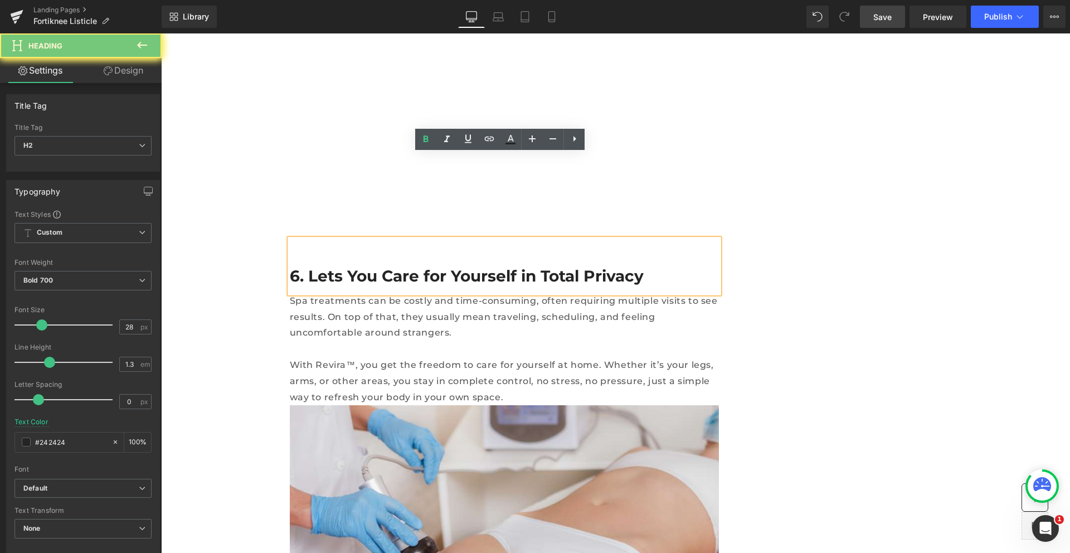
click at [356, 266] on h2 "6. Lets You Care for Yourself in Total Privacy" at bounding box center [504, 276] width 429 height 20
paste div
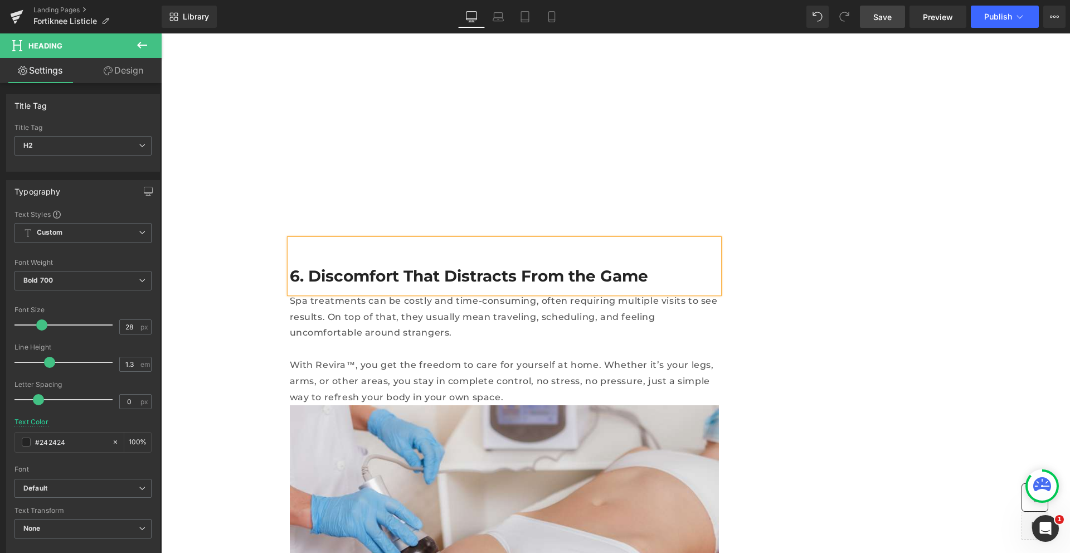
click at [395, 357] on p "With Revira™, you get the freedom to care for yourself at home. Whether it’s yo…" at bounding box center [504, 381] width 429 height 48
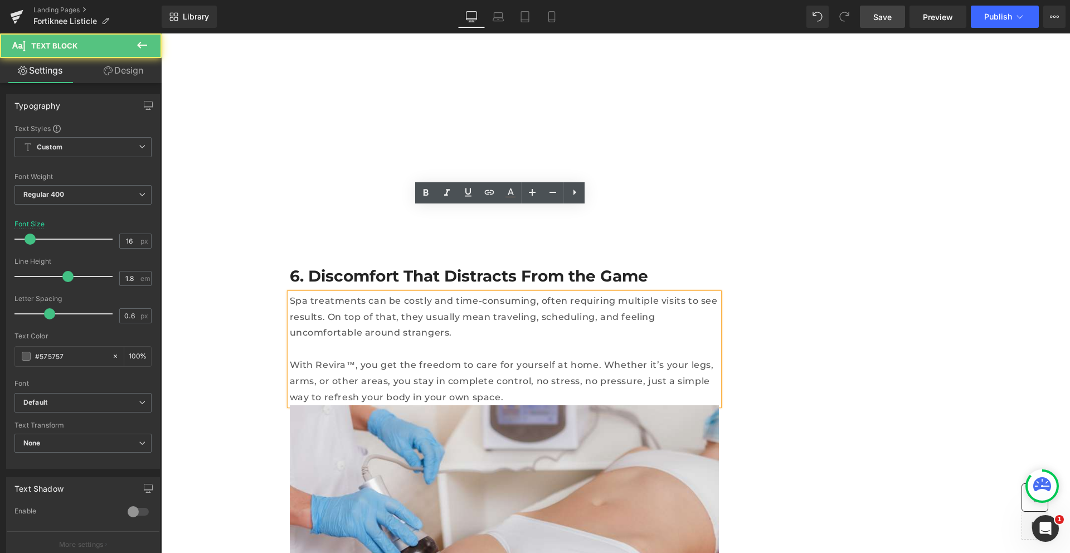
click at [387, 293] on p "Spa treatments can be costly and time-consuming, often requiring multiple visit…" at bounding box center [504, 317] width 429 height 48
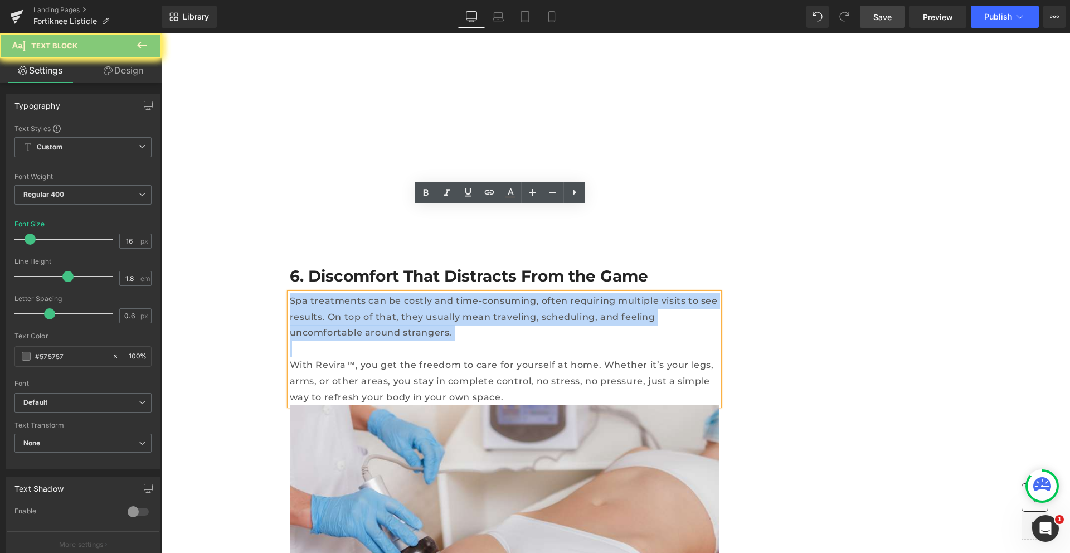
click at [387, 293] on p "Spa treatments can be costly and time-consuming, often requiring multiple visit…" at bounding box center [504, 317] width 429 height 48
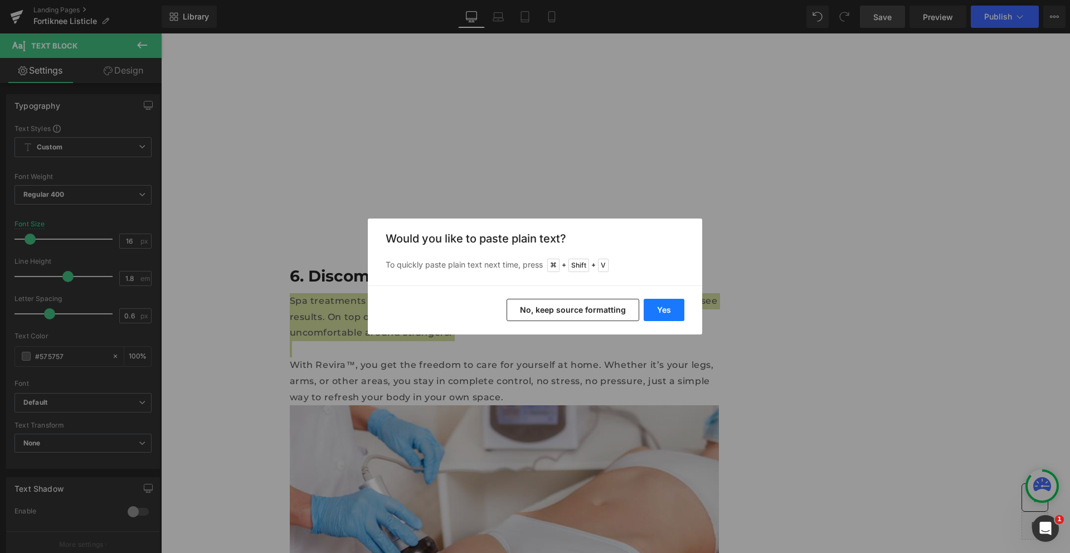
click at [668, 313] on button "Yes" at bounding box center [664, 310] width 41 height 22
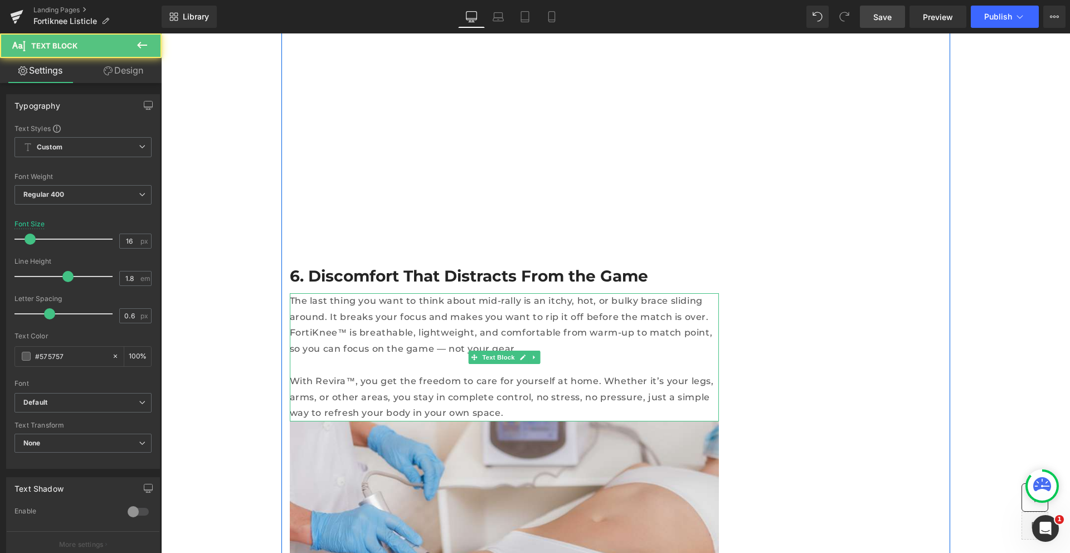
click at [454, 373] on p "With Revira™, you get the freedom to care for yourself at home. Whether it’s yo…" at bounding box center [504, 397] width 429 height 48
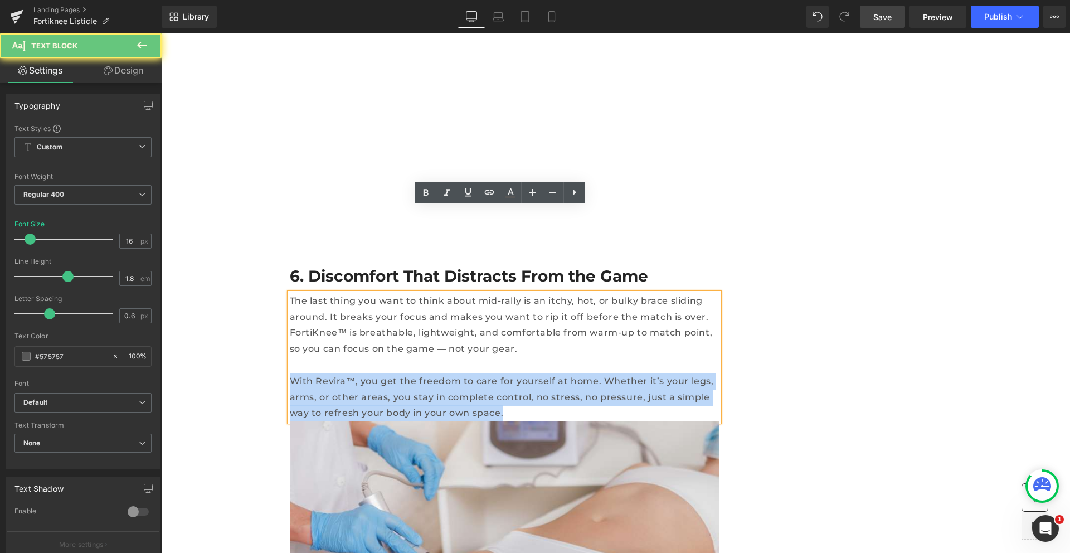
click at [454, 373] on p "With Revira™, you get the freedom to care for yourself at home. Whether it’s yo…" at bounding box center [504, 397] width 429 height 48
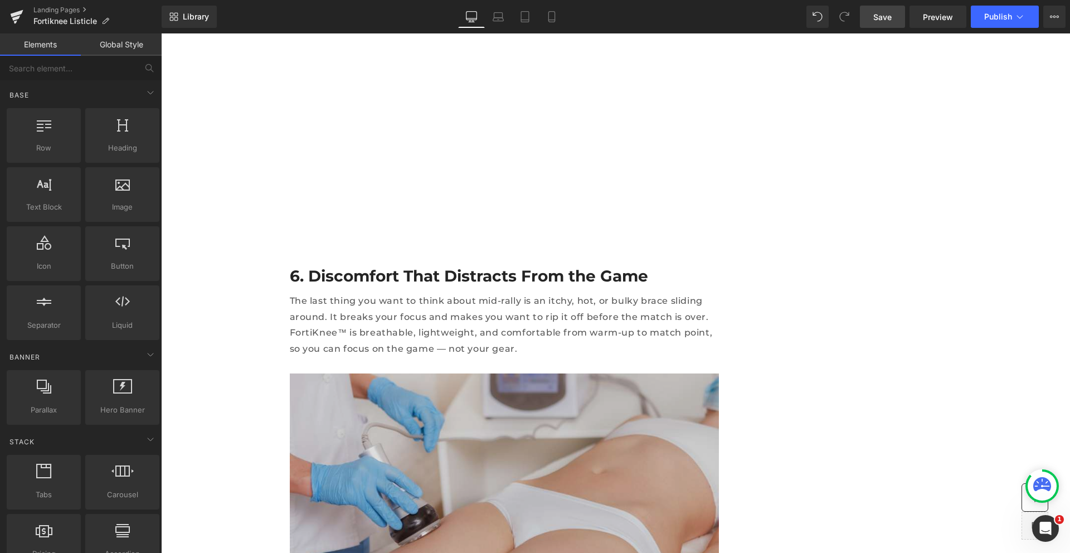
click at [499, 373] on img at bounding box center [504, 516] width 429 height 286
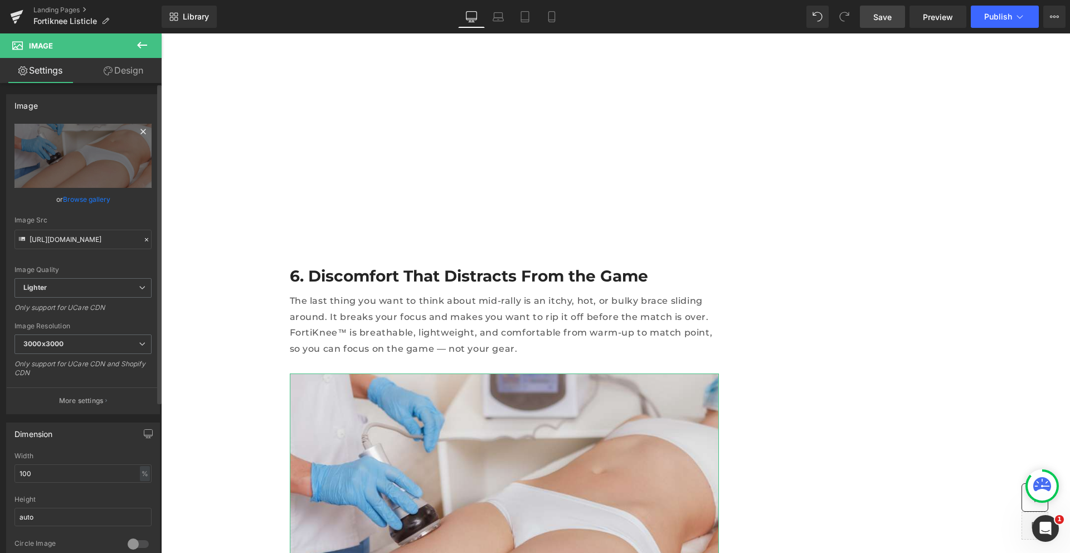
click at [140, 132] on icon at bounding box center [142, 131] width 5 height 5
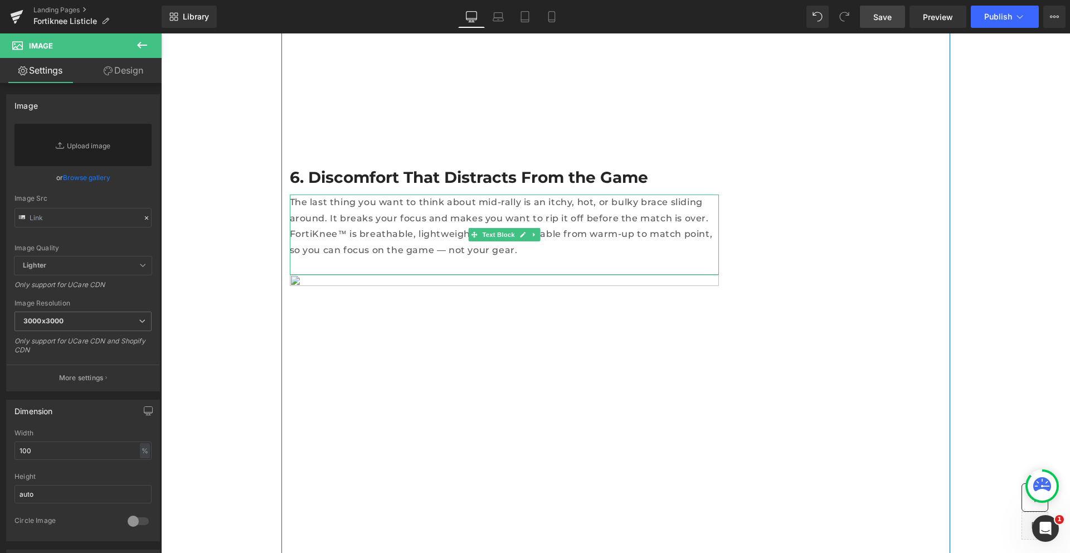
scroll to position [4200, 0]
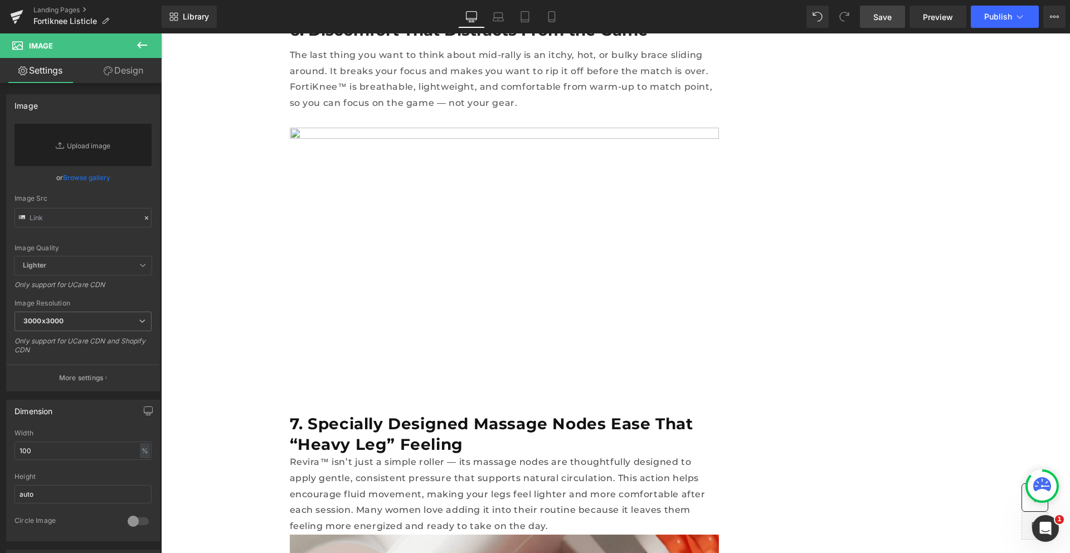
click at [887, 17] on span "Save" at bounding box center [882, 17] width 18 height 12
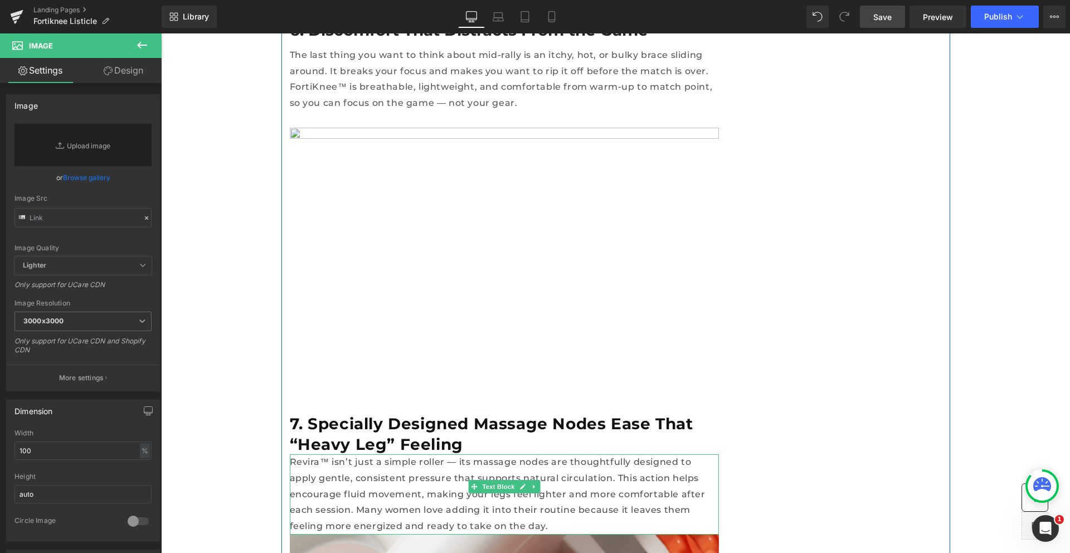
click at [379, 414] on h2 "7. Specially Designed Massage Nodes Ease That “Heavy Leg” Feeling" at bounding box center [504, 434] width 429 height 41
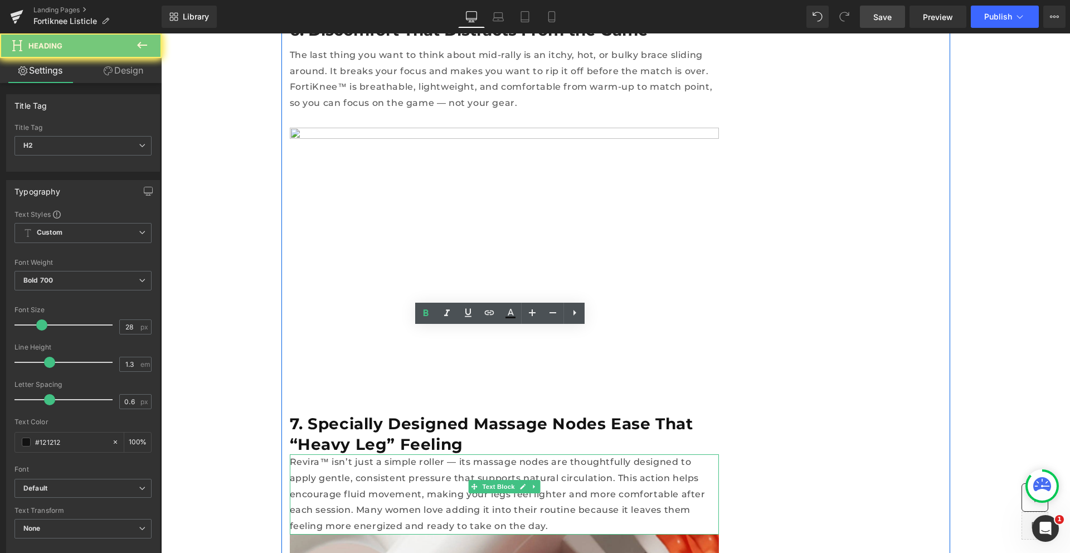
click at [379, 414] on h2 "7. Specially Designed Massage Nodes Ease That “Heavy Leg” Feeling" at bounding box center [504, 434] width 429 height 41
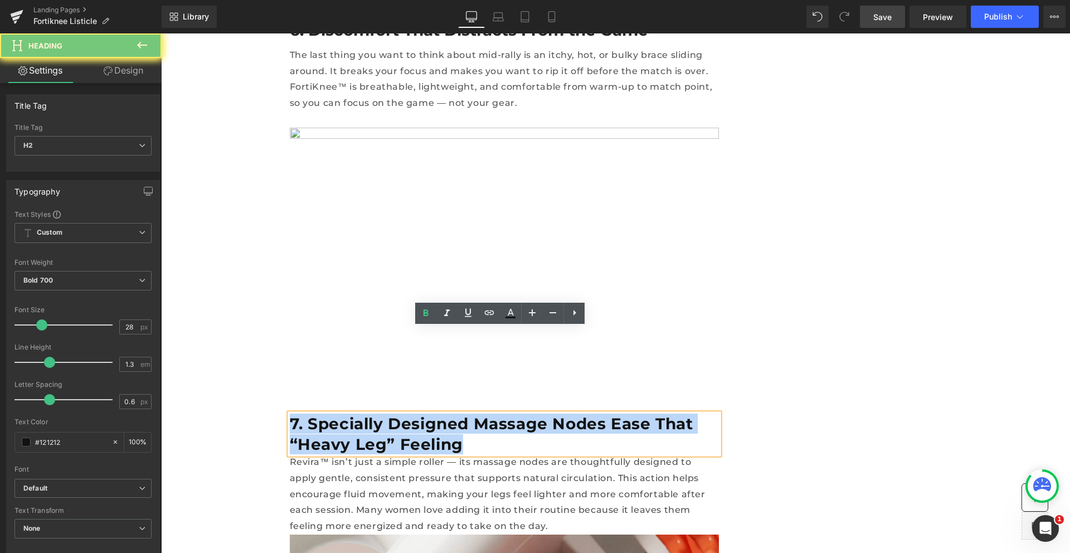
paste div
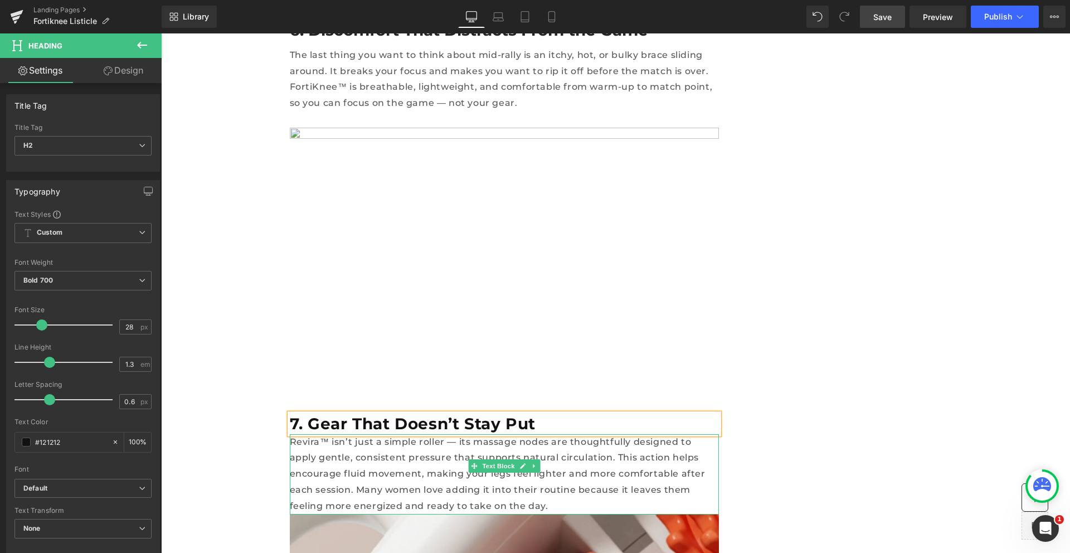
click at [380, 434] on p "Revira™ isn’t just a simple roller — its massage nodes are thoughtfully designe…" at bounding box center [504, 474] width 429 height 80
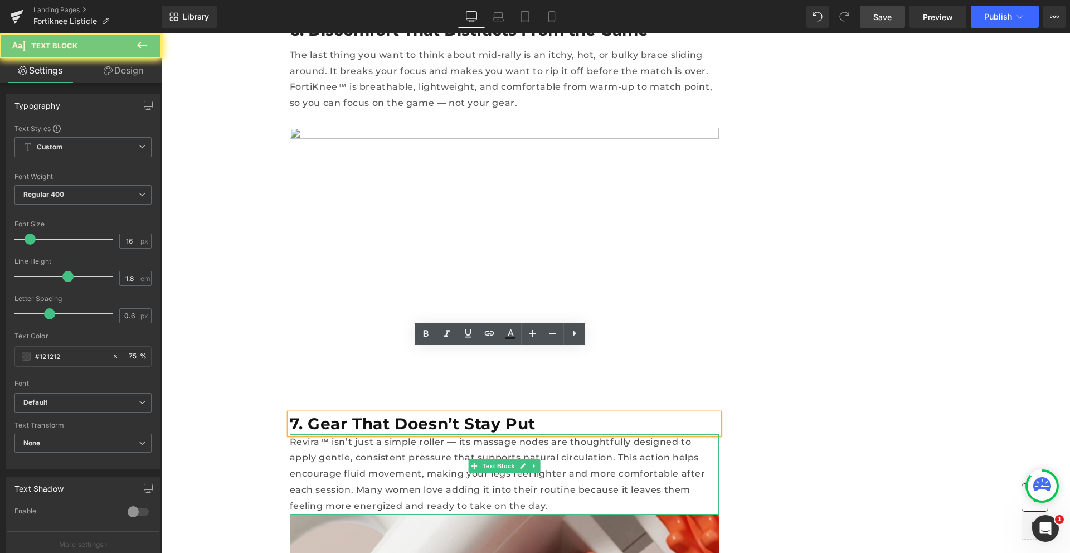
click at [380, 434] on p "Revira™ isn’t just a simple roller — its massage nodes are thoughtfully designe…" at bounding box center [504, 474] width 429 height 80
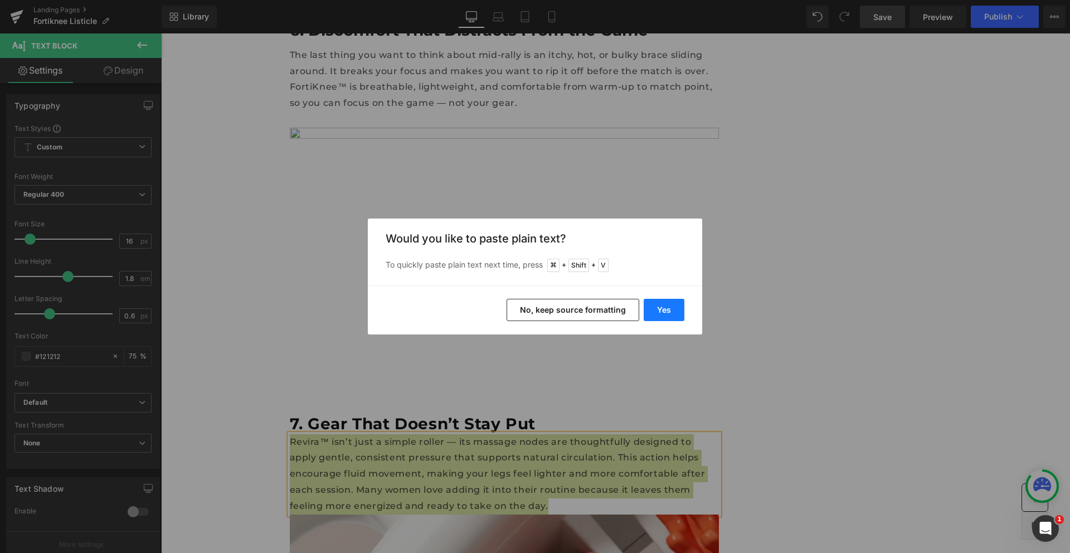
click at [664, 303] on button "Yes" at bounding box center [664, 310] width 41 height 22
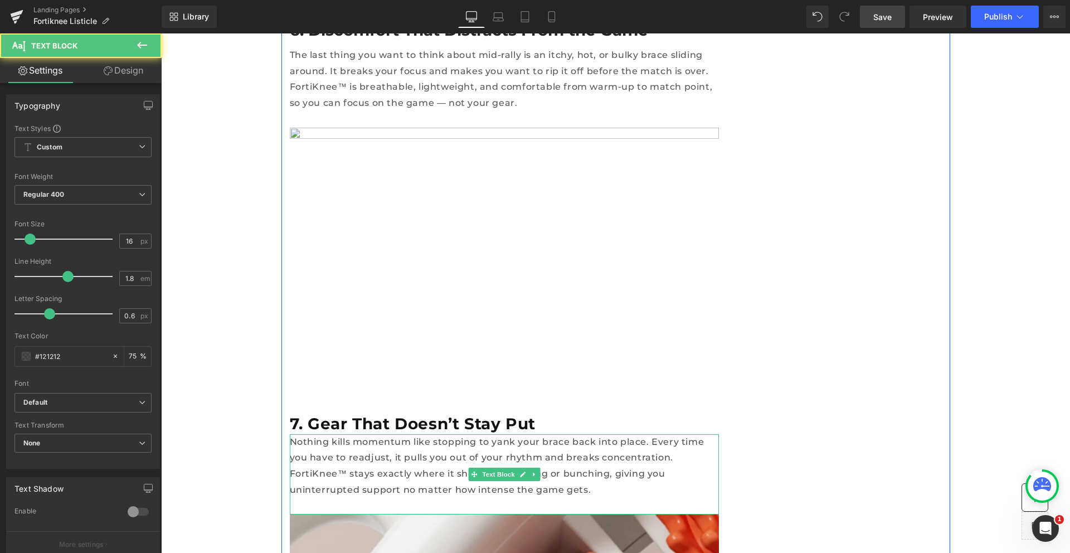
click at [551, 434] on p "Nothing kills momentum like stopping to yank your brace back into place. Every …" at bounding box center [504, 466] width 429 height 64
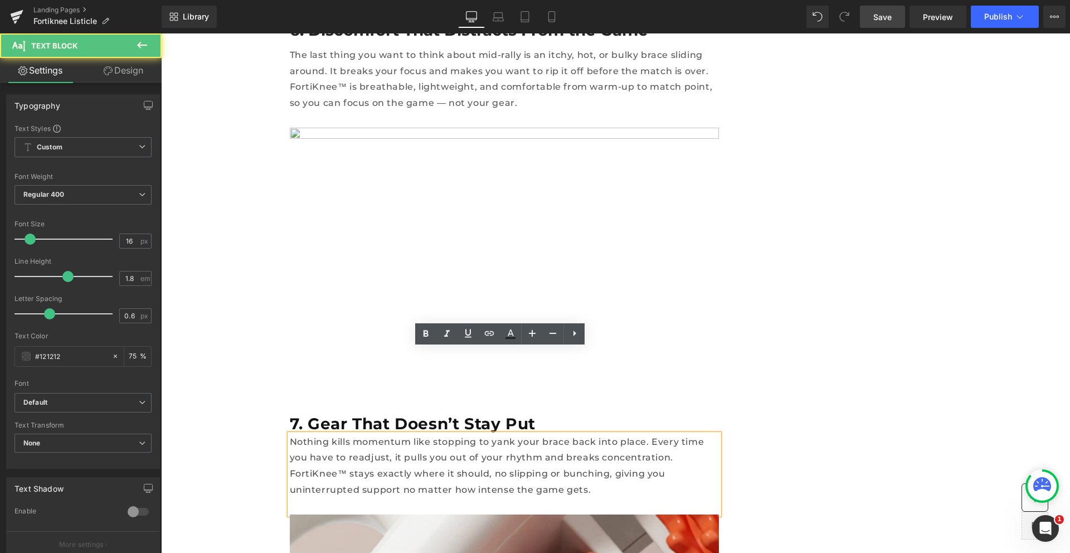
click at [473, 434] on p "Nothing kills momentum like stopping to yank your brace back into place. Every …" at bounding box center [504, 466] width 429 height 64
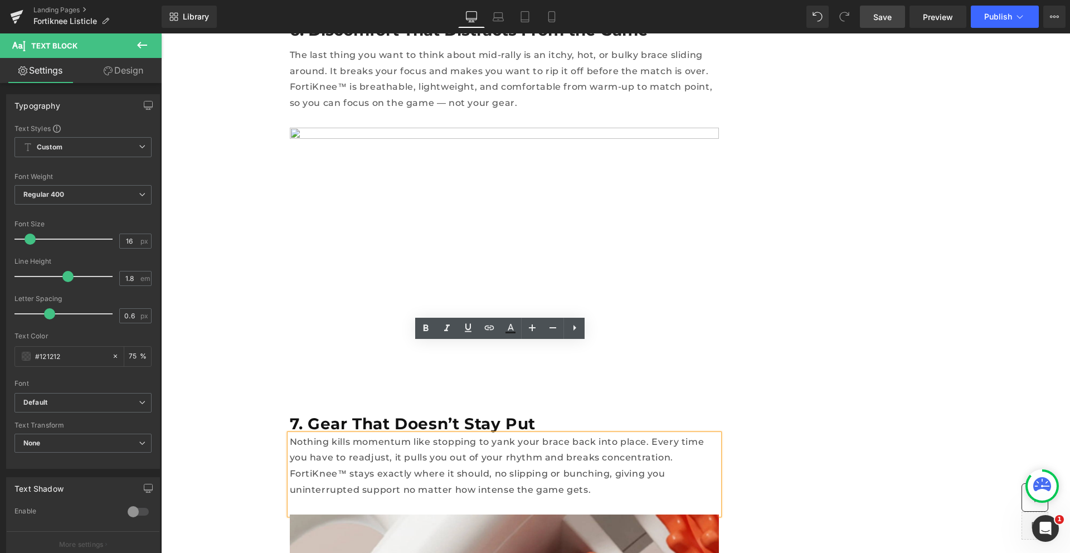
scroll to position [4315, 0]
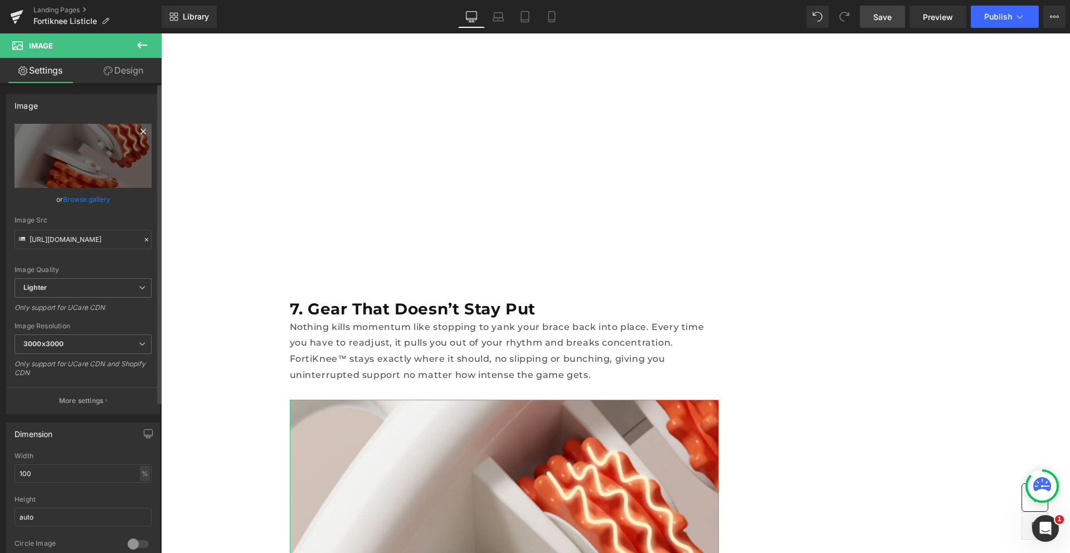
click at [140, 130] on icon at bounding box center [142, 131] width 5 height 5
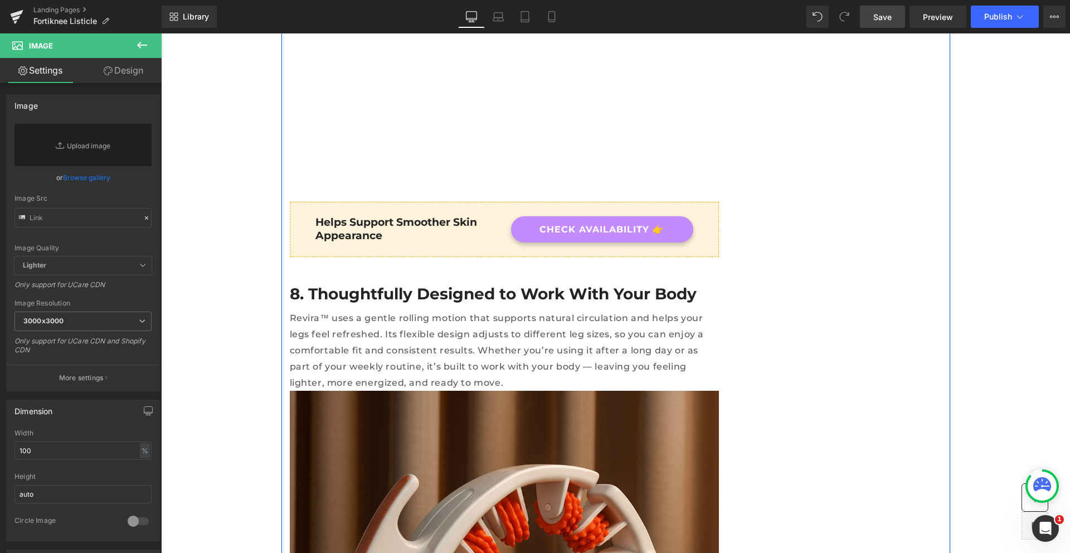
scroll to position [4942, 0]
click at [315, 256] on div "8. Thoughtfully Designed to Work With Your Body" at bounding box center [504, 283] width 429 height 54
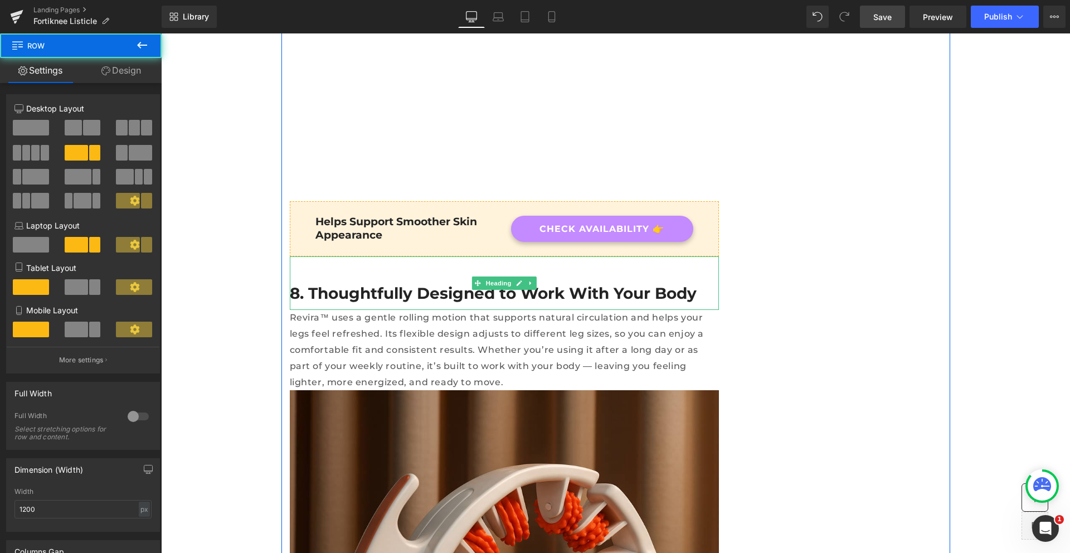
click at [642, 256] on div "8. Thoughtfully Designed to Work With Your Body" at bounding box center [504, 283] width 429 height 54
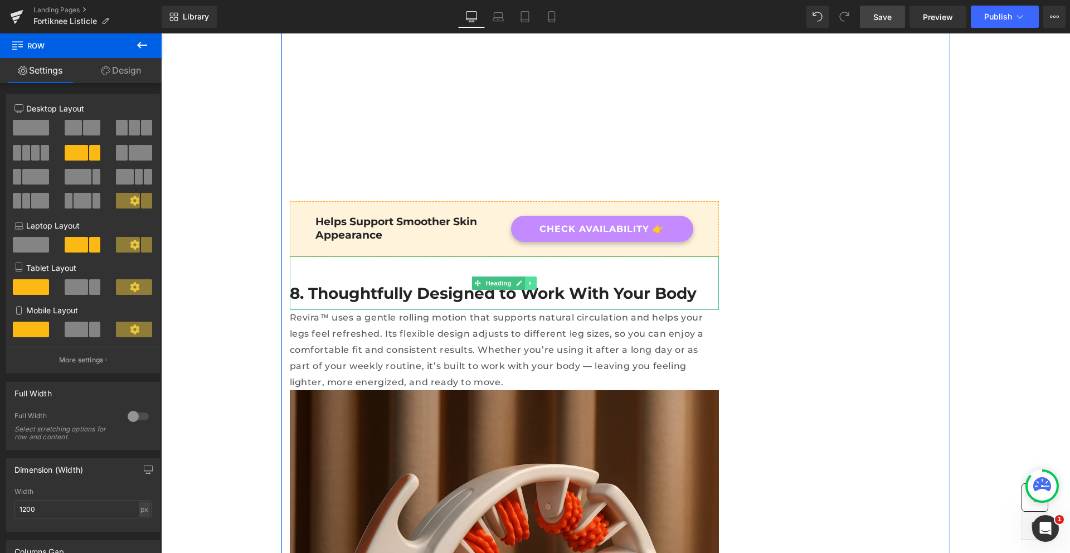
click at [528, 280] on icon at bounding box center [531, 283] width 6 height 7
click at [533, 280] on icon at bounding box center [536, 283] width 6 height 6
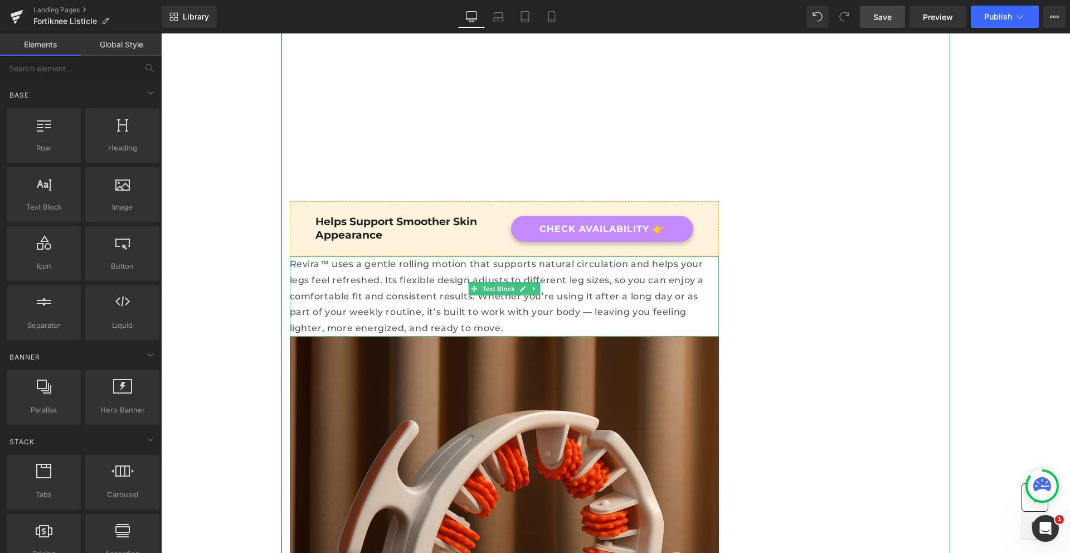
click at [527, 256] on p "Revira™ uses a gentle rolling motion that supports natural circulation and help…" at bounding box center [504, 296] width 429 height 80
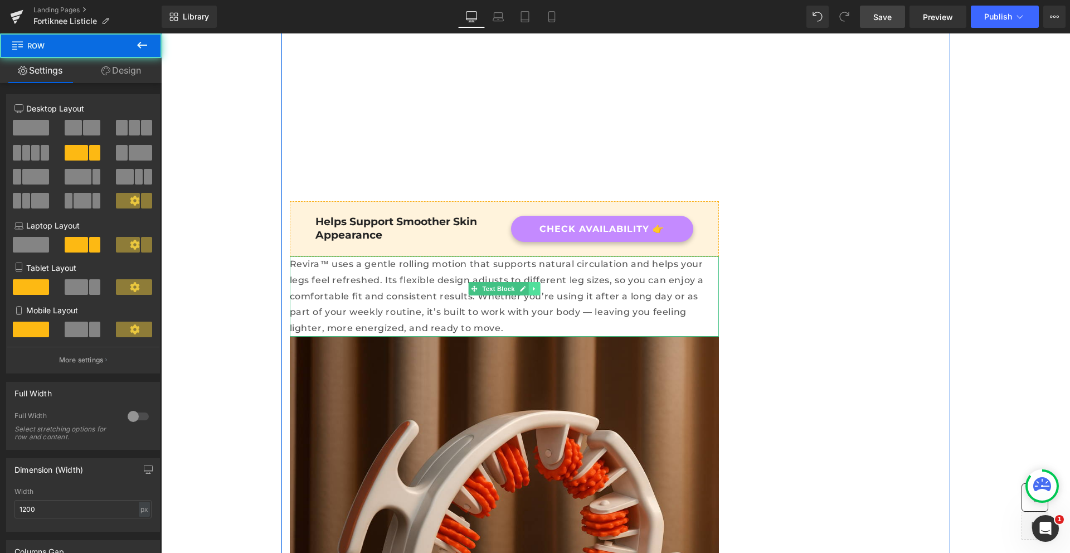
click at [532, 285] on icon at bounding box center [534, 288] width 6 height 7
click at [537, 285] on icon at bounding box center [540, 288] width 6 height 7
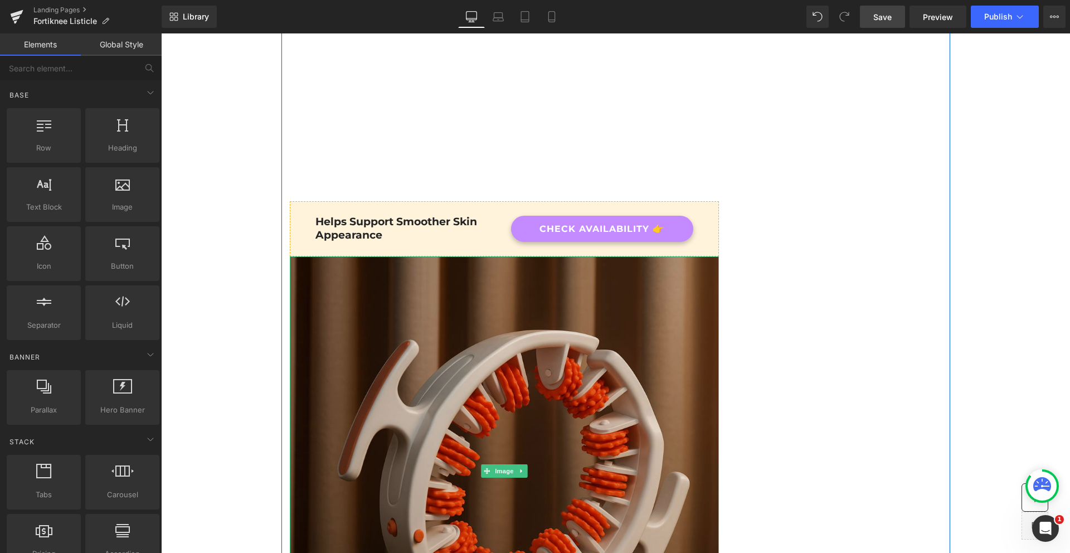
click at [604, 256] on img at bounding box center [504, 470] width 429 height 429
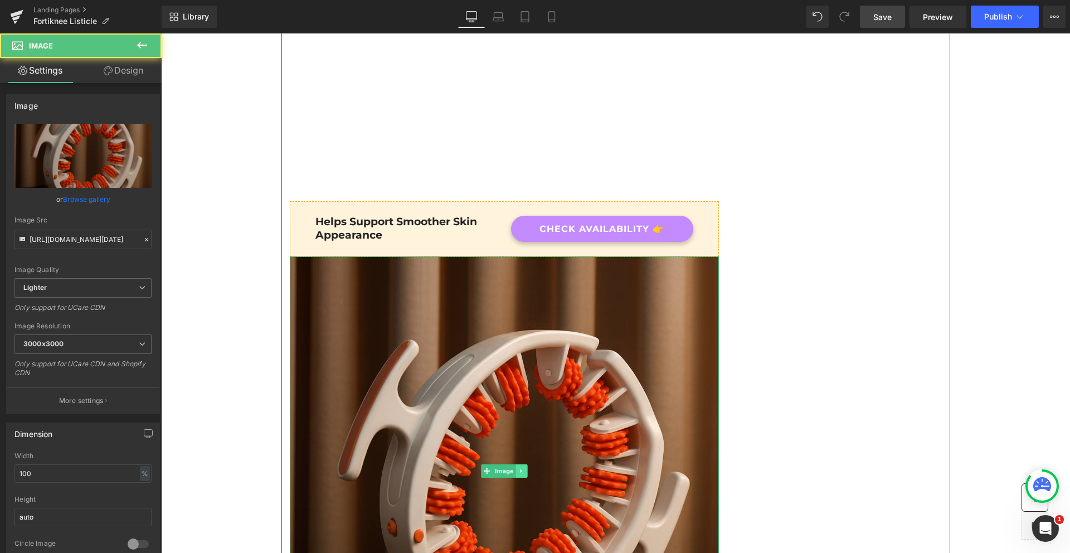
click at [518, 468] on icon at bounding box center [521, 471] width 6 height 7
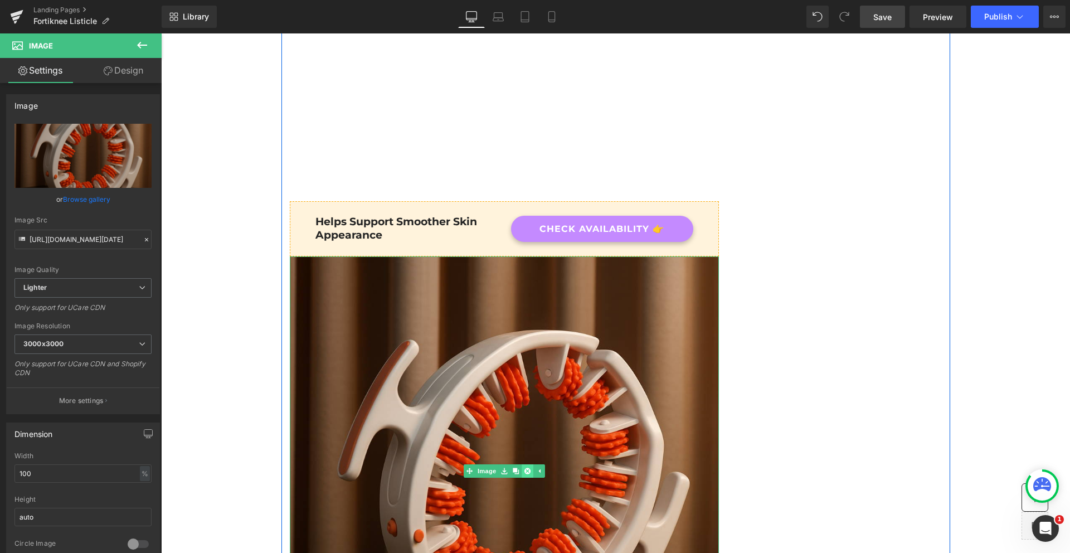
click at [527, 464] on link at bounding box center [528, 470] width 12 height 13
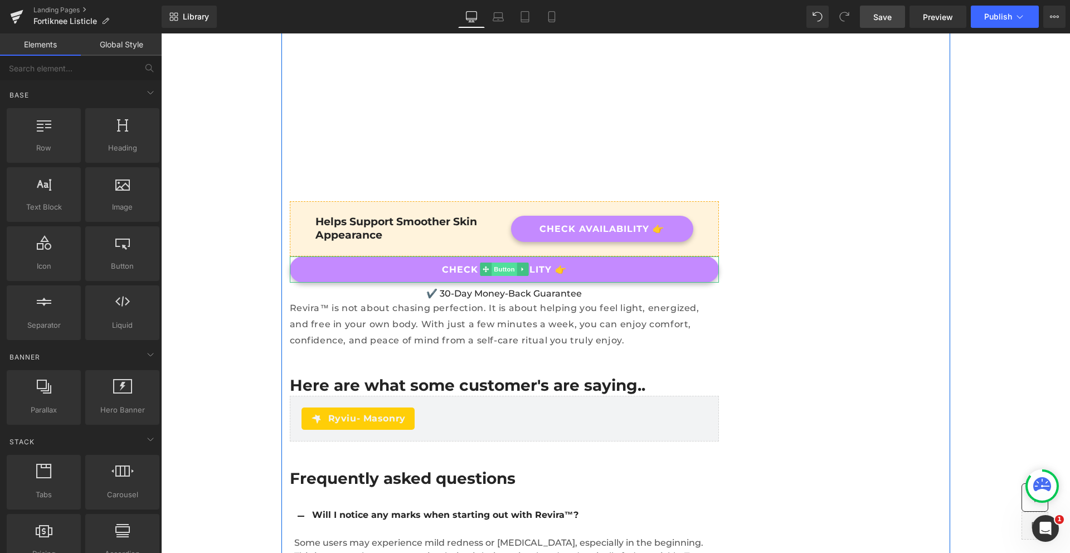
click at [498, 262] on span "Button" at bounding box center [505, 268] width 26 height 13
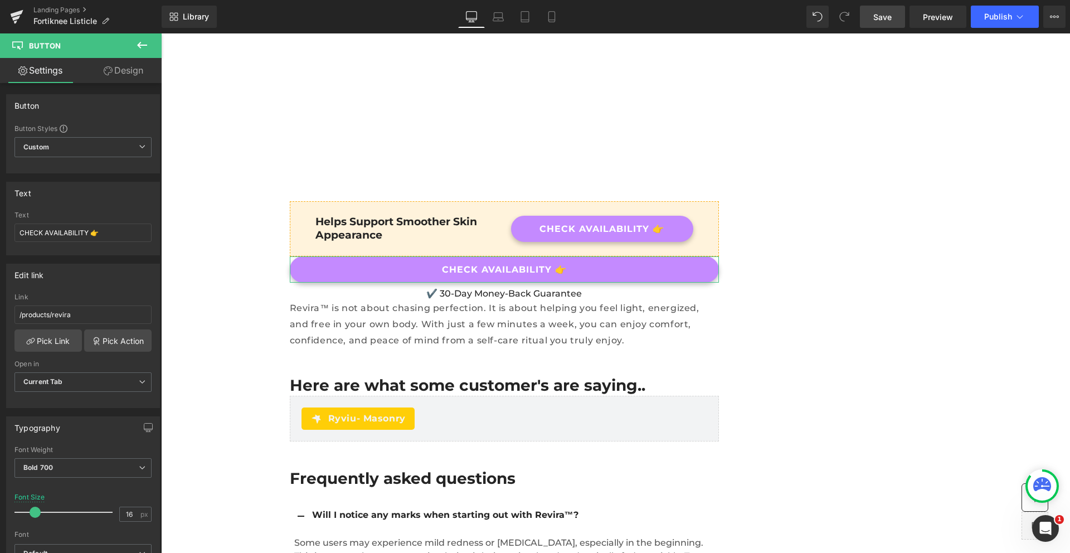
click at [119, 67] on link "Design" at bounding box center [123, 70] width 81 height 25
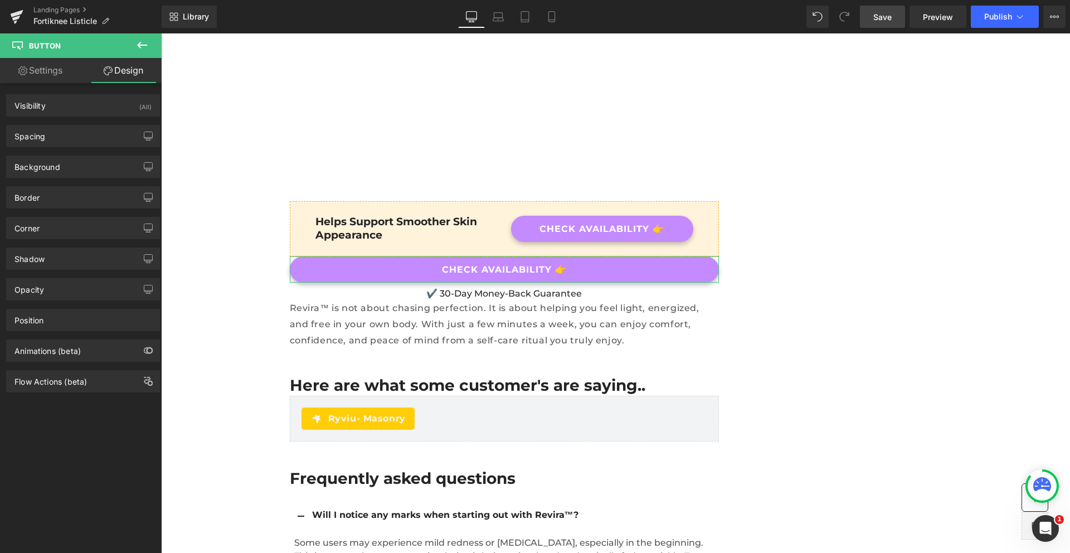
type input "0"
type input "13"
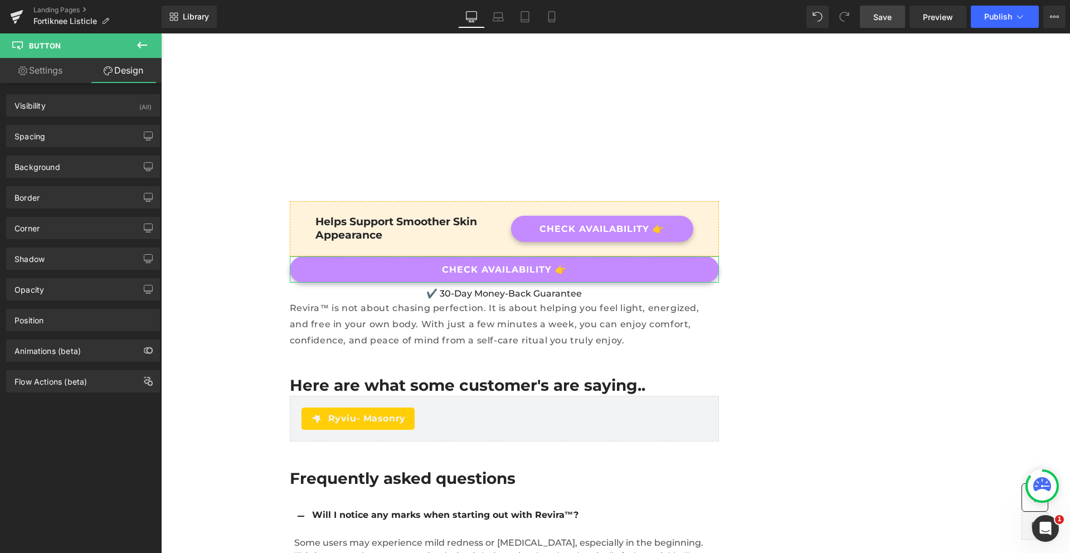
type input "30"
type input "13"
type input "30"
click at [59, 138] on div "Spacing" at bounding box center [83, 135] width 153 height 21
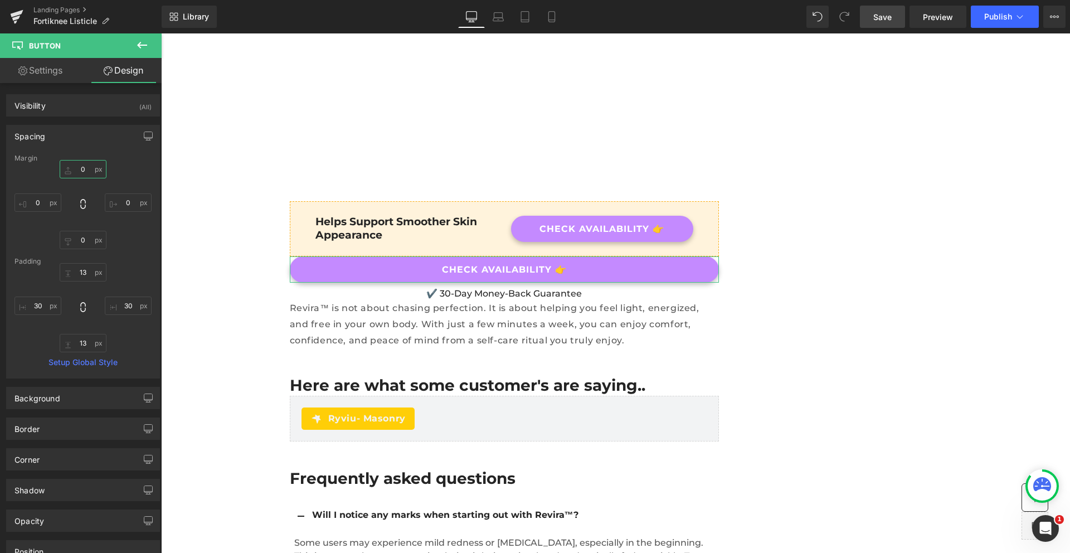
click at [76, 172] on input "0" at bounding box center [83, 169] width 47 height 18
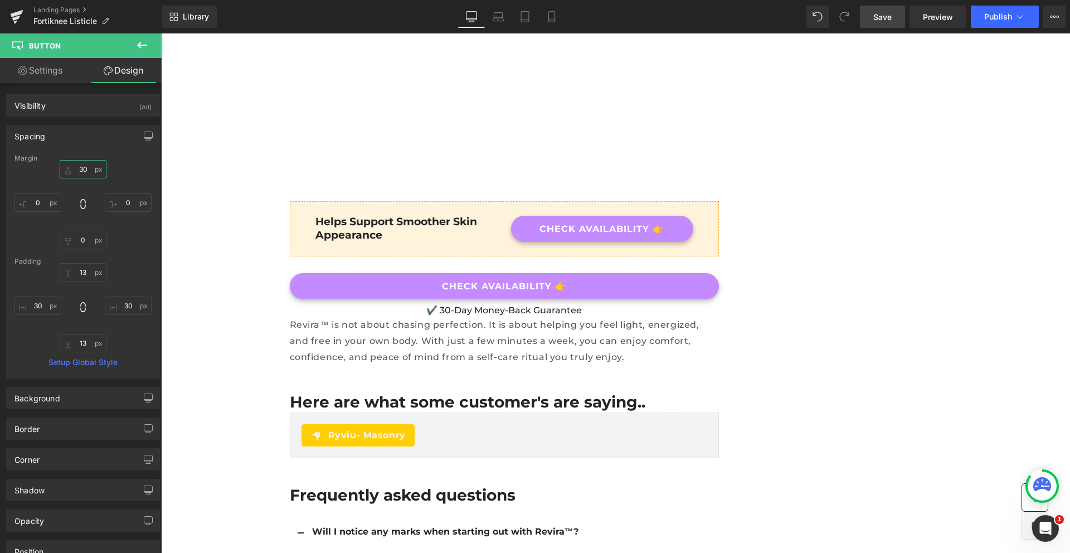
type input "30"
click at [882, 22] on span "Save" at bounding box center [882, 17] width 18 height 12
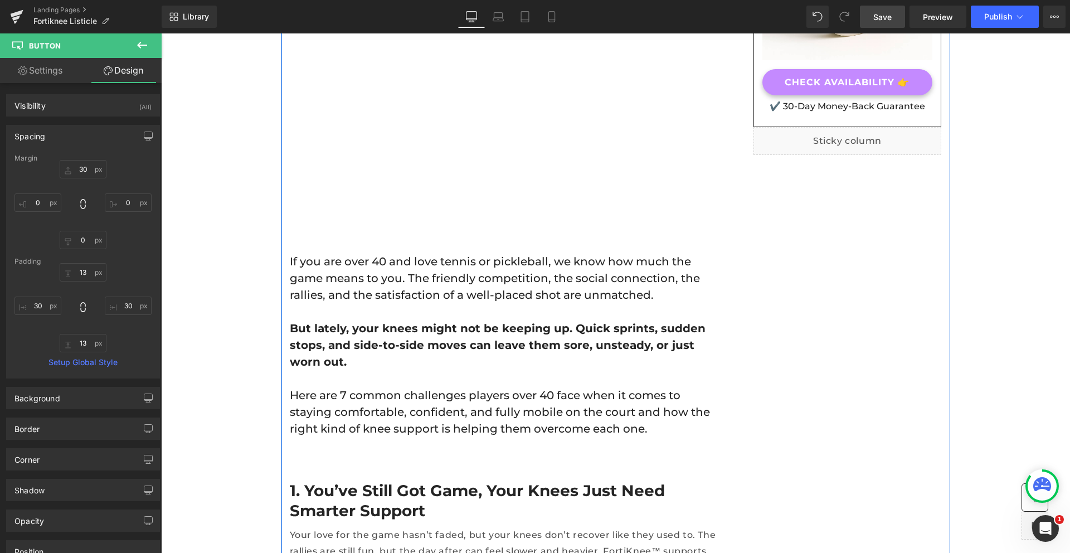
scroll to position [331, 0]
